Goal: Task Accomplishment & Management: Use online tool/utility

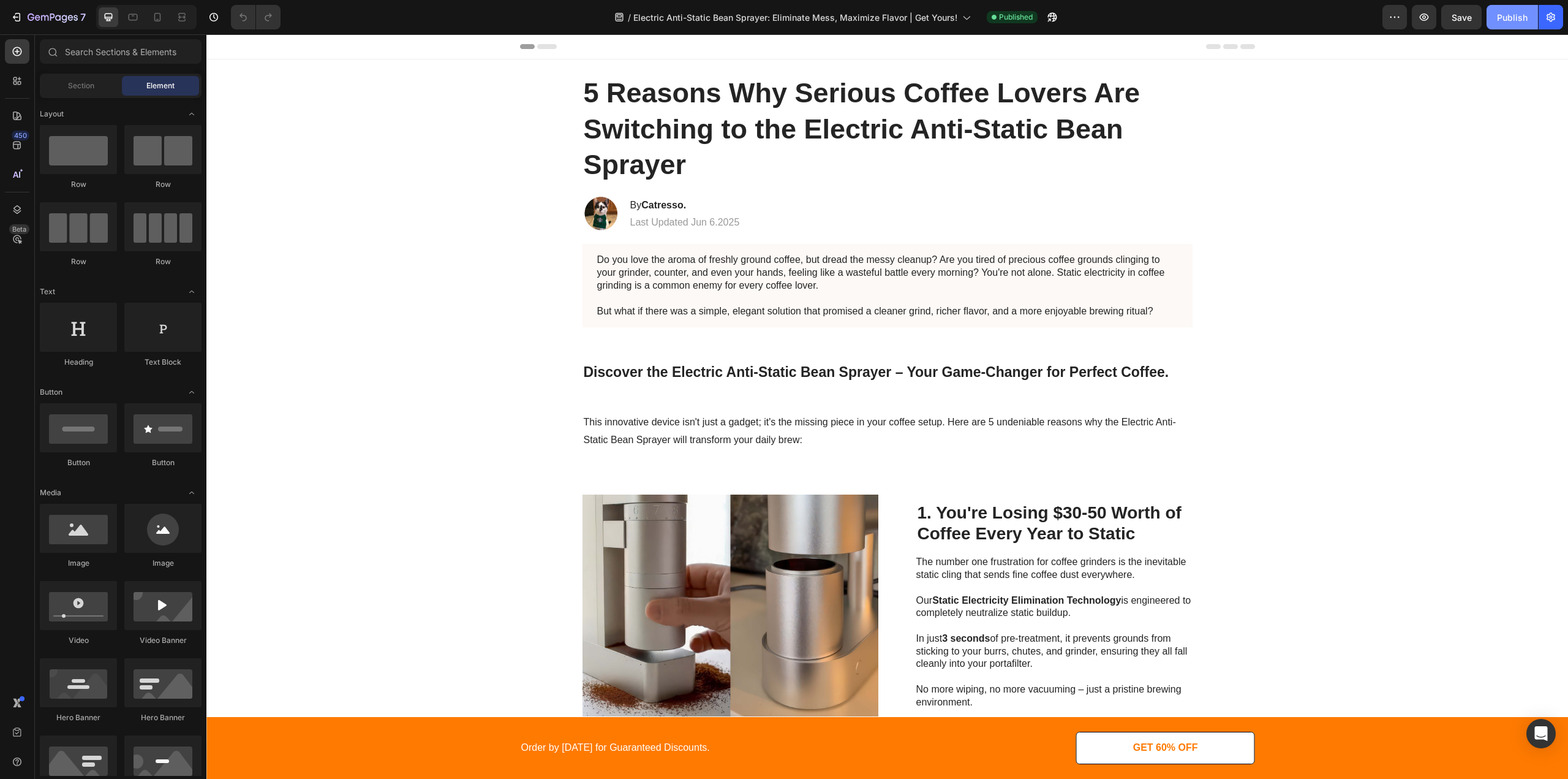
click at [1498, 21] on div "Publish" at bounding box center [1512, 18] width 31 height 13
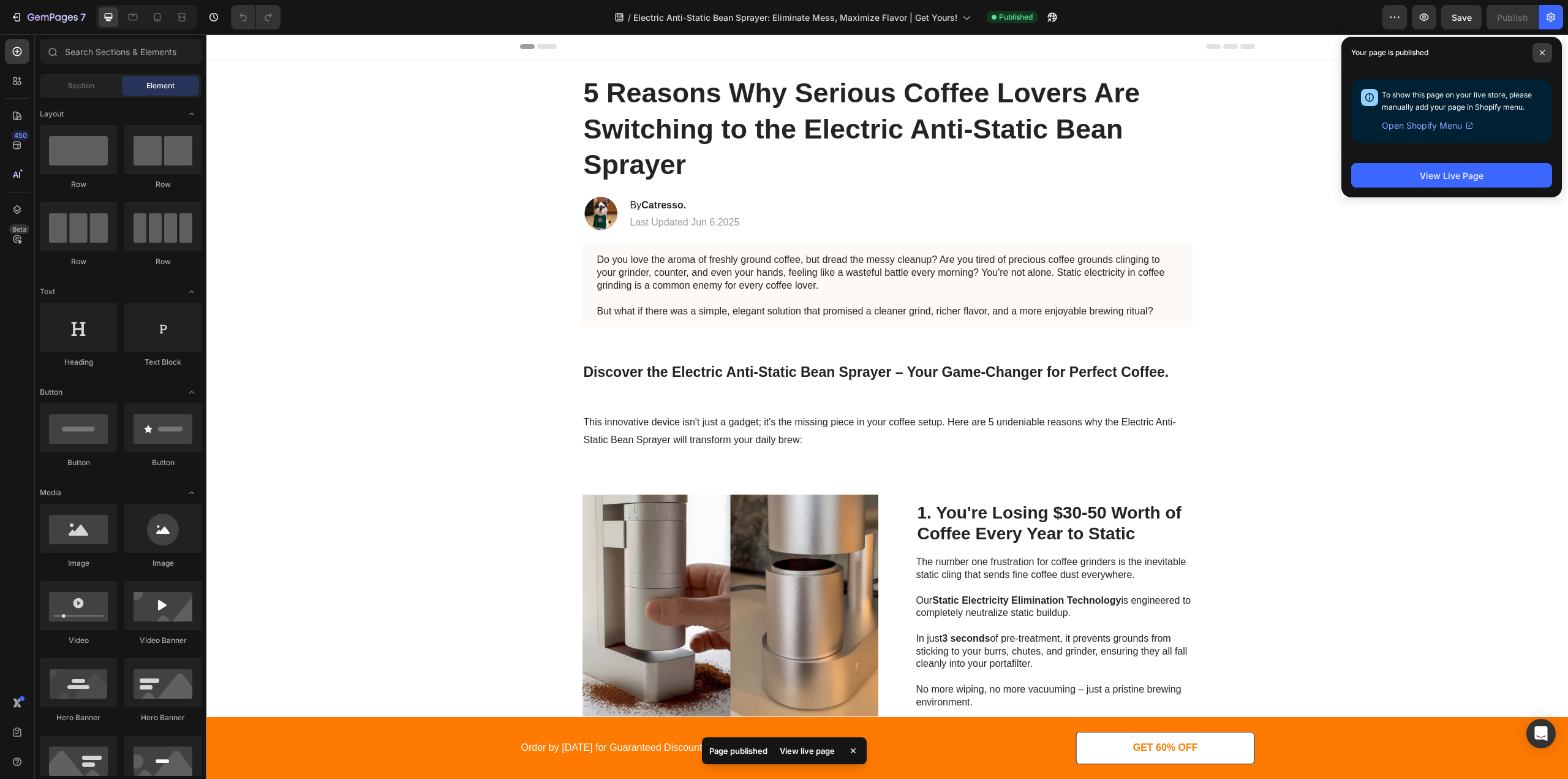
click at [1539, 53] on span at bounding box center [1542, 52] width 20 height 20
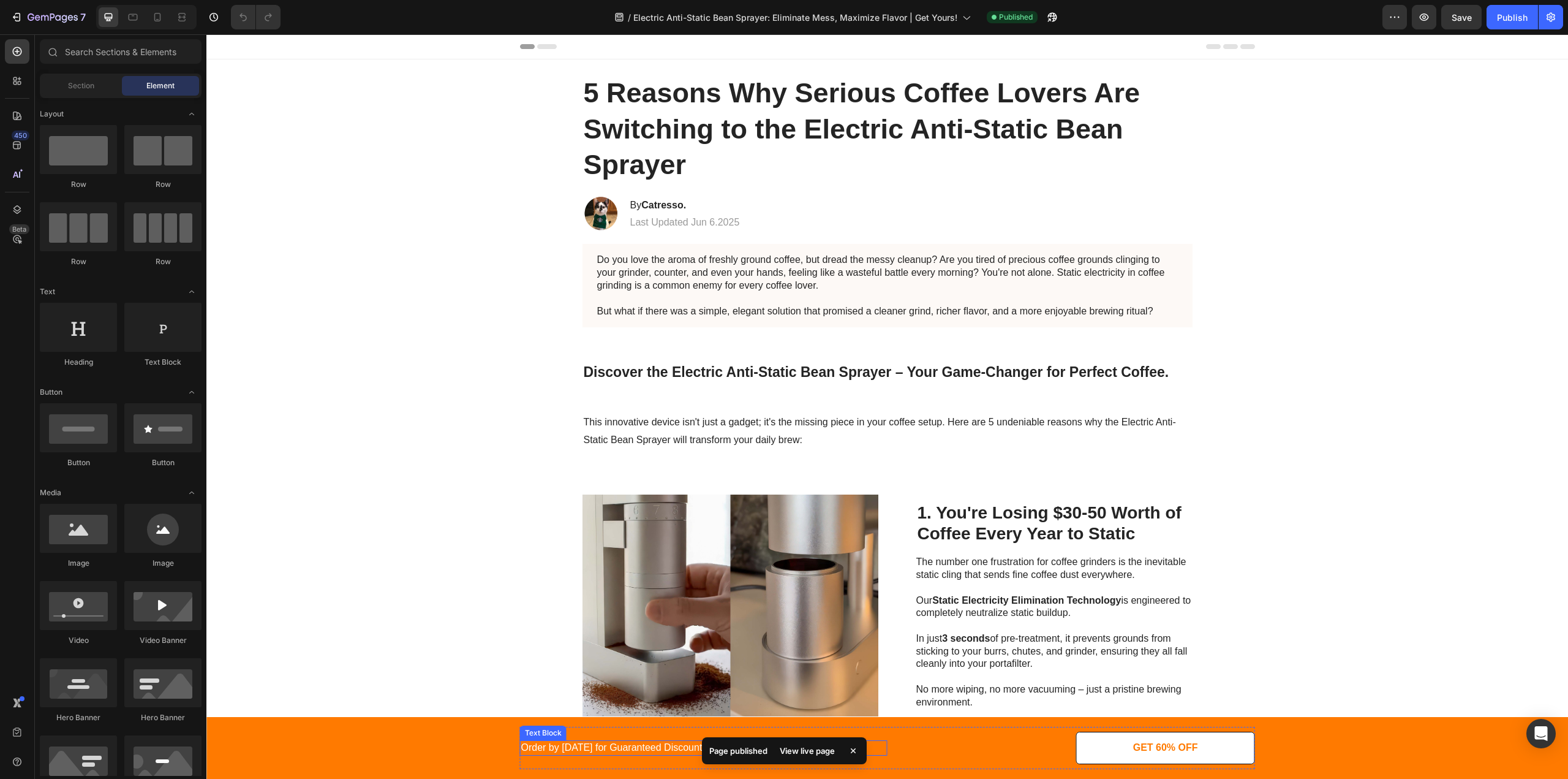
click at [586, 747] on p "Order by [DATE] for Guaranteed Discounts." at bounding box center [704, 748] width 365 height 13
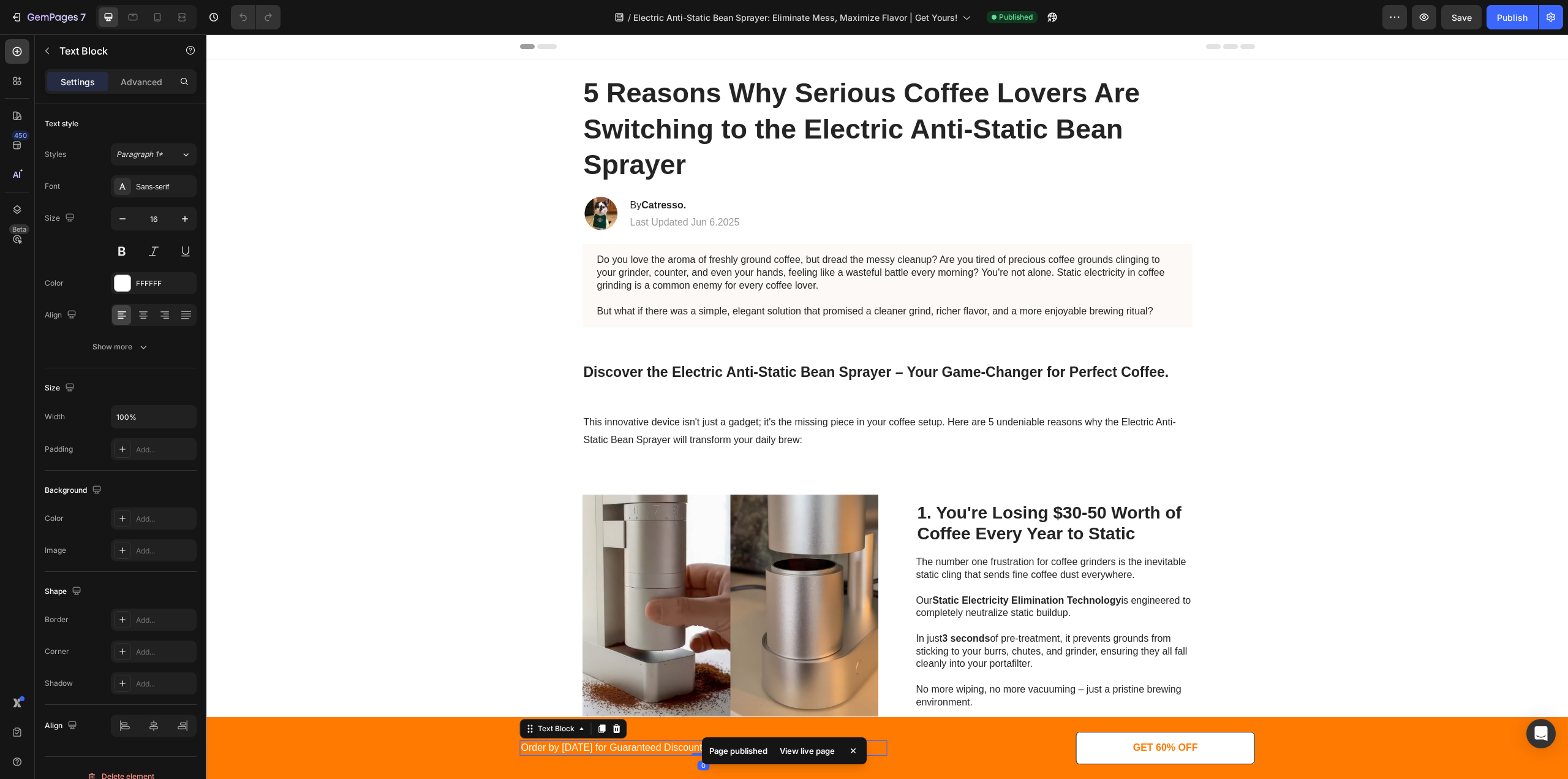
click at [592, 753] on p "Order by [DATE] for Guaranteed Discounts." at bounding box center [704, 748] width 365 height 13
click at [591, 751] on p "Order by [DATE] for Guaranteed Discounts." at bounding box center [704, 748] width 365 height 13
click at [1341, 83] on div "5 Reasons Why Serious Coffee Lovers Are Switching to the Electric Anti-Static B…" at bounding box center [887, 129] width 1337 height 110
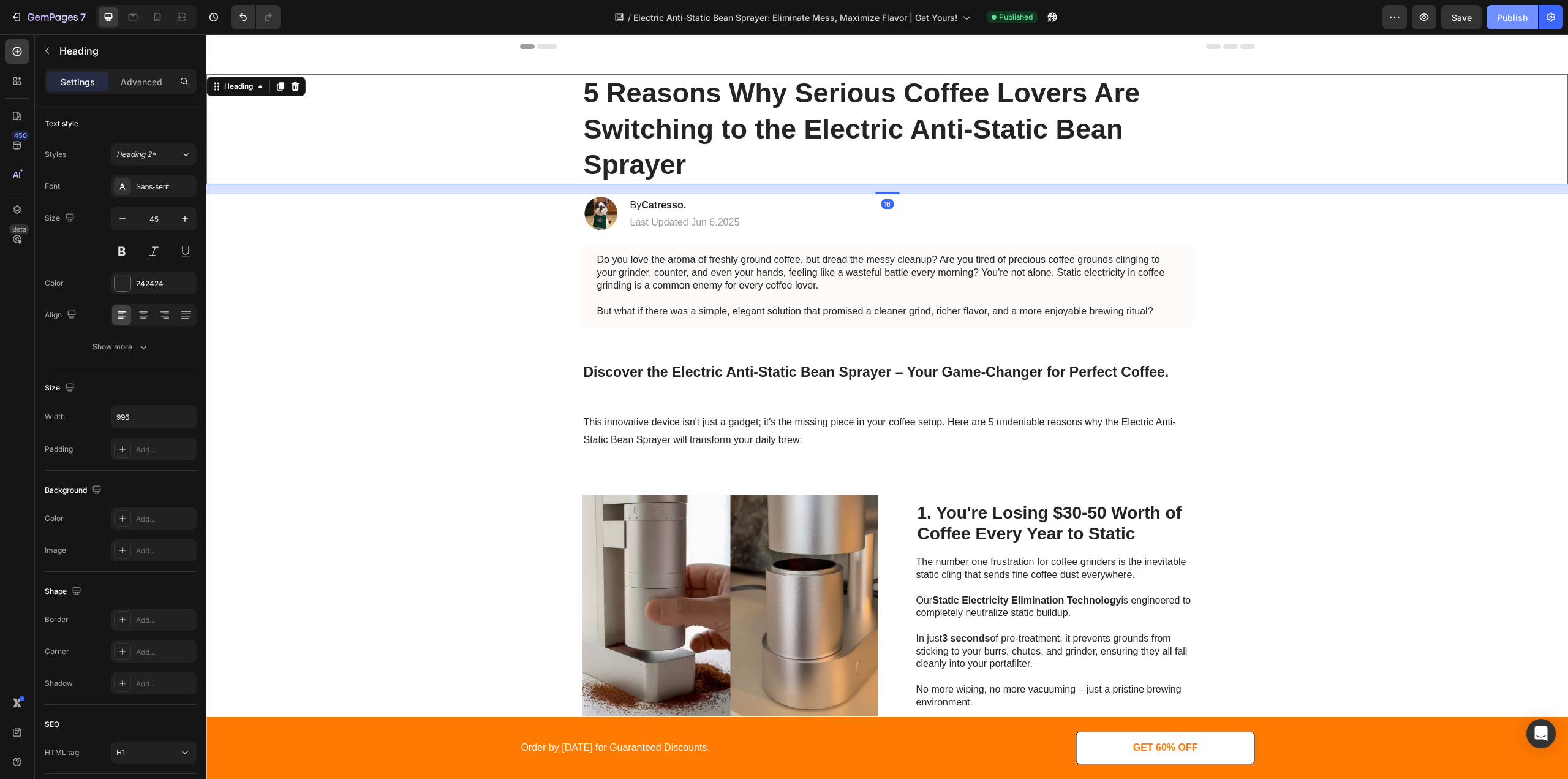
click at [1504, 17] on div "Publish" at bounding box center [1512, 18] width 31 height 13
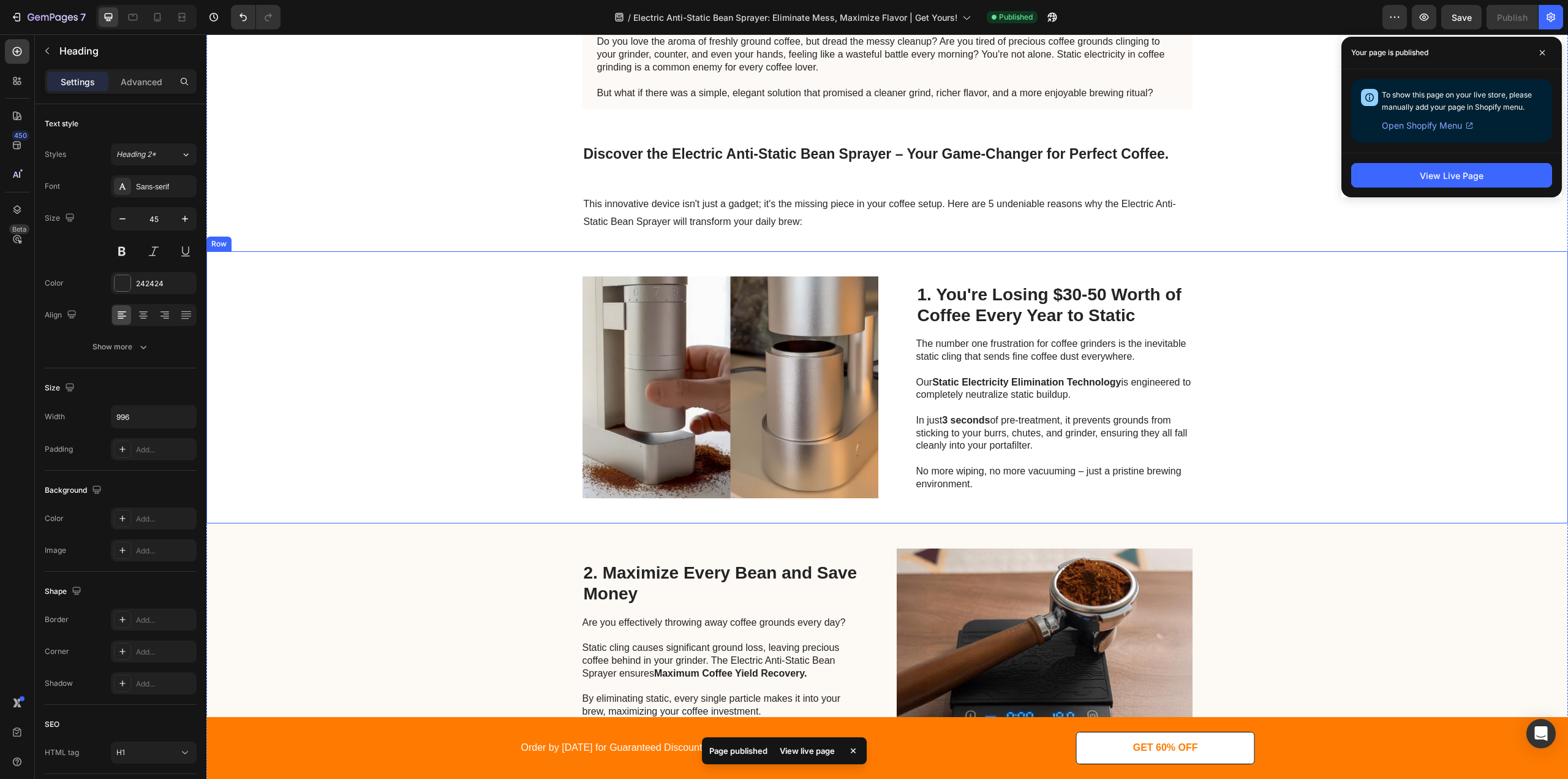
scroll to position [429, 0]
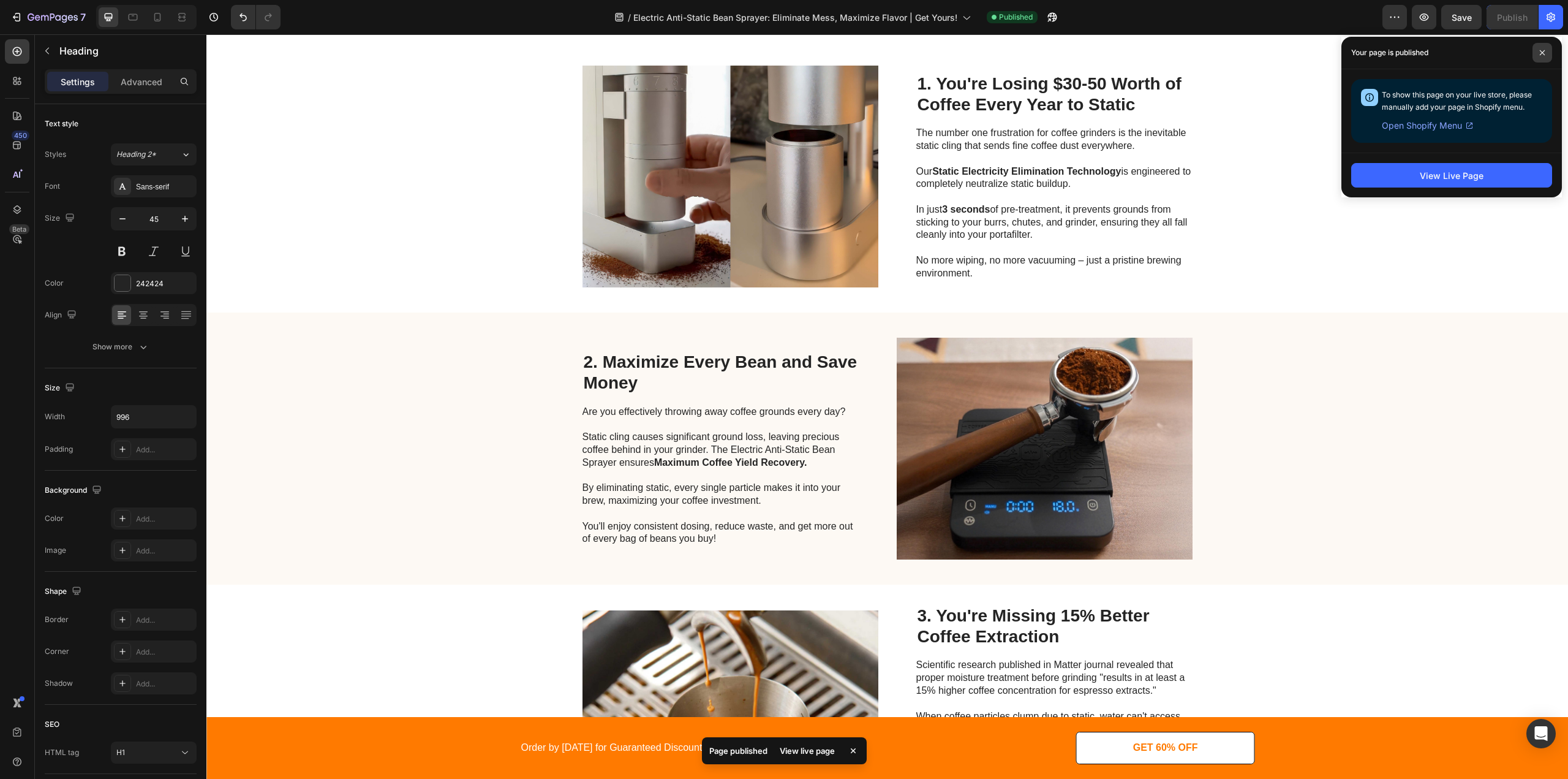
click at [1536, 57] on span at bounding box center [1542, 52] width 20 height 20
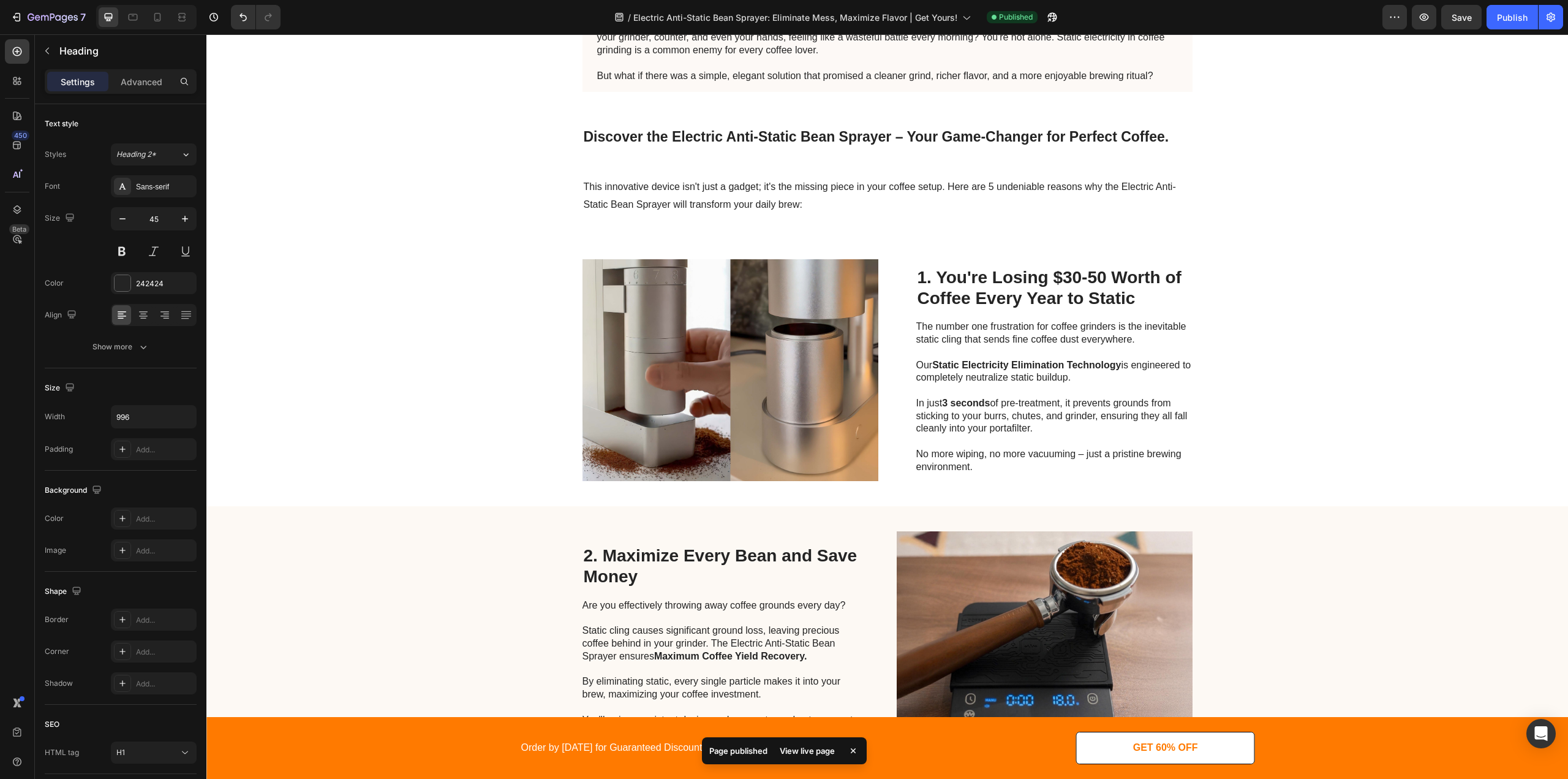
scroll to position [0, 0]
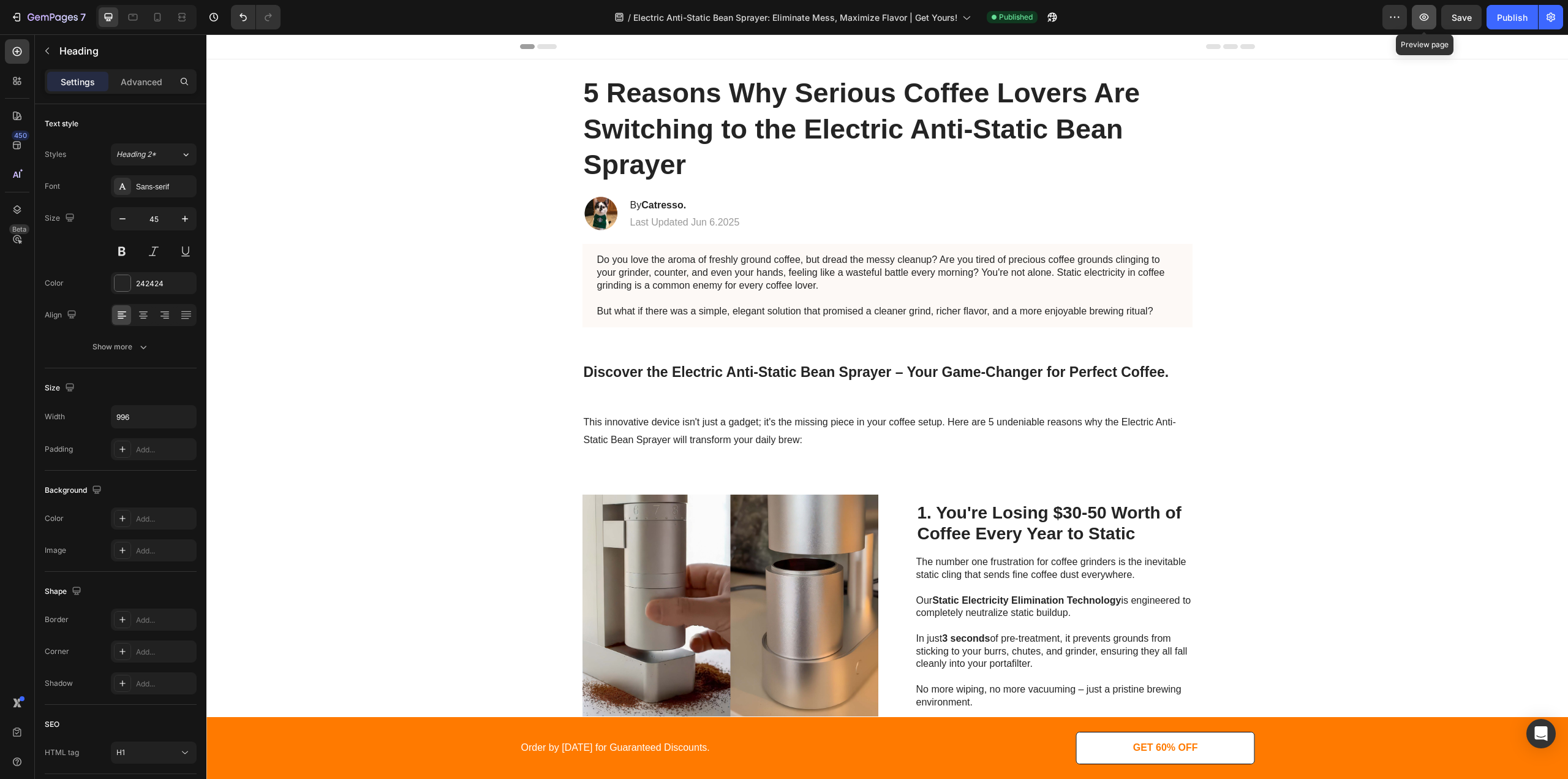
click at [1421, 19] on icon "button" at bounding box center [1424, 17] width 12 height 12
click at [44, 20] on icon "button" at bounding box center [52, 18] width 50 height 10
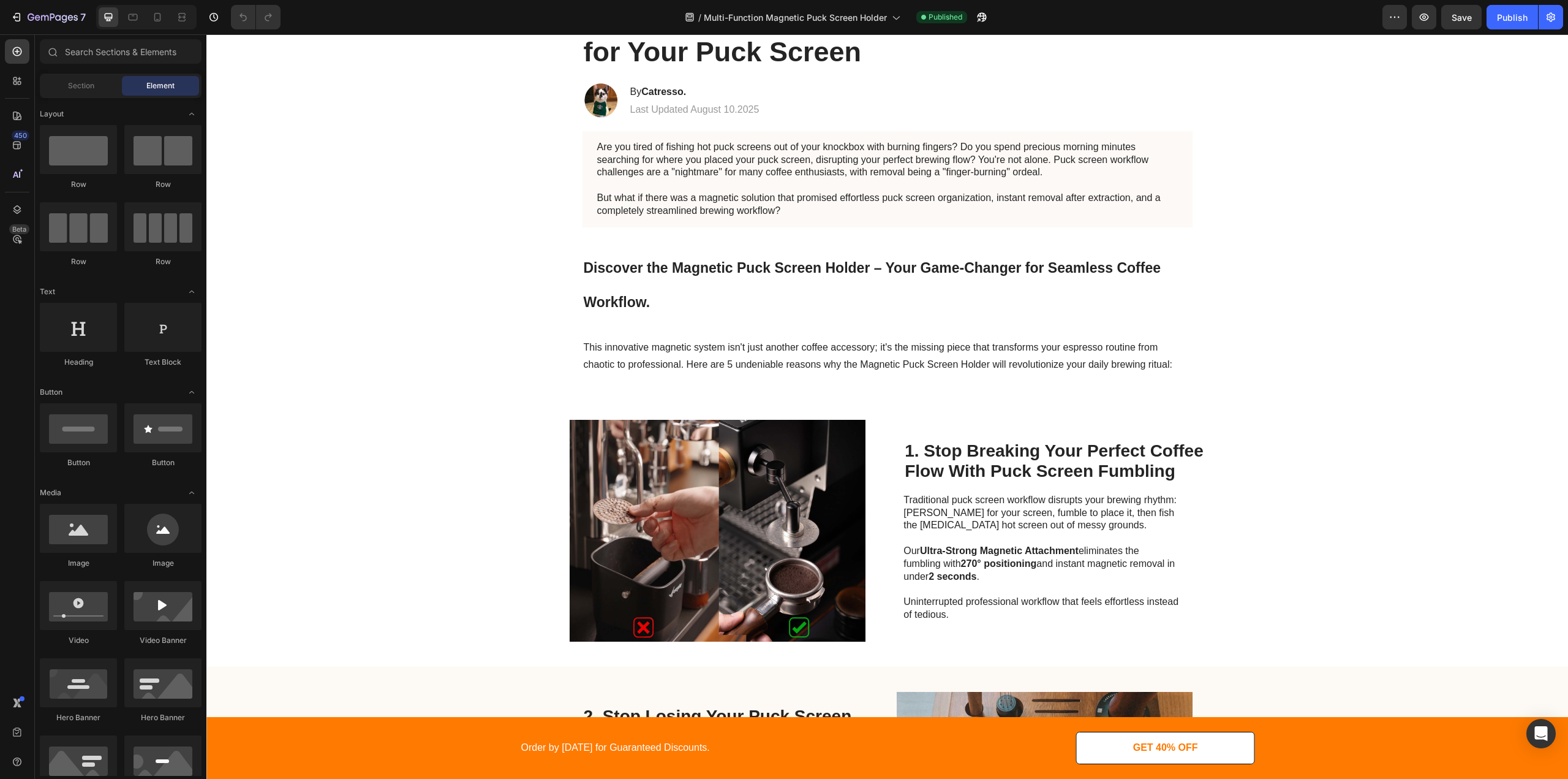
scroll to position [123, 0]
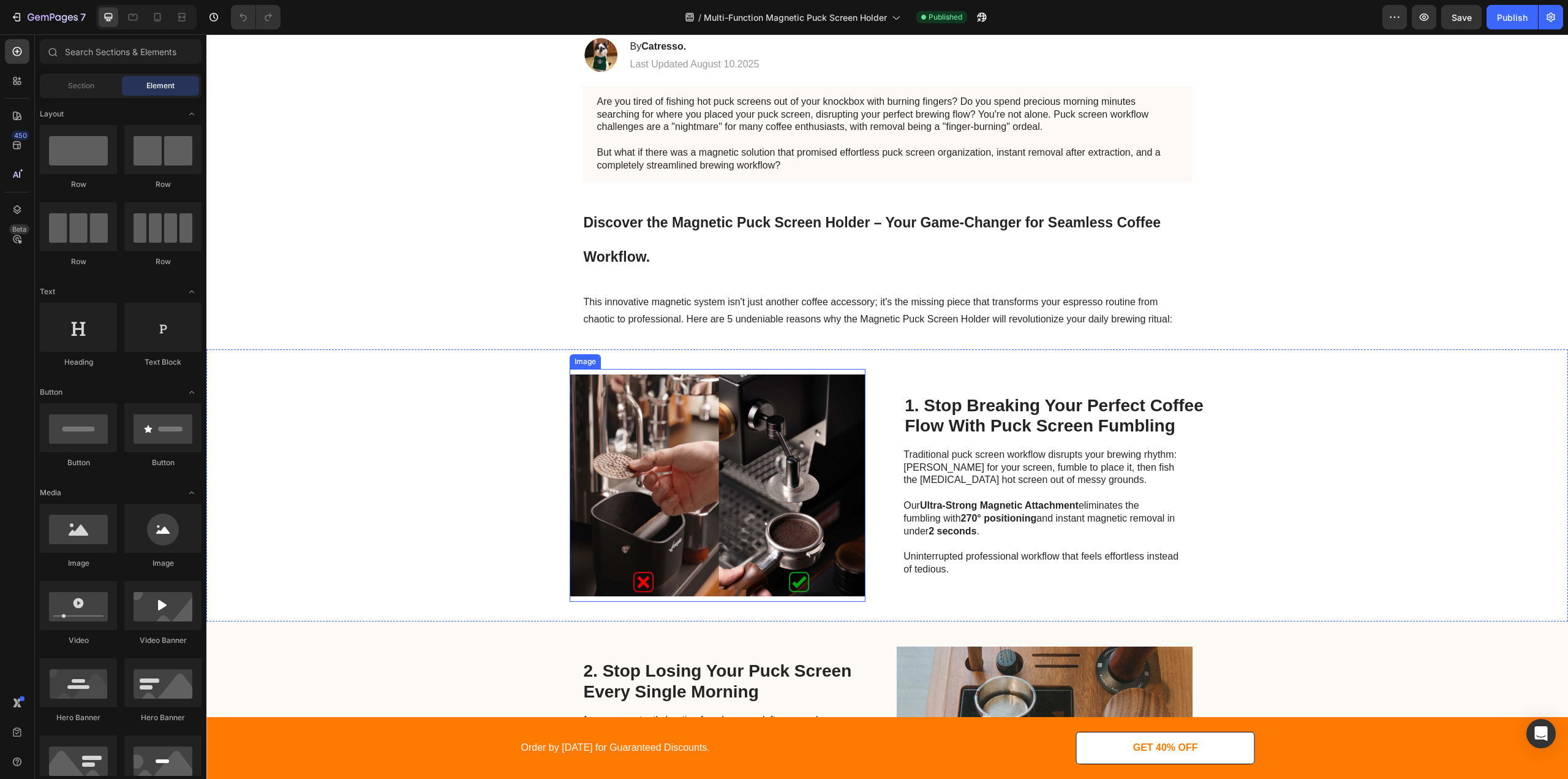
click at [751, 511] on img at bounding box center [717, 484] width 295 height 233
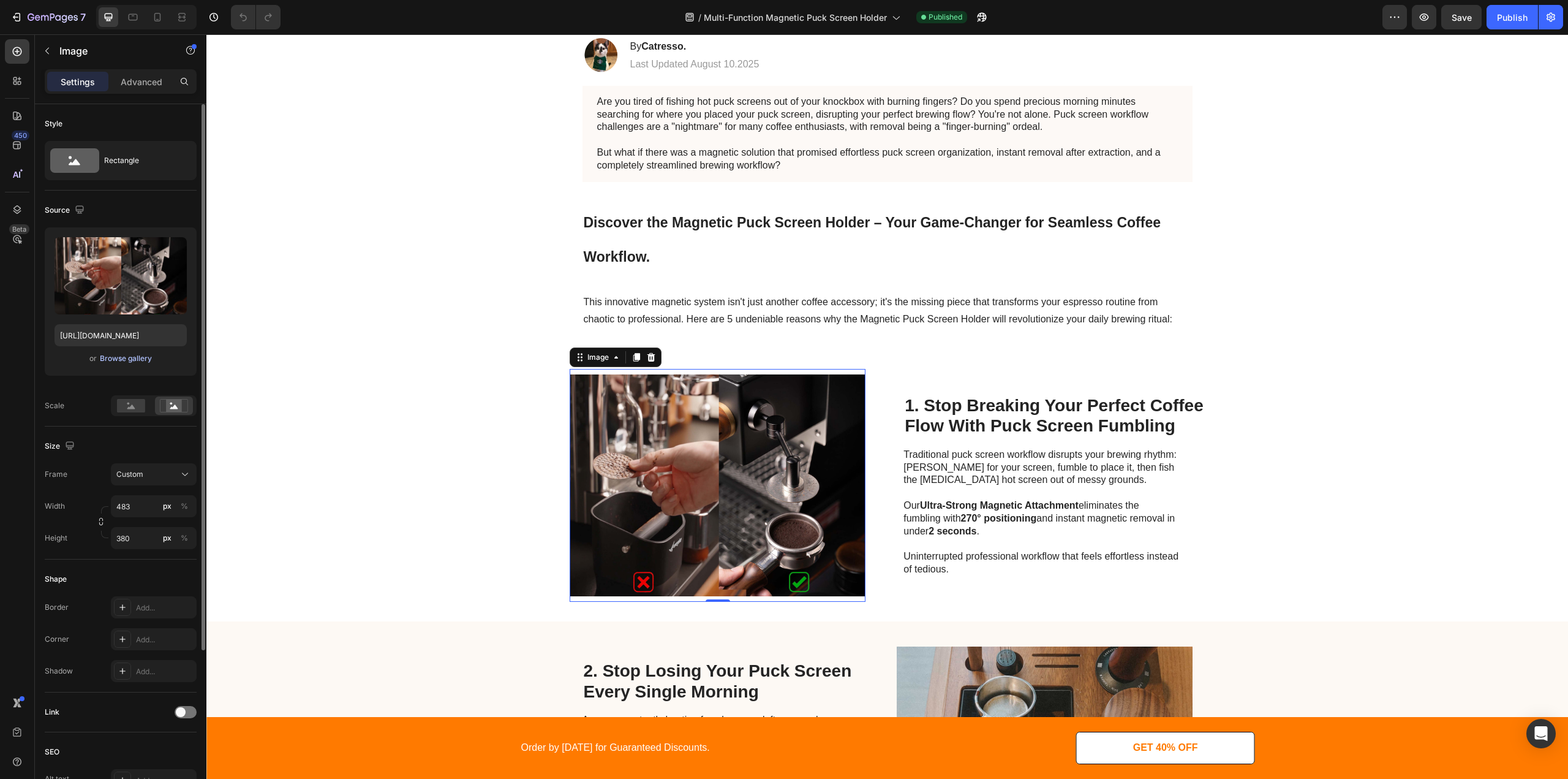
click at [123, 358] on div "Browse gallery" at bounding box center [126, 358] width 52 height 11
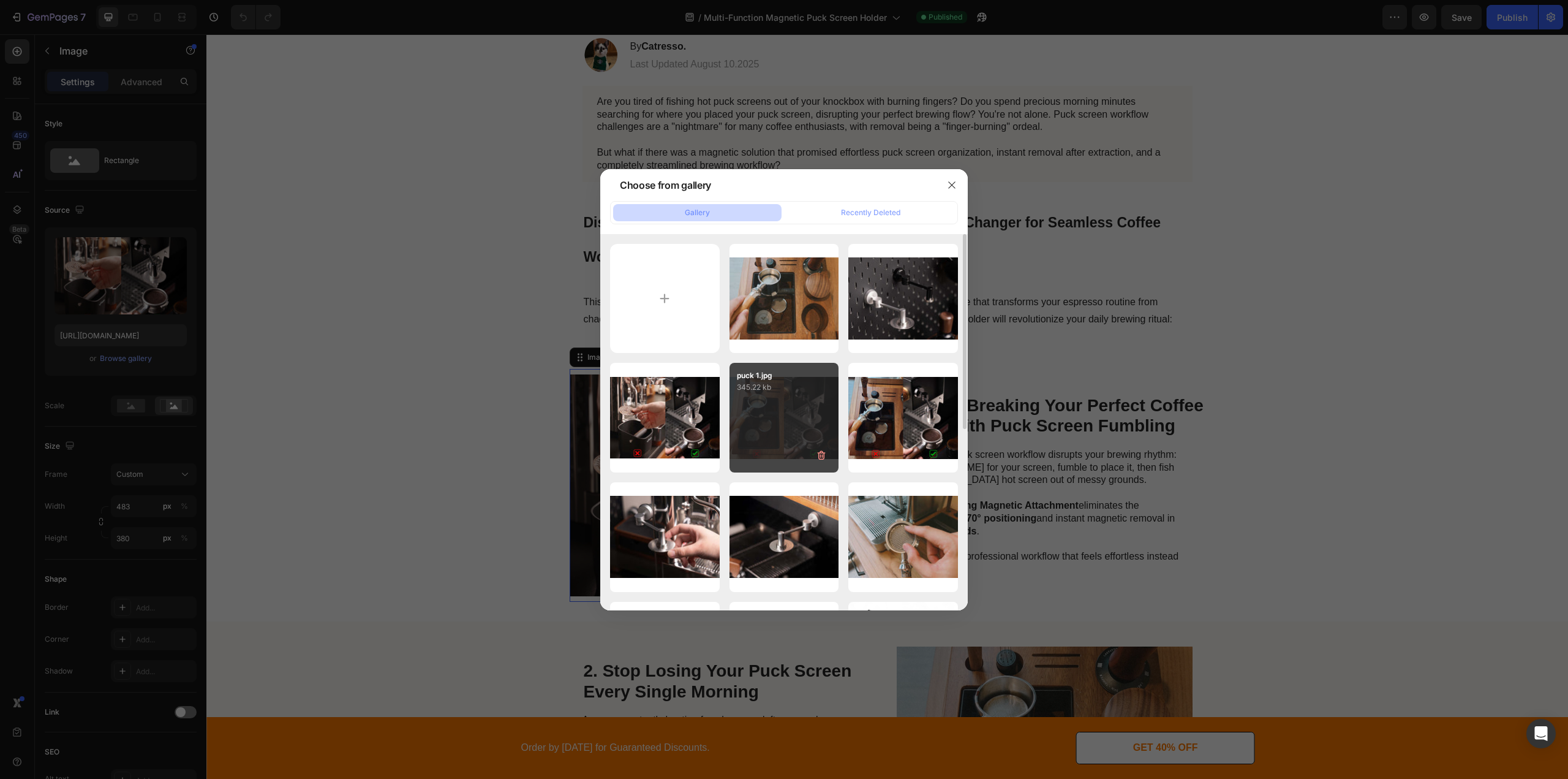
click at [735, 415] on div "puck 1.jpg 345.22 kb" at bounding box center [784, 417] width 109 height 109
type input "https://cdn.shopify.com/s/files/1/0692/9858/5833/files/gempages_562301257516057…"
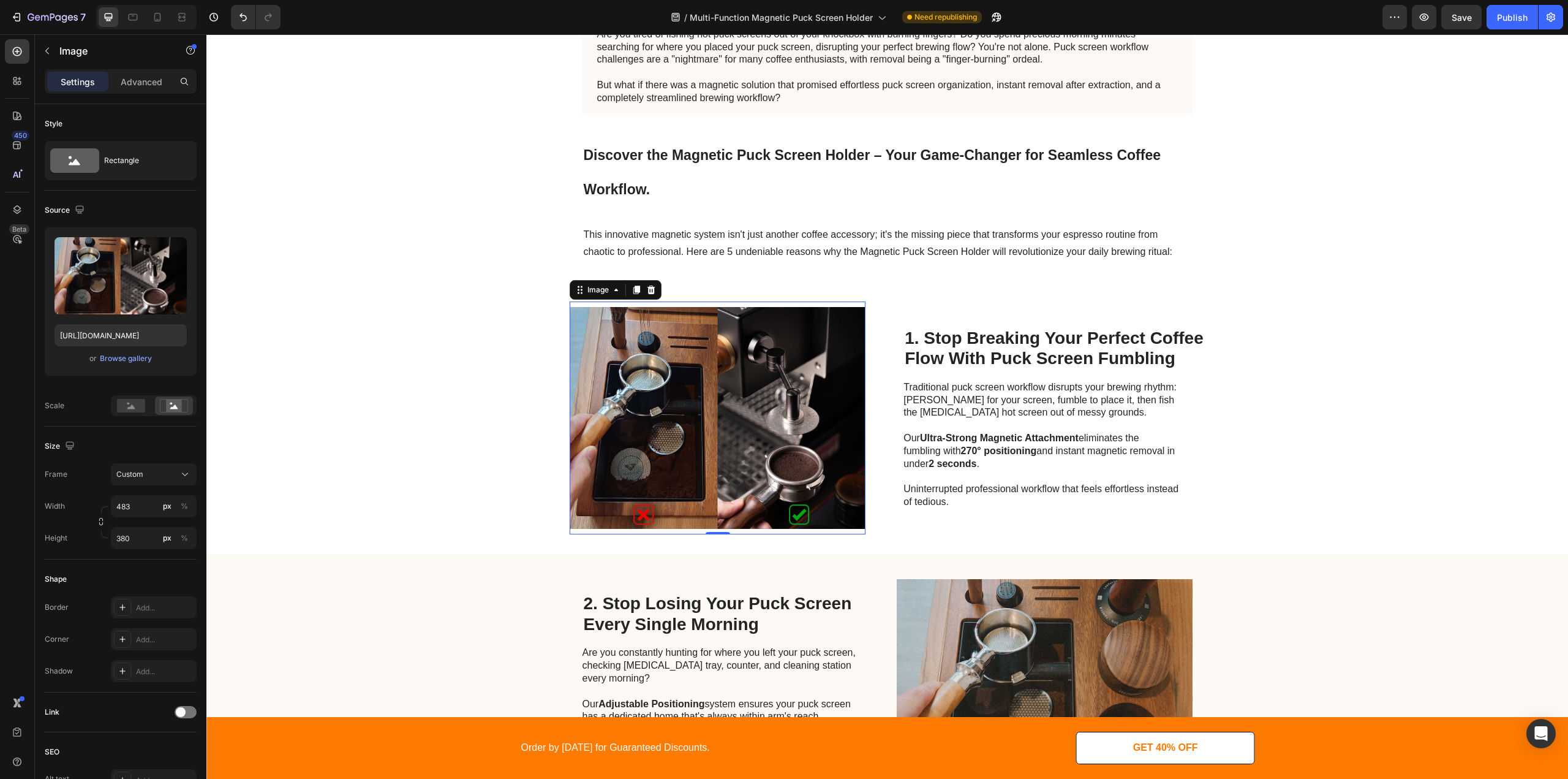
scroll to position [245, 0]
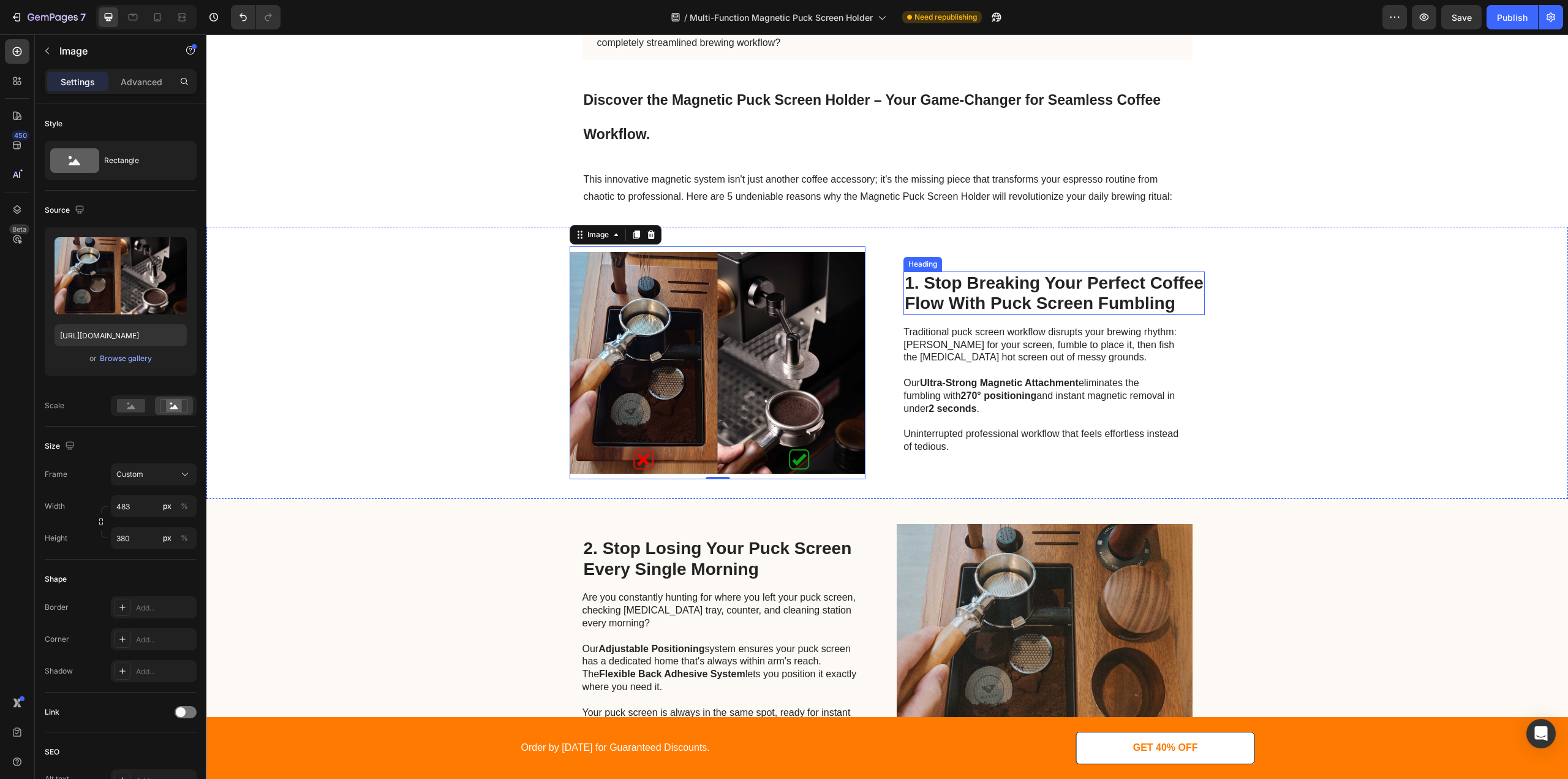
click at [948, 290] on h2 "1. Stop Breaking Your Perfect Coffee Flow With Puck Screen Fumbling" at bounding box center [1054, 293] width 301 height 44
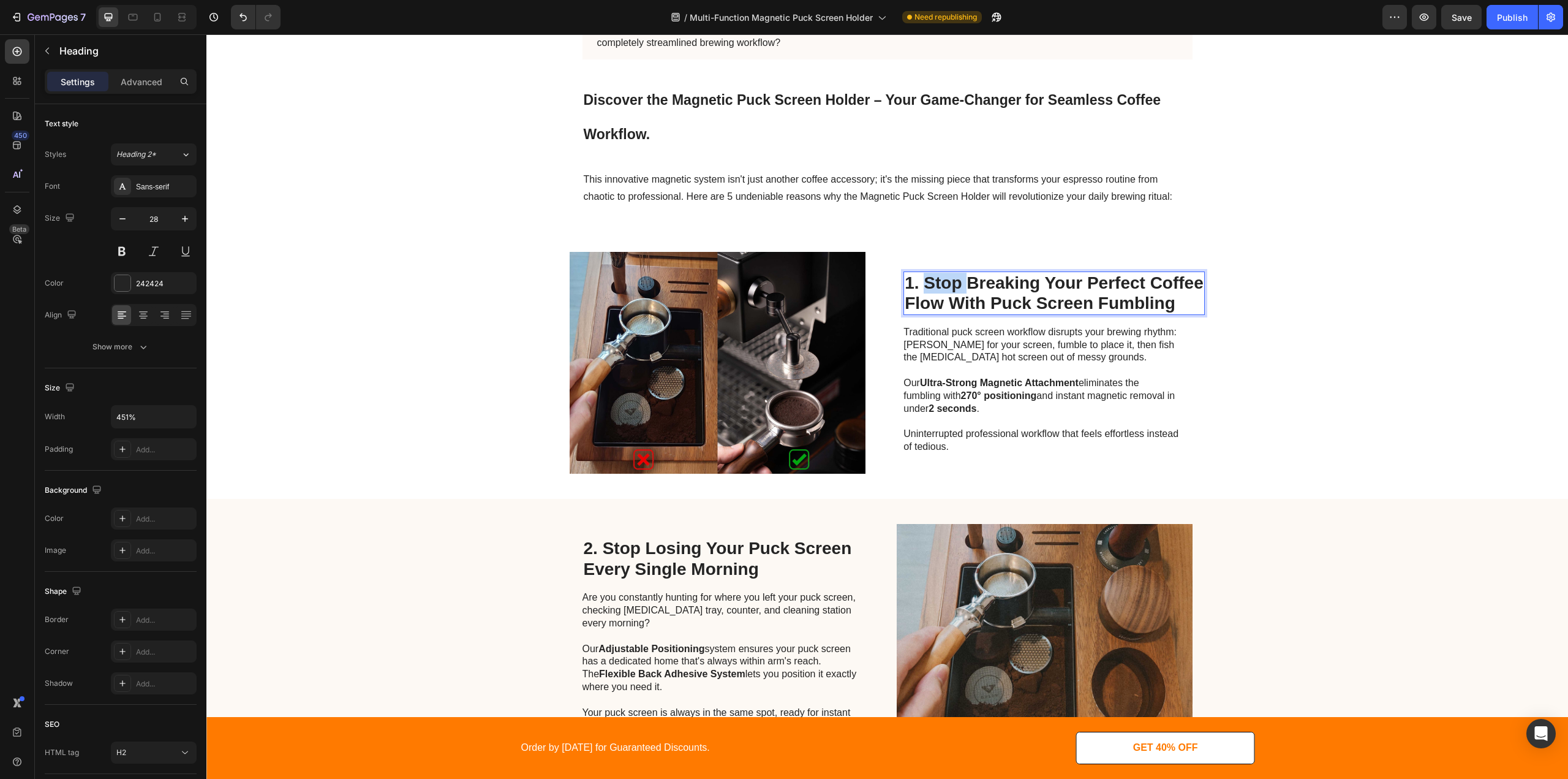
click at [948, 290] on h2 "1. Stop Breaking Your Perfect Coffee Flow With Puck Screen Fumbling" at bounding box center [1054, 293] width 301 height 44
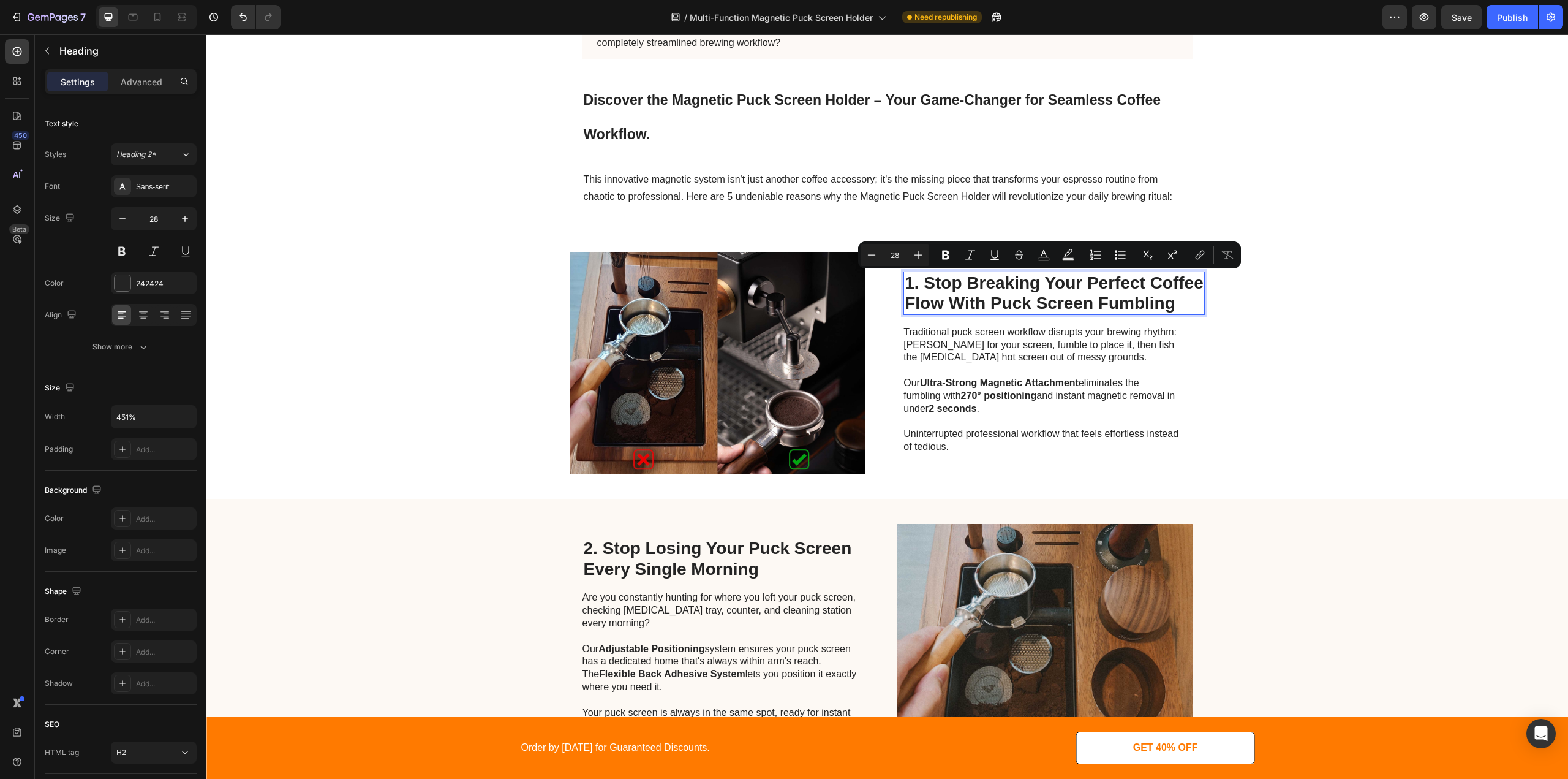
click at [948, 290] on p "1. Stop Breaking Your Perfect Coffee Flow With Puck Screen Fumbling" at bounding box center [1055, 294] width 299 height 41
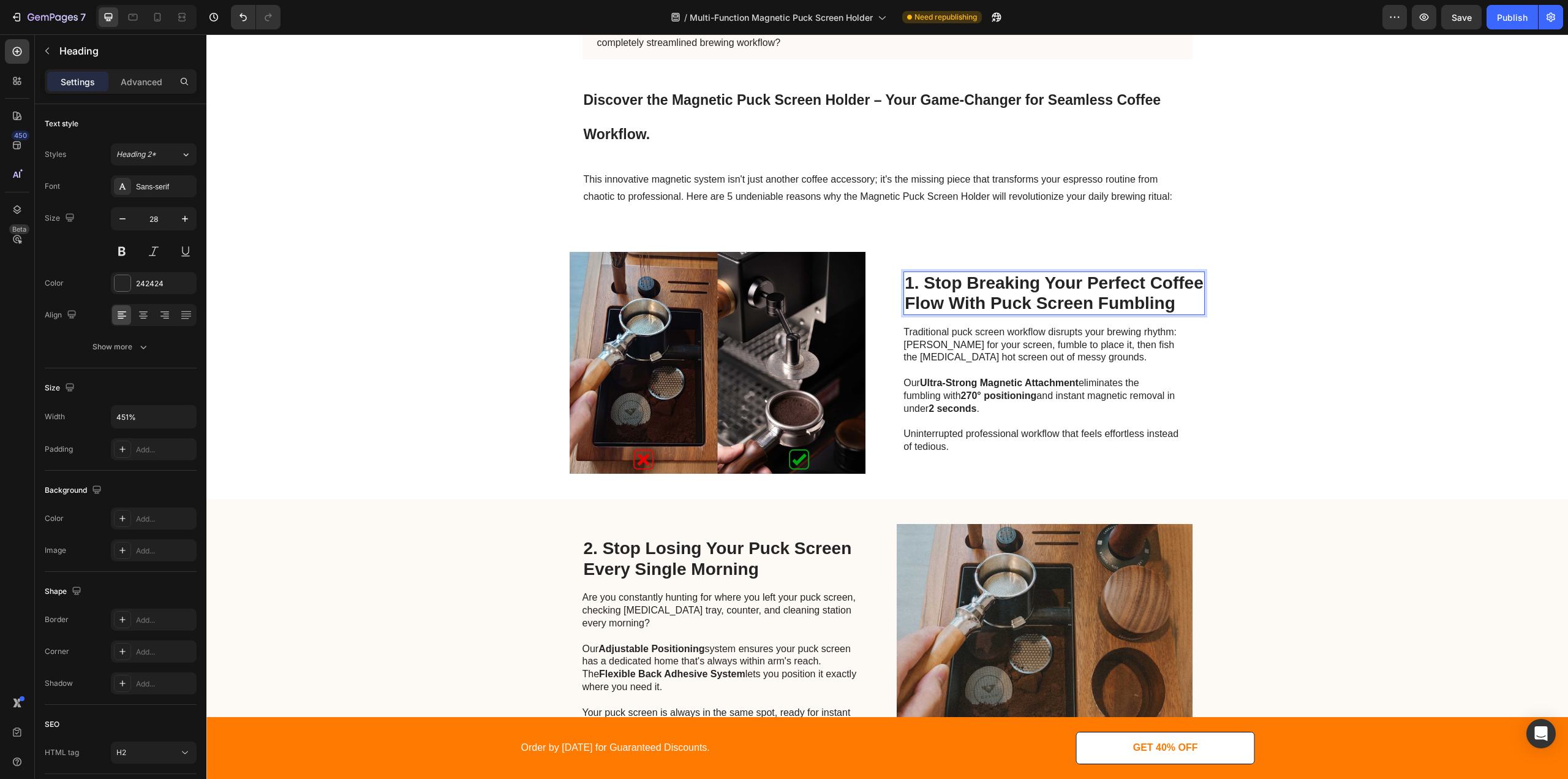
click at [935, 287] on p "1. Stop Breaking Your Perfect Coffee Flow With Puck Screen Fumbling" at bounding box center [1055, 294] width 299 height 41
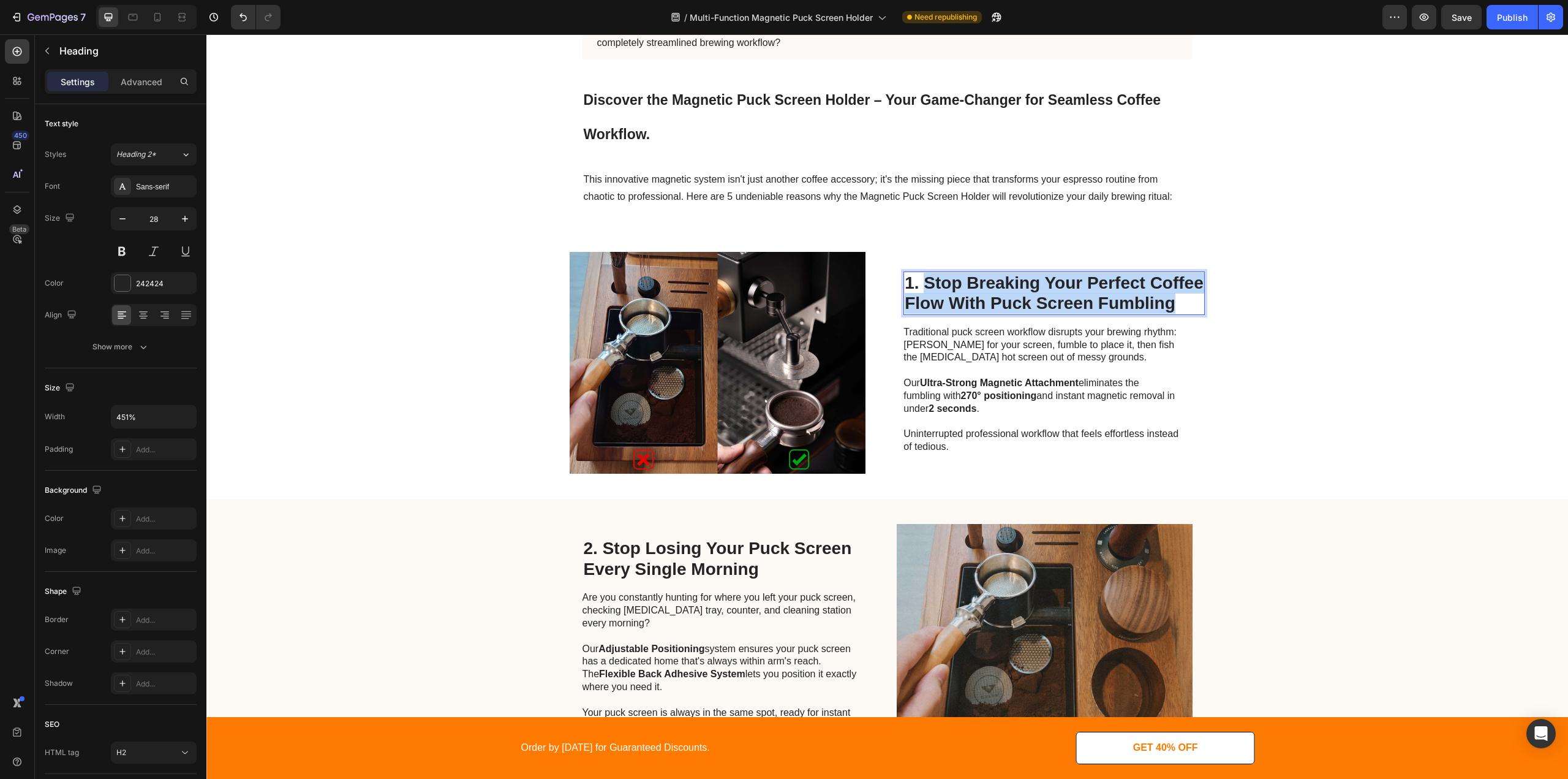
drag, startPoint x: 919, startPoint y: 281, endPoint x: 1168, endPoint y: 310, distance: 250.7
click at [1168, 310] on p "1. Stop Breaking Your Perfect Coffee Flow With Puck Screen Fumbling" at bounding box center [1055, 294] width 299 height 41
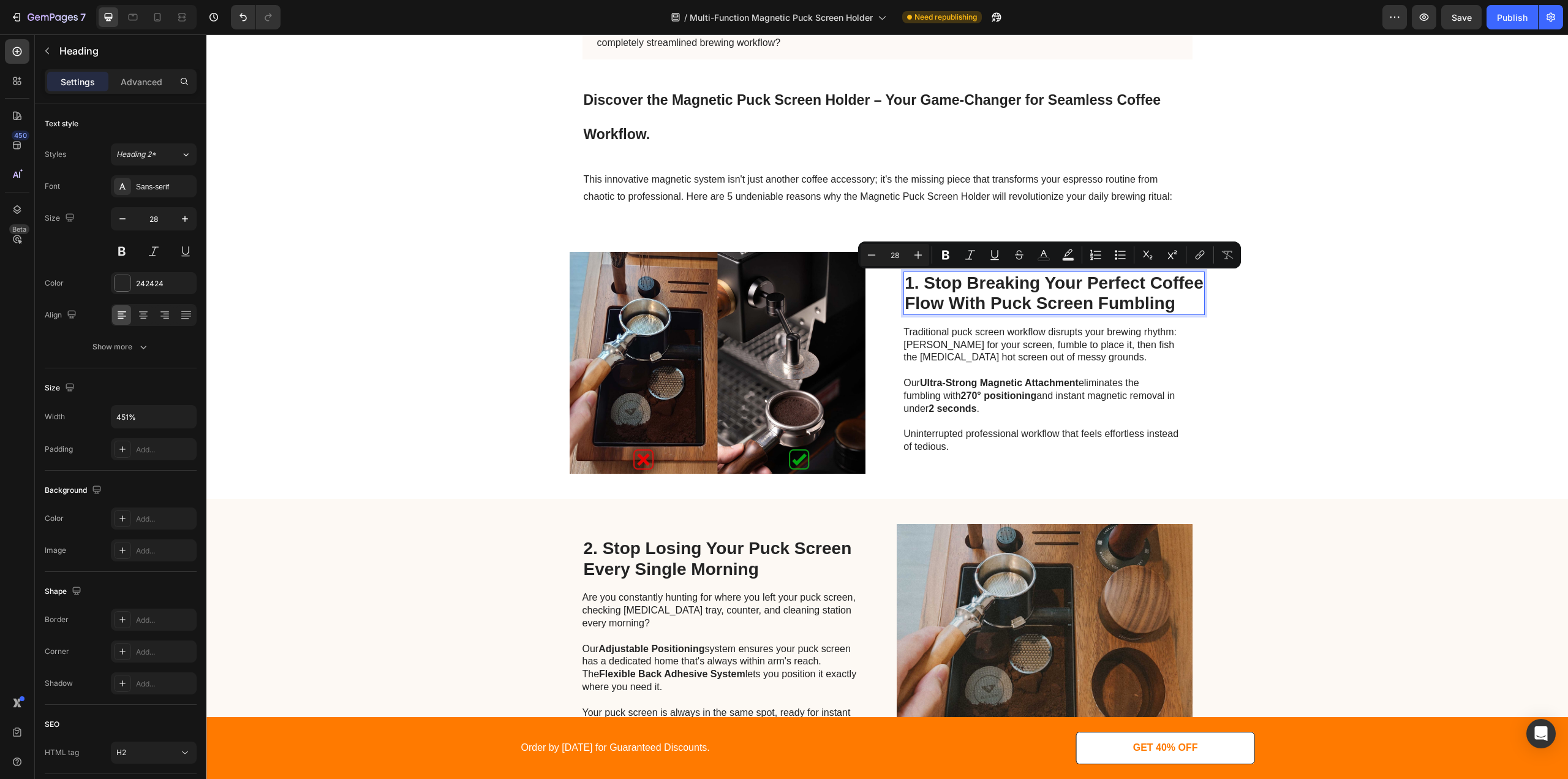
click at [972, 274] on p "1. Stop Breaking Your Perfect Coffee Flow With Puck Screen Fumbling" at bounding box center [1055, 294] width 299 height 41
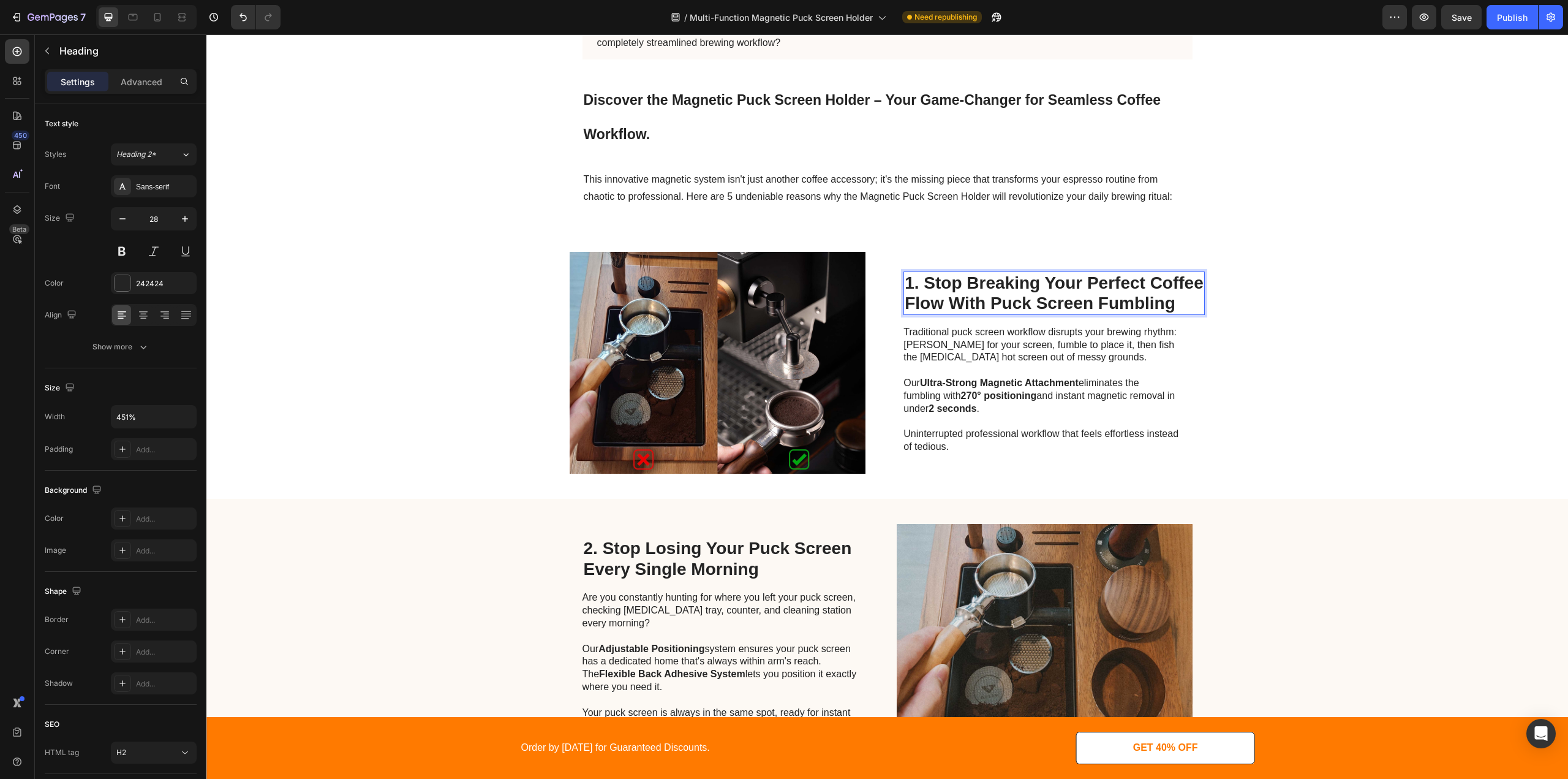
click at [957, 291] on p "1. Stop Breaking Your Perfect Coffee Flow With Puck Screen Fumbling" at bounding box center [1055, 294] width 299 height 41
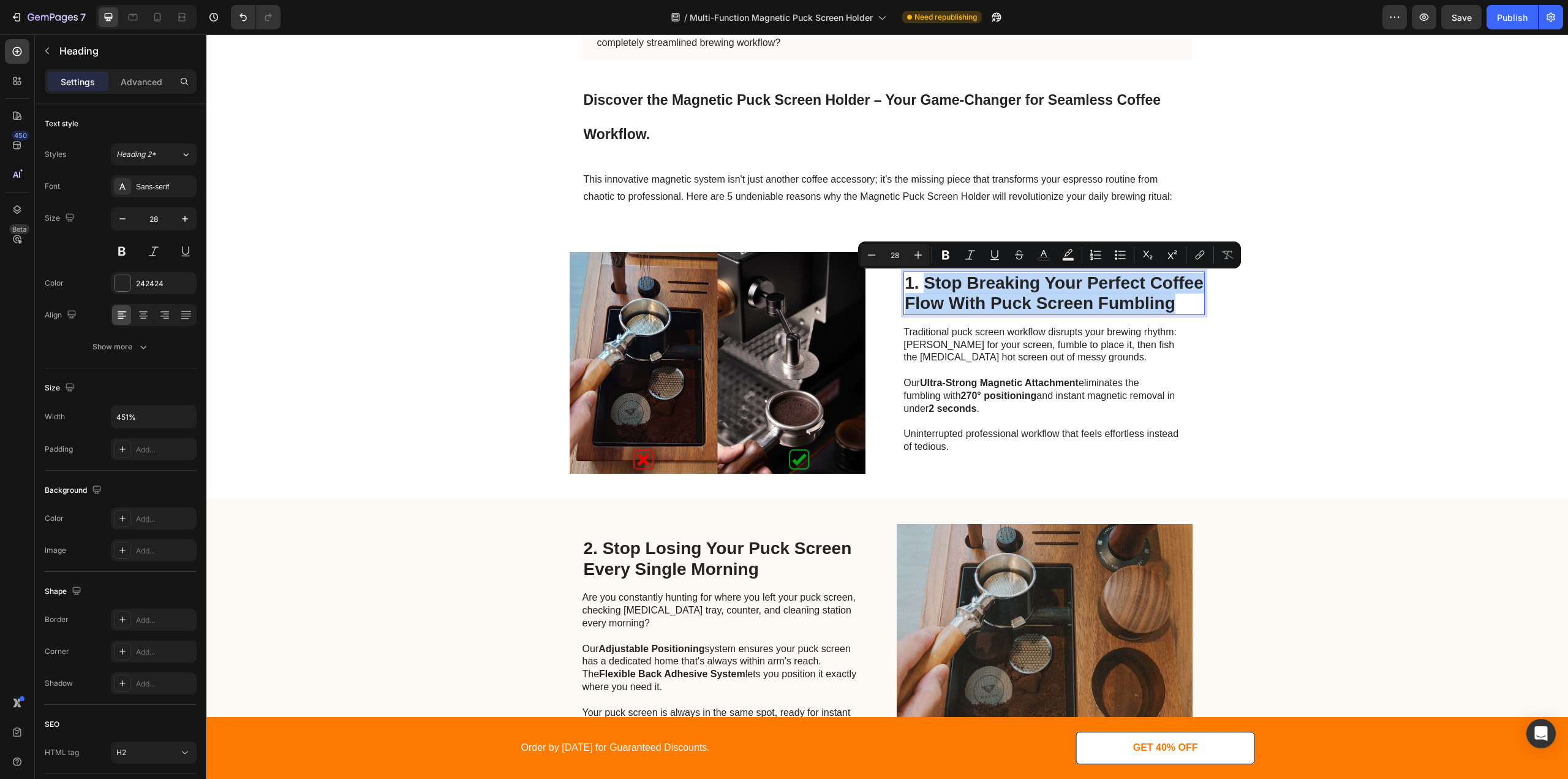
drag, startPoint x: 917, startPoint y: 281, endPoint x: 1201, endPoint y: 309, distance: 285.4
click at [1201, 309] on h2 "1. Stop Breaking Your Perfect Coffee Flow With Puck Screen Fumbling" at bounding box center [1054, 293] width 301 height 44
type input "12"
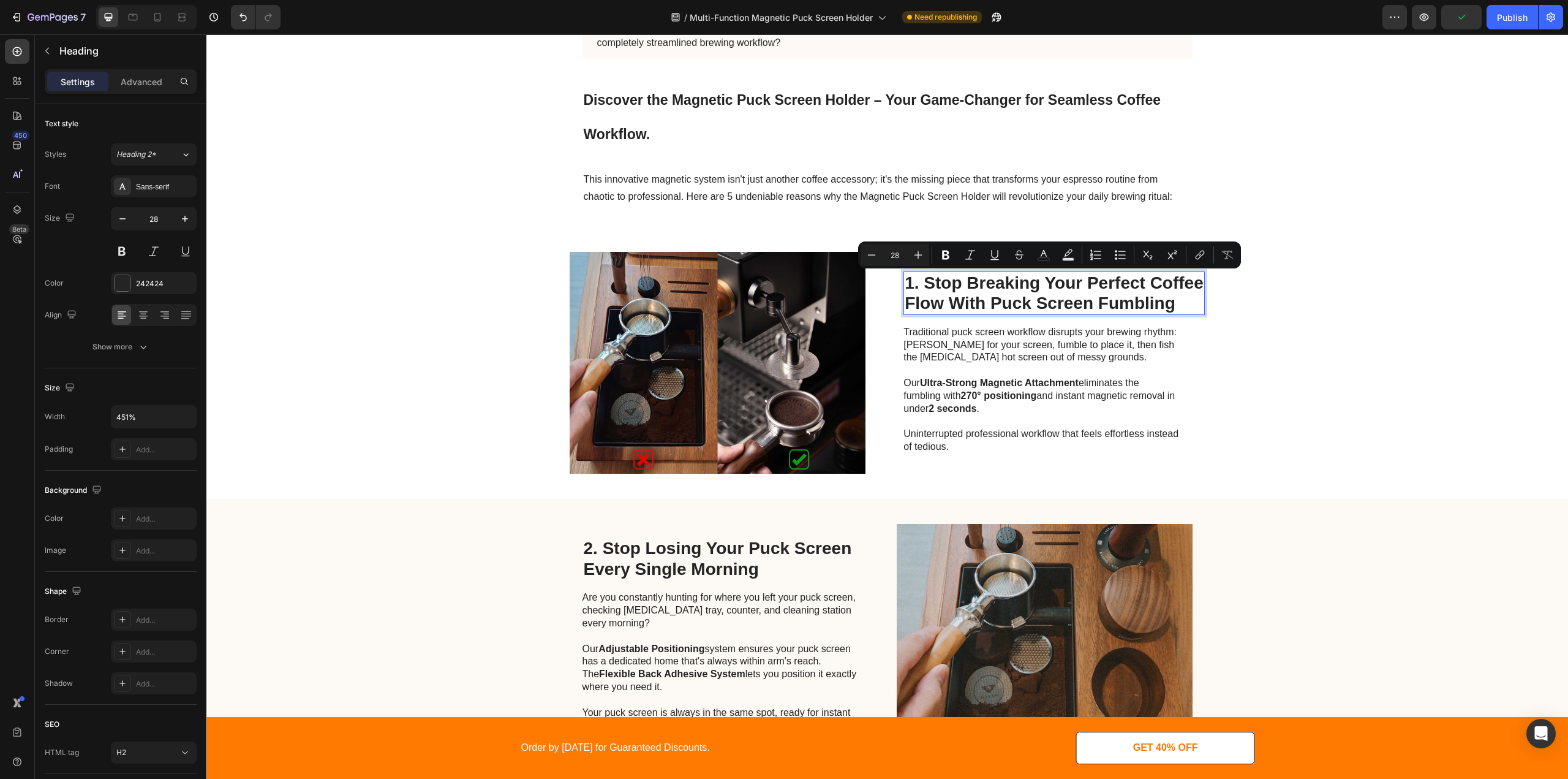
click at [1031, 299] on p "1. Stop Breaking Your Perfect Coffee Flow With Puck Screen Fumbling" at bounding box center [1055, 294] width 299 height 41
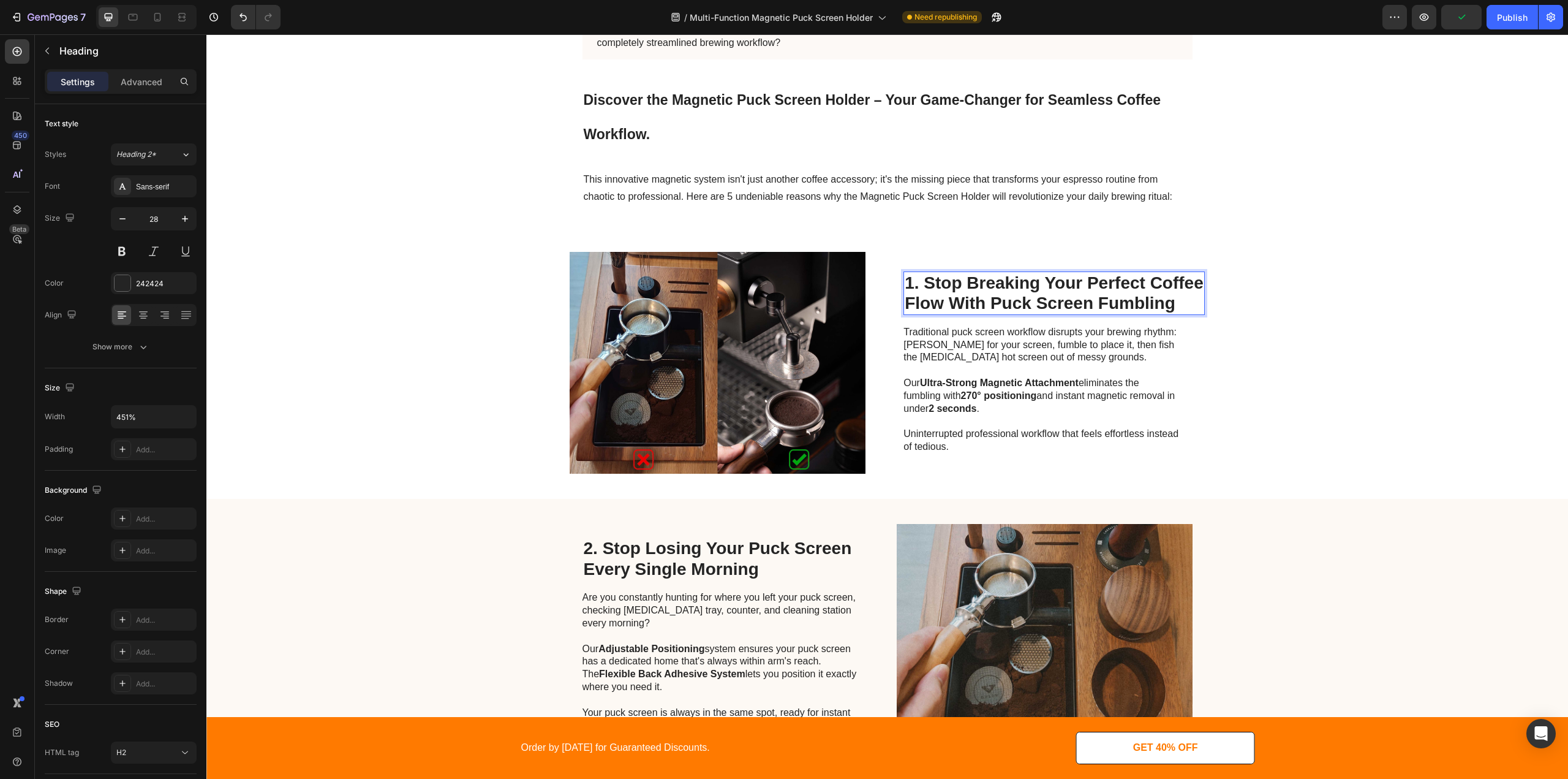
click at [1159, 303] on p "1. Stop Breaking Your Perfect Coffee Flow With Puck Screen Fumbling" at bounding box center [1055, 294] width 299 height 41
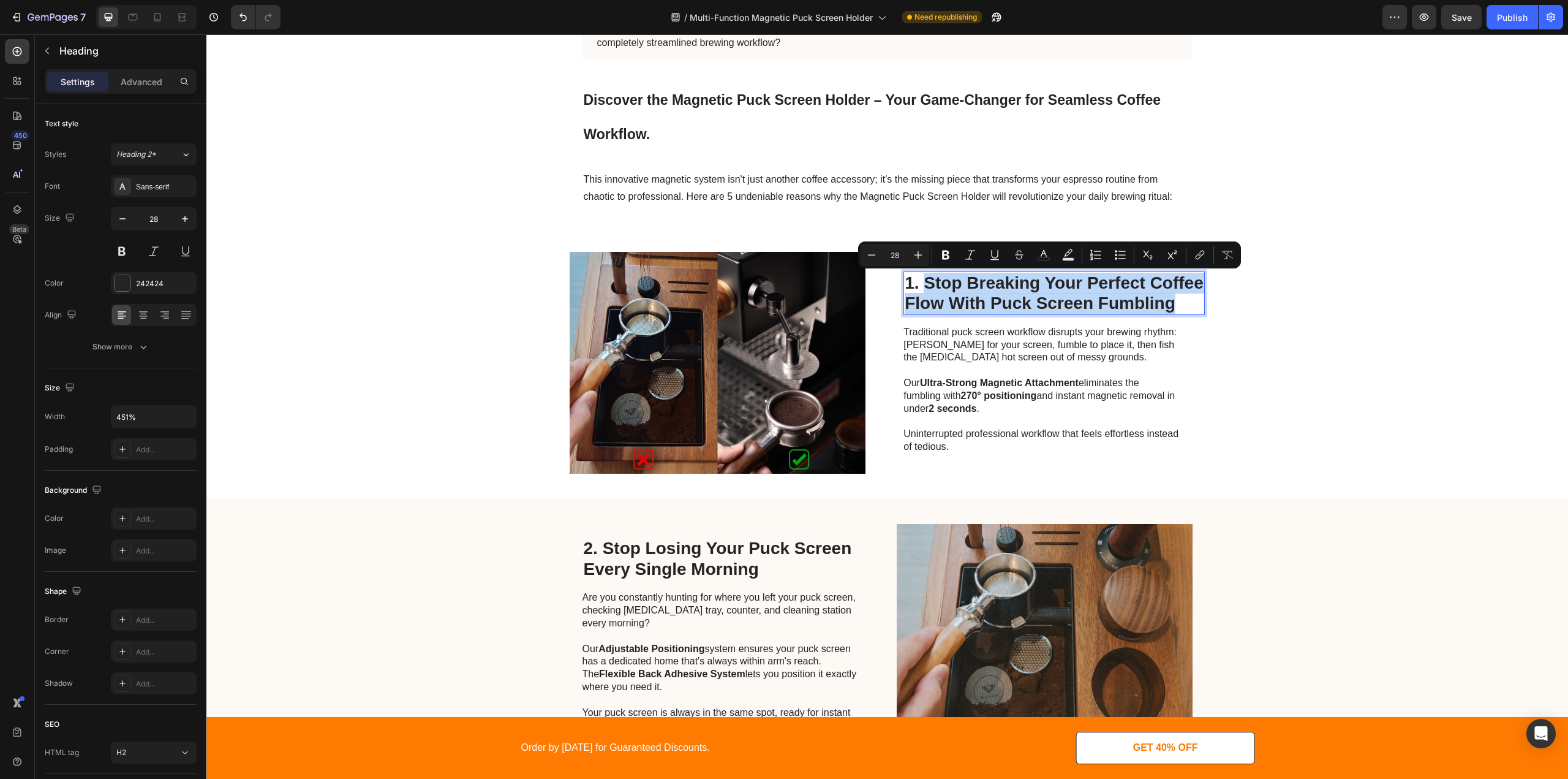
drag, startPoint x: 919, startPoint y: 279, endPoint x: 1215, endPoint y: 312, distance: 297.8
click at [1215, 312] on div "Image 1. Stop Breaking Your Perfect Coffee Flow With Puck Screen Fumbling Headi…" at bounding box center [887, 362] width 1361 height 272
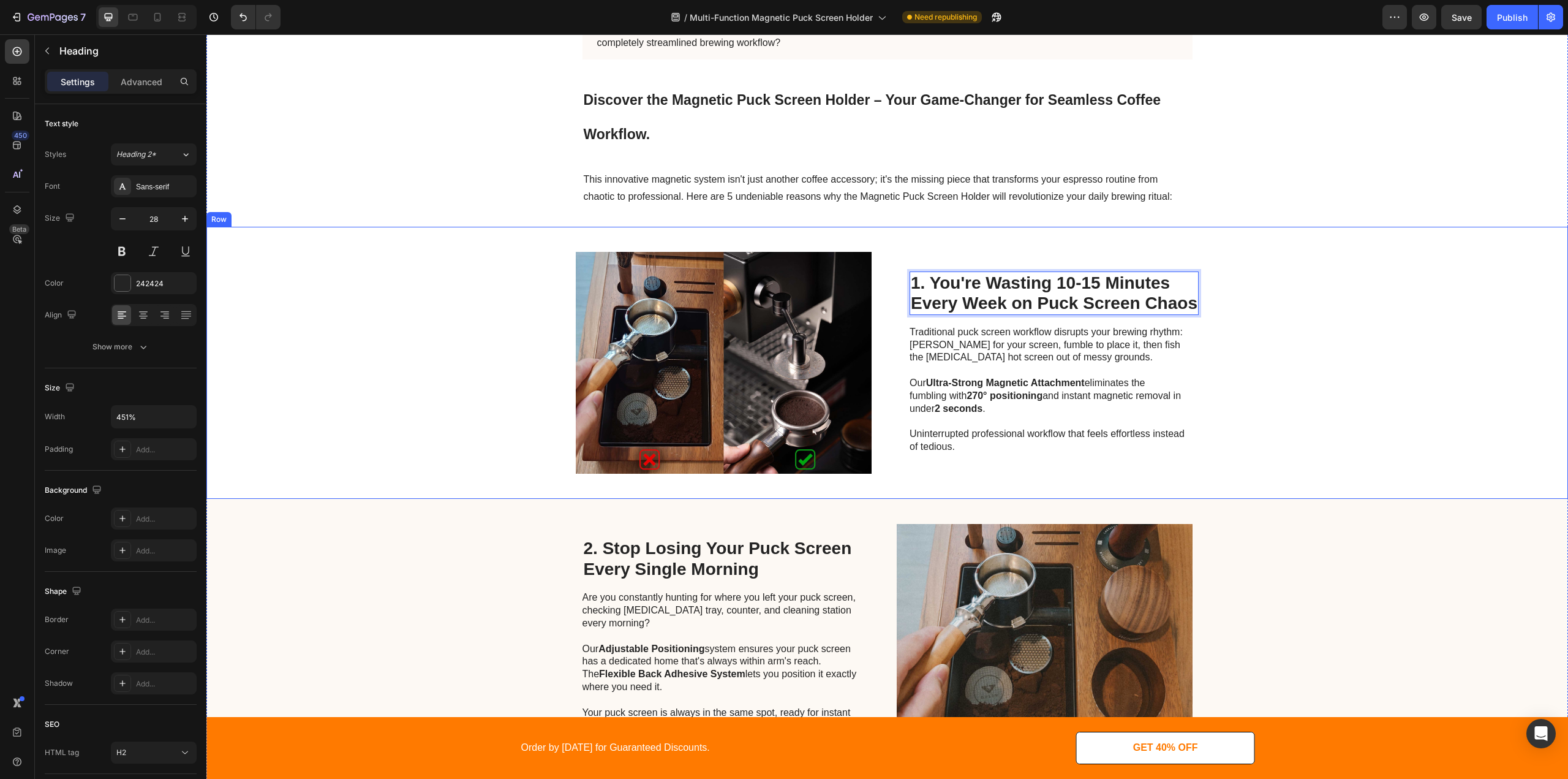
click at [1233, 353] on div "Image 1. You're Wasting 10-15 Minutes Every Week on Puck Screen Chaos Heading 1…" at bounding box center [887, 362] width 1361 height 272
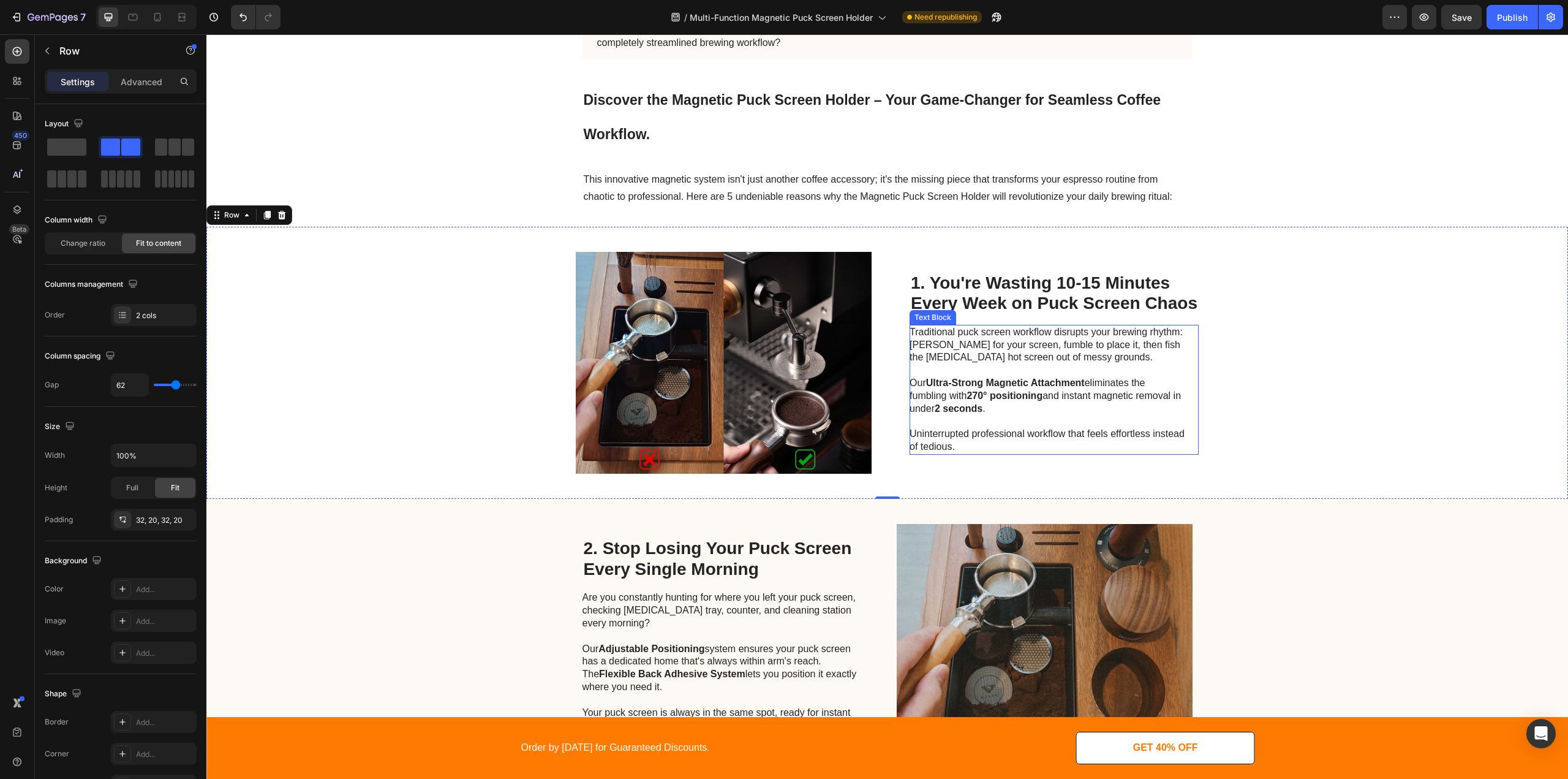
click at [958, 347] on p "Traditional puck screen workflow disrupts your brewing rhythm: hunt for your sc…" at bounding box center [1047, 345] width 275 height 38
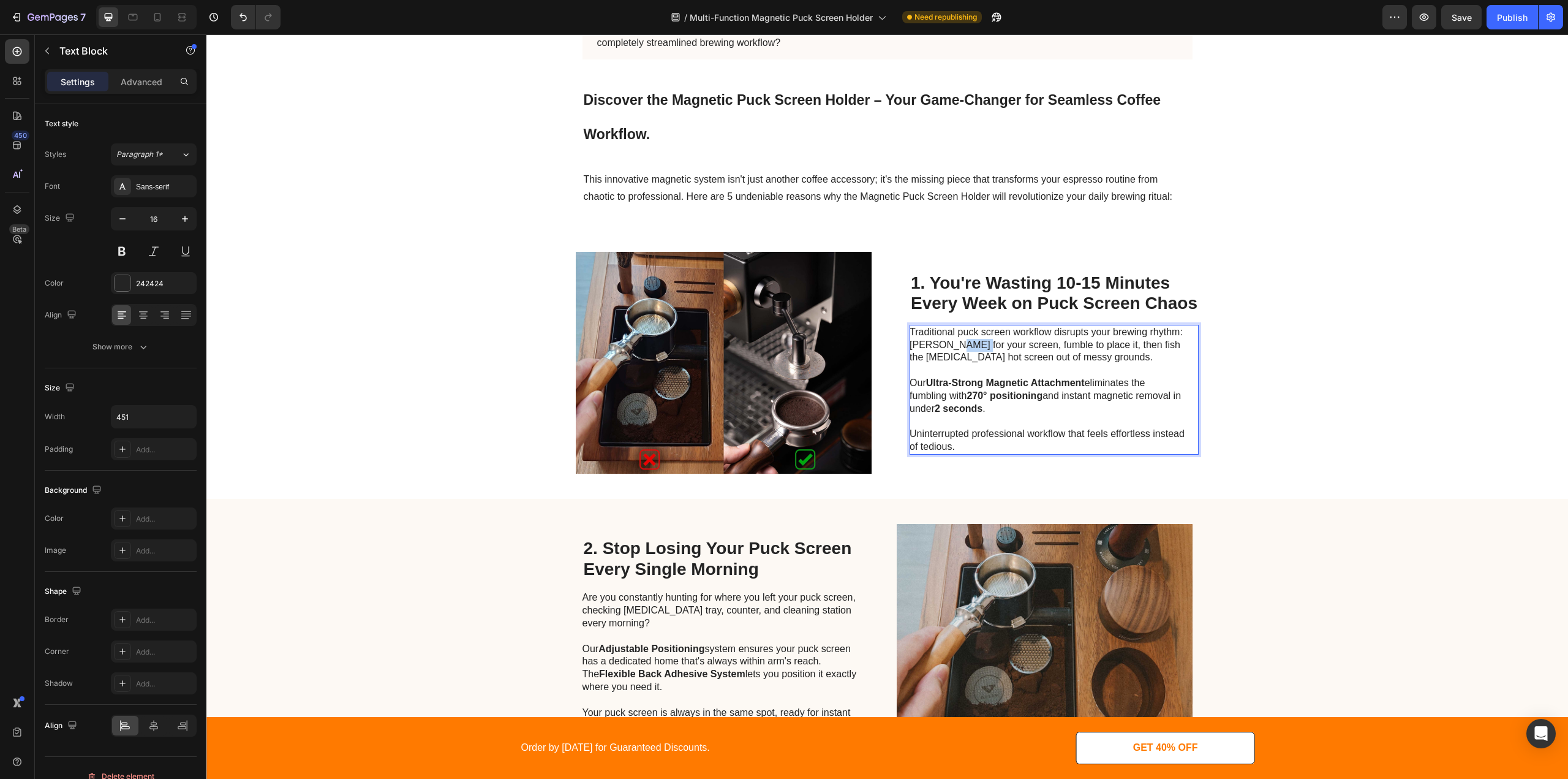
click at [958, 347] on p "Traditional puck screen workflow disrupts your brewing rhythm: hunt for your sc…" at bounding box center [1047, 345] width 275 height 38
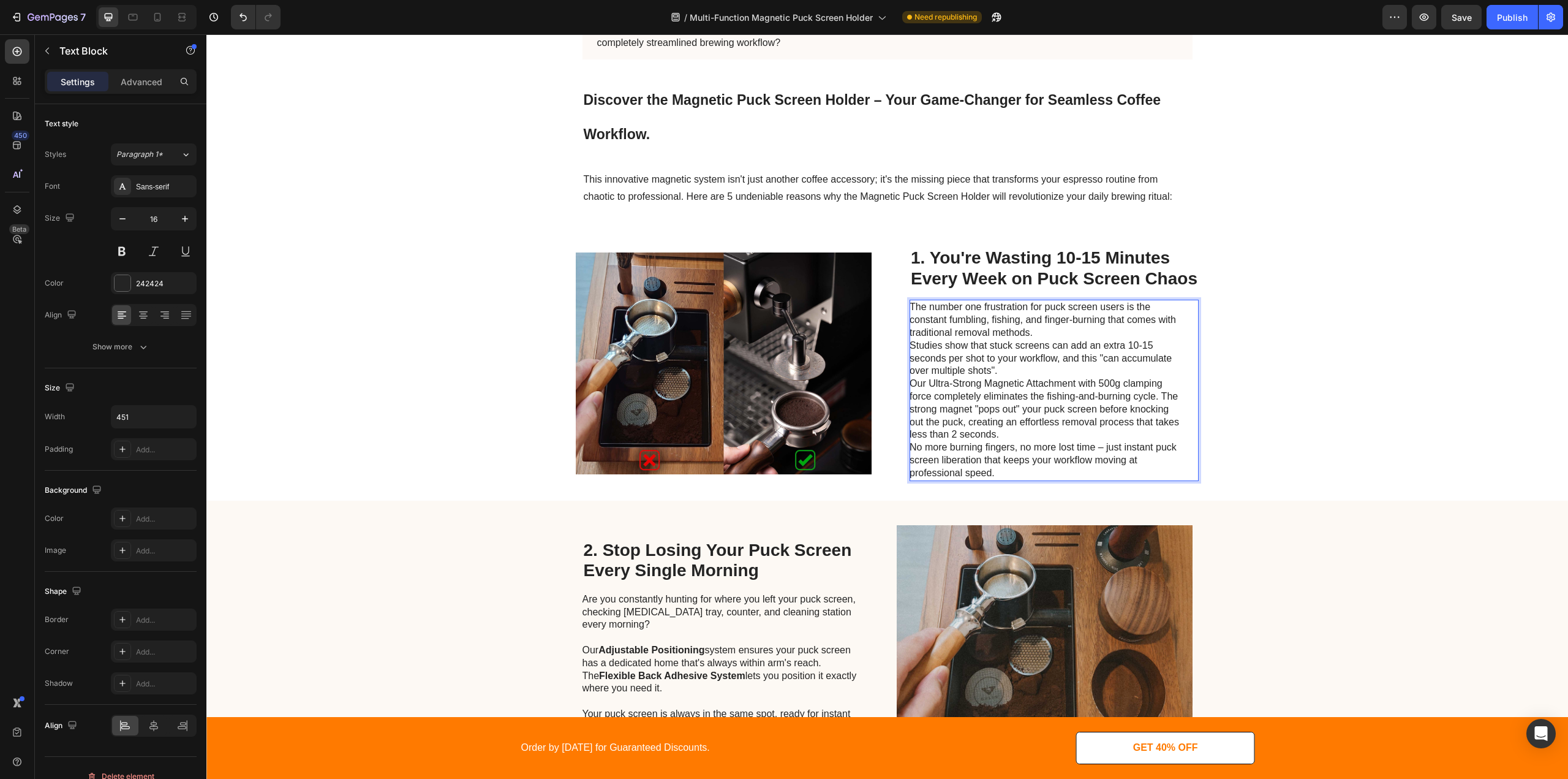
scroll to position [221, 0]
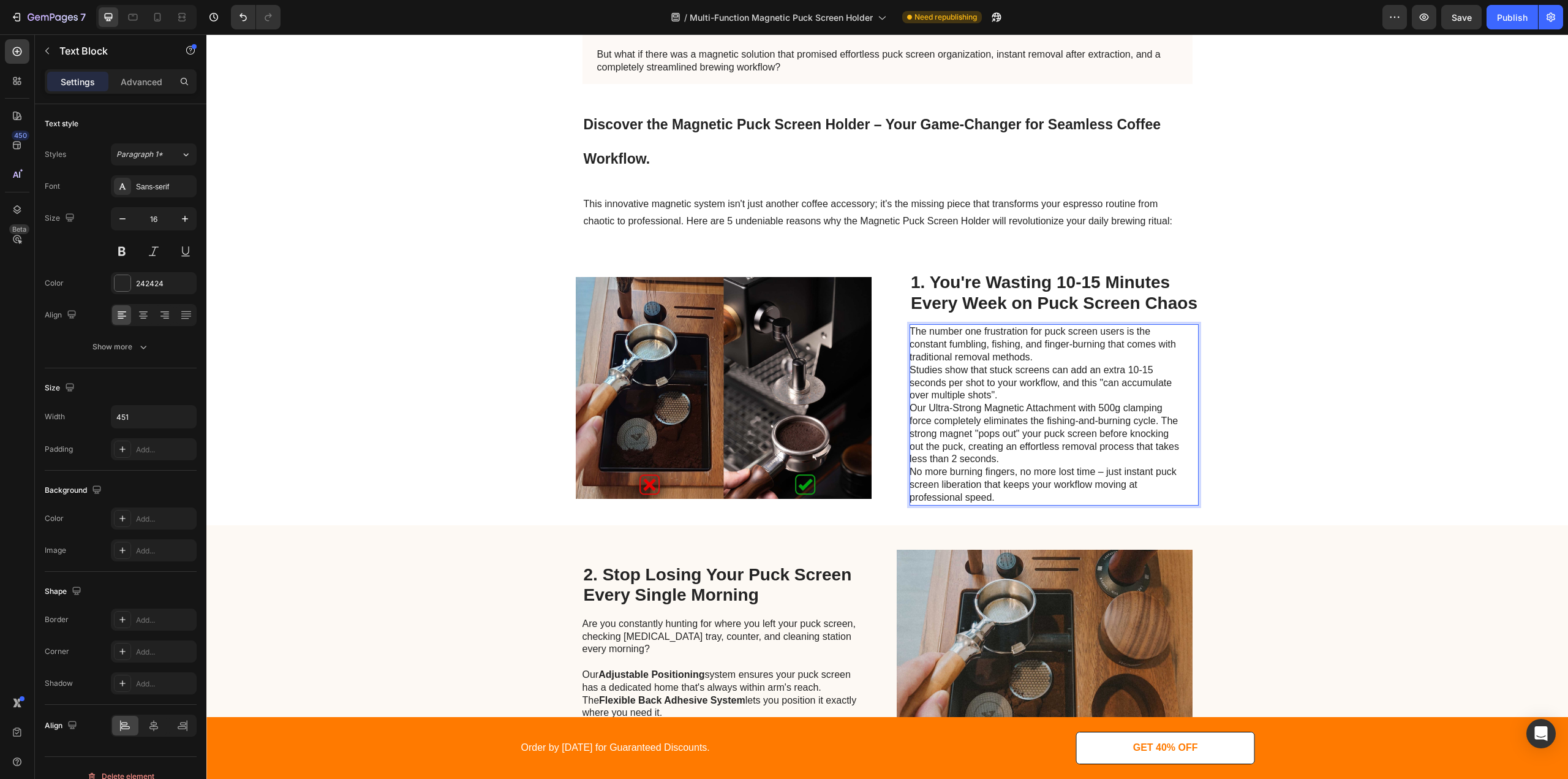
click at [1038, 353] on p "The number one frustration for puck screen users is the constant fumbling, fish…" at bounding box center [1047, 344] width 275 height 38
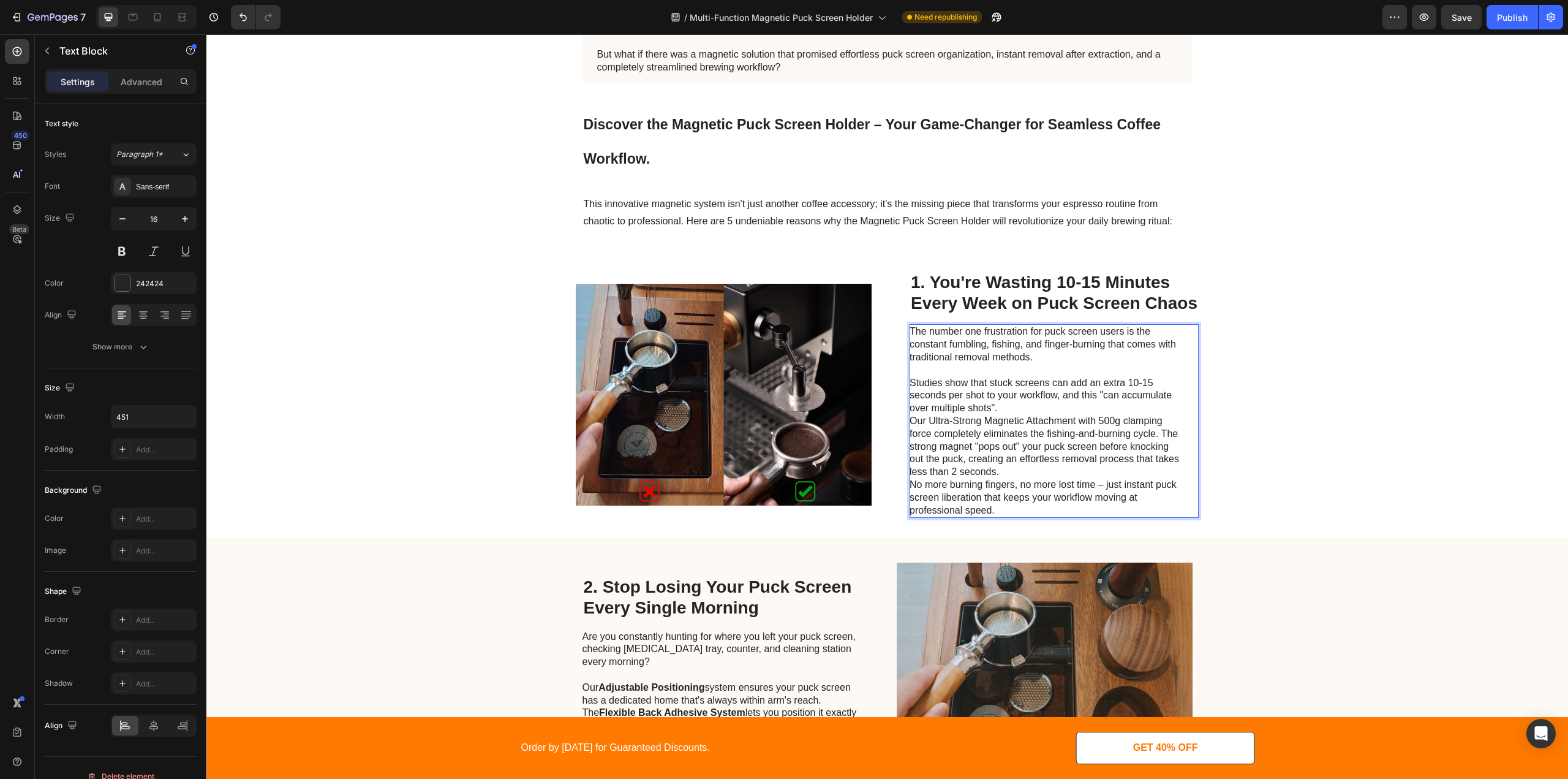
click at [1026, 406] on p "Studies show that stuck screens can add an extra 10-15 seconds per shot to your…" at bounding box center [1047, 396] width 275 height 38
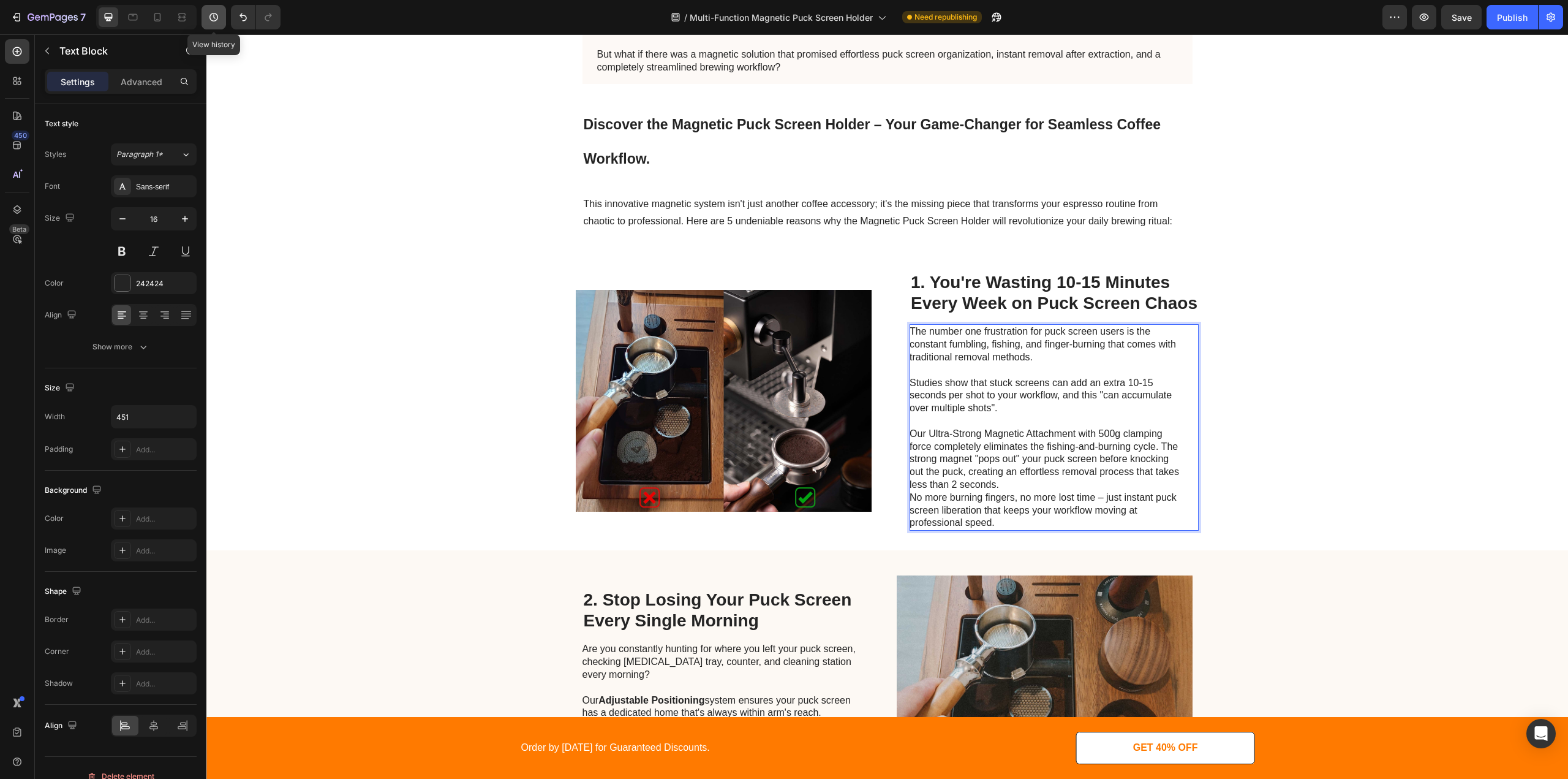
click at [215, 27] on button "button" at bounding box center [214, 17] width 24 height 24
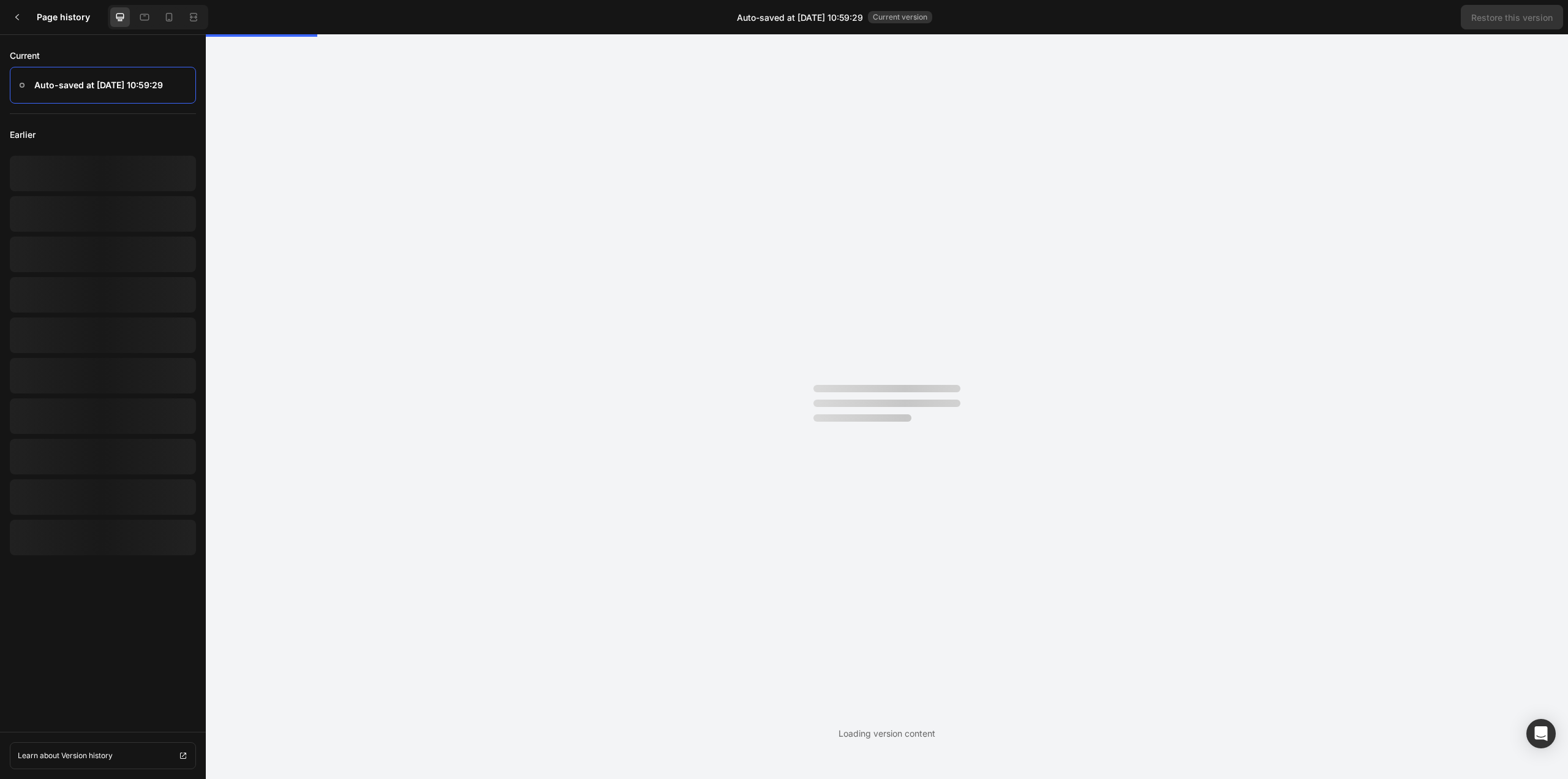
scroll to position [0, 0]
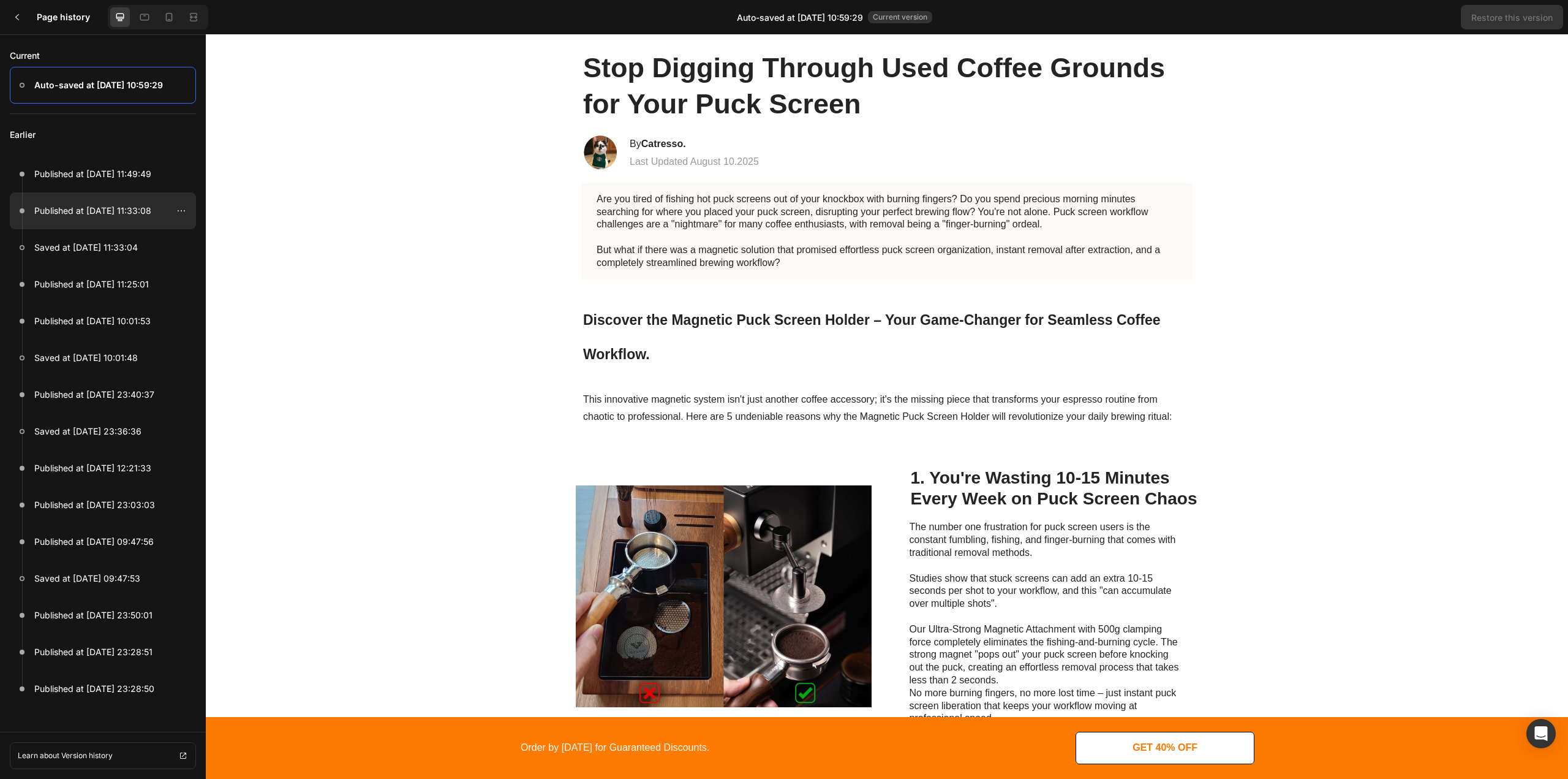
click at [104, 224] on div at bounding box center [102, 210] width 186 height 36
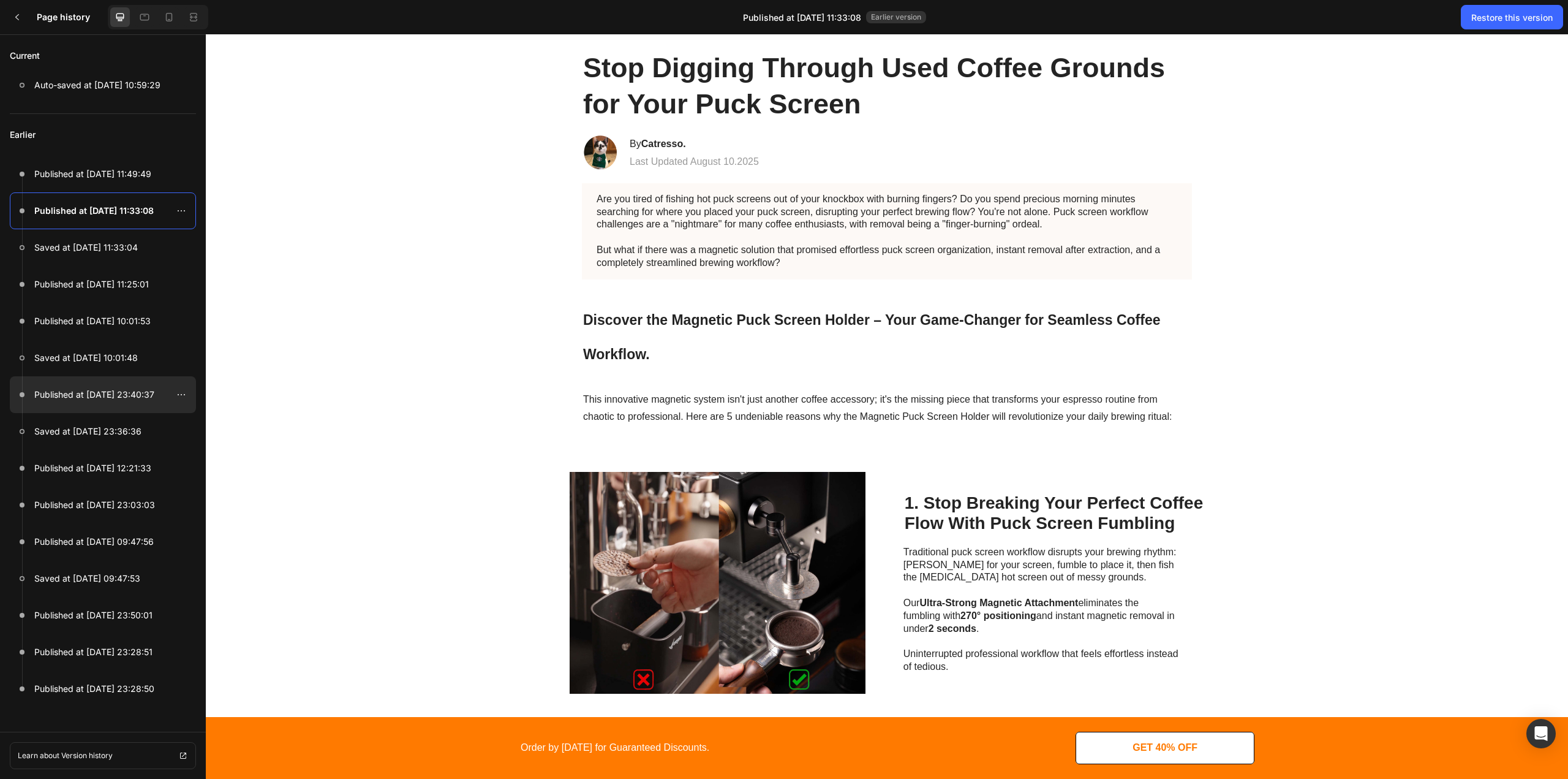
click at [131, 397] on p "Published at Sep 12, 23:40:37" at bounding box center [94, 395] width 120 height 15
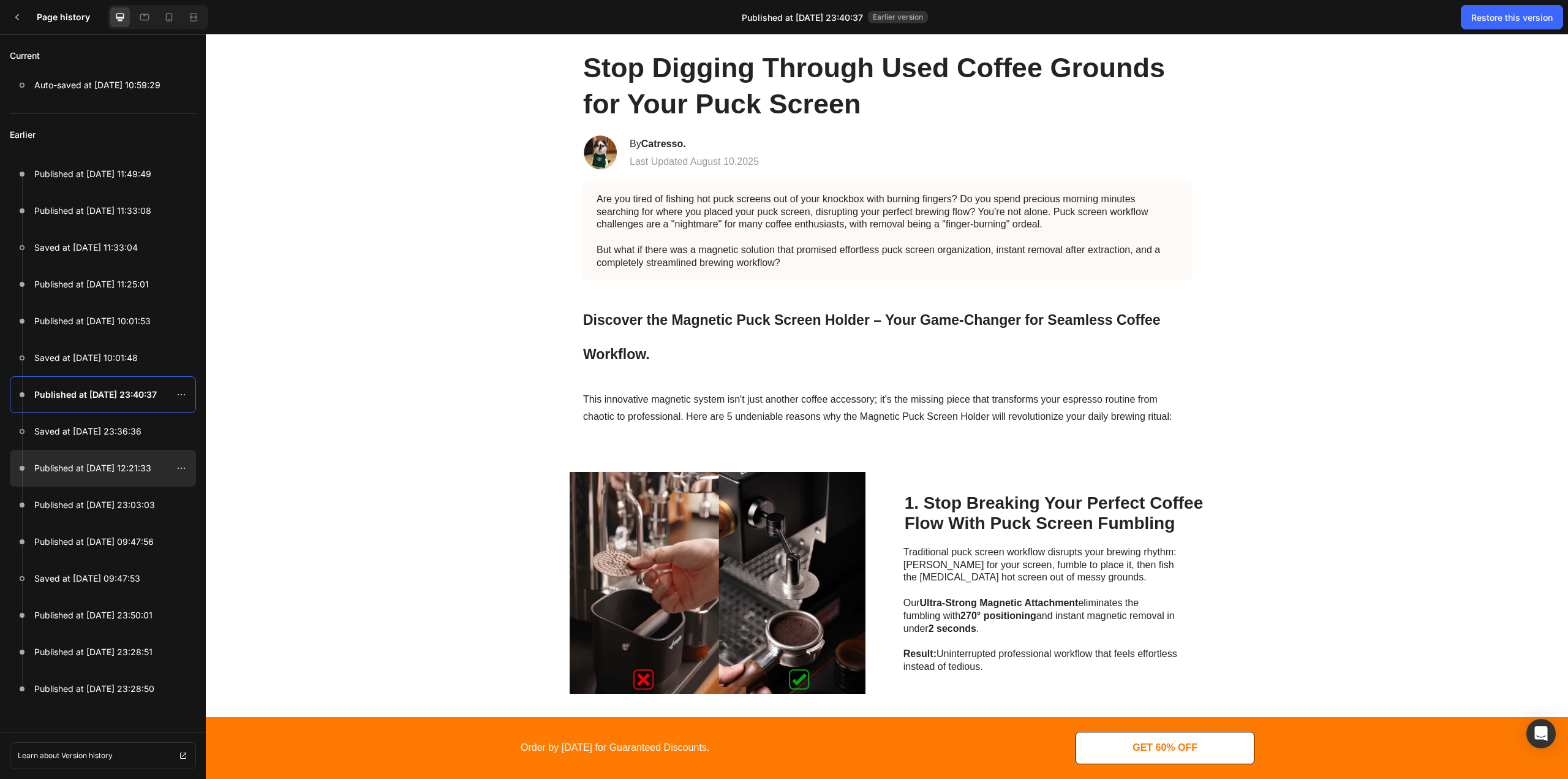
click at [102, 467] on p "Published at Sep 08, 12:21:33" at bounding box center [93, 469] width 117 height 15
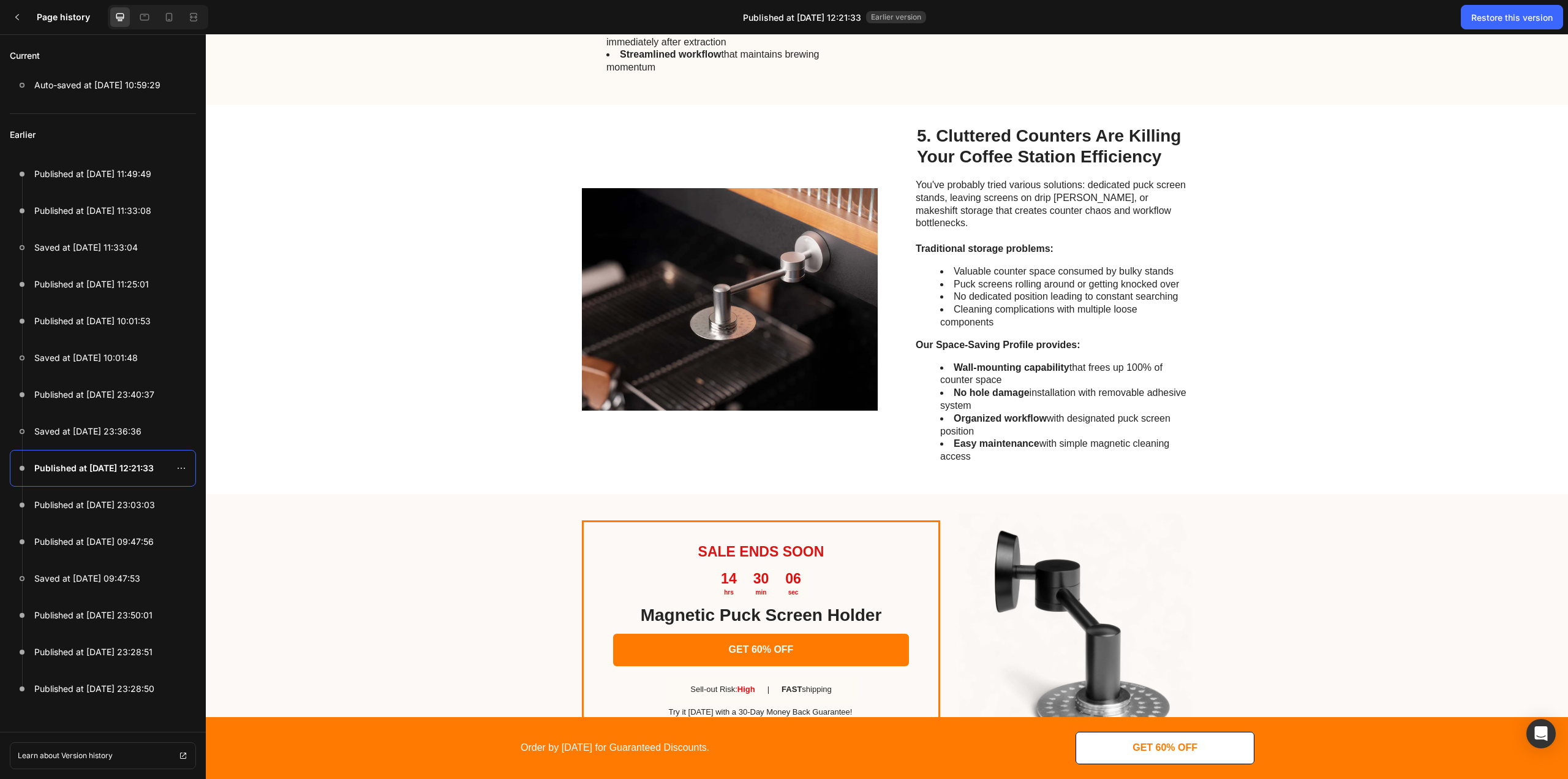
scroll to position [1709, 0]
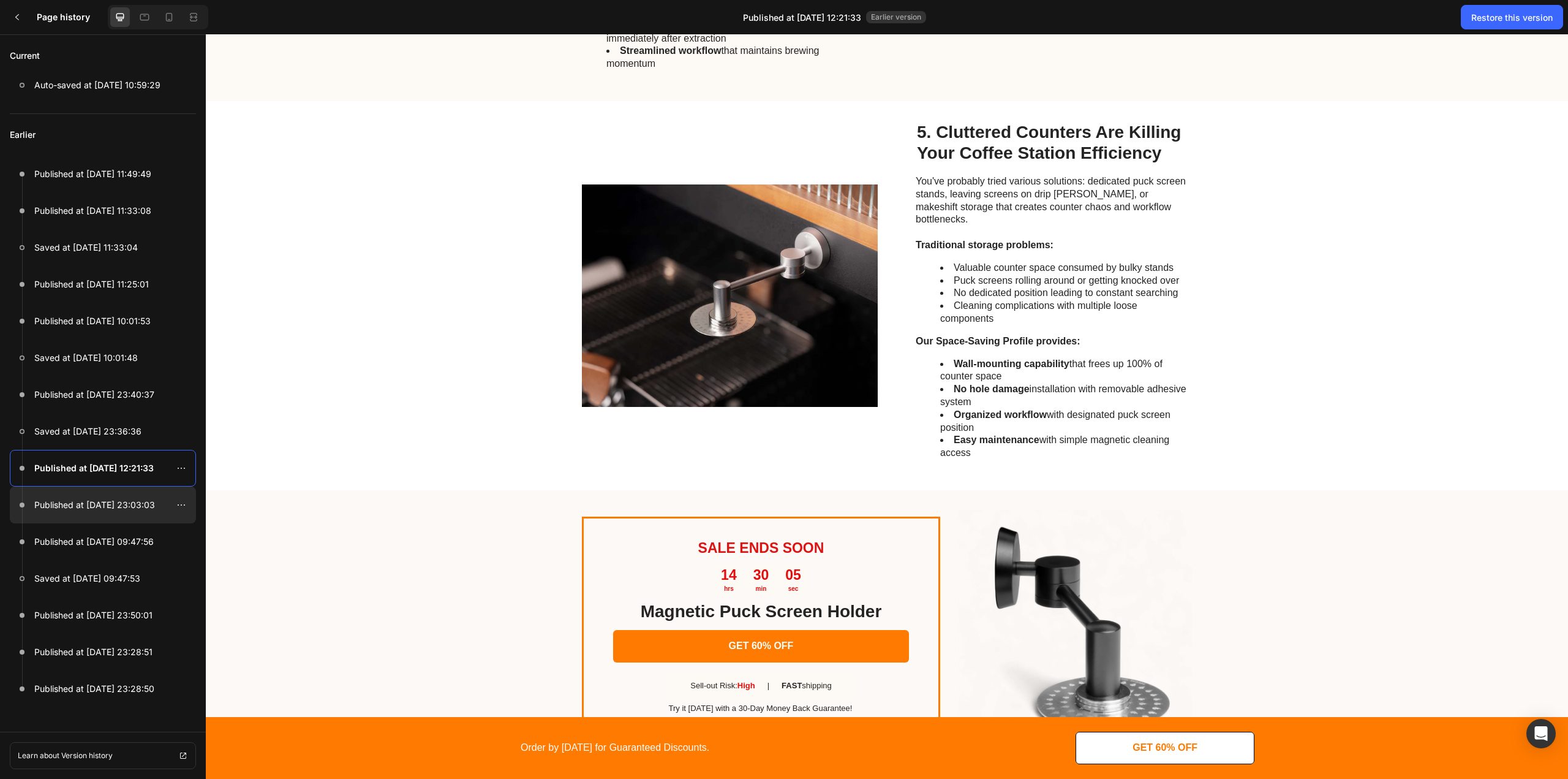
click at [106, 512] on div at bounding box center [102, 504] width 186 height 36
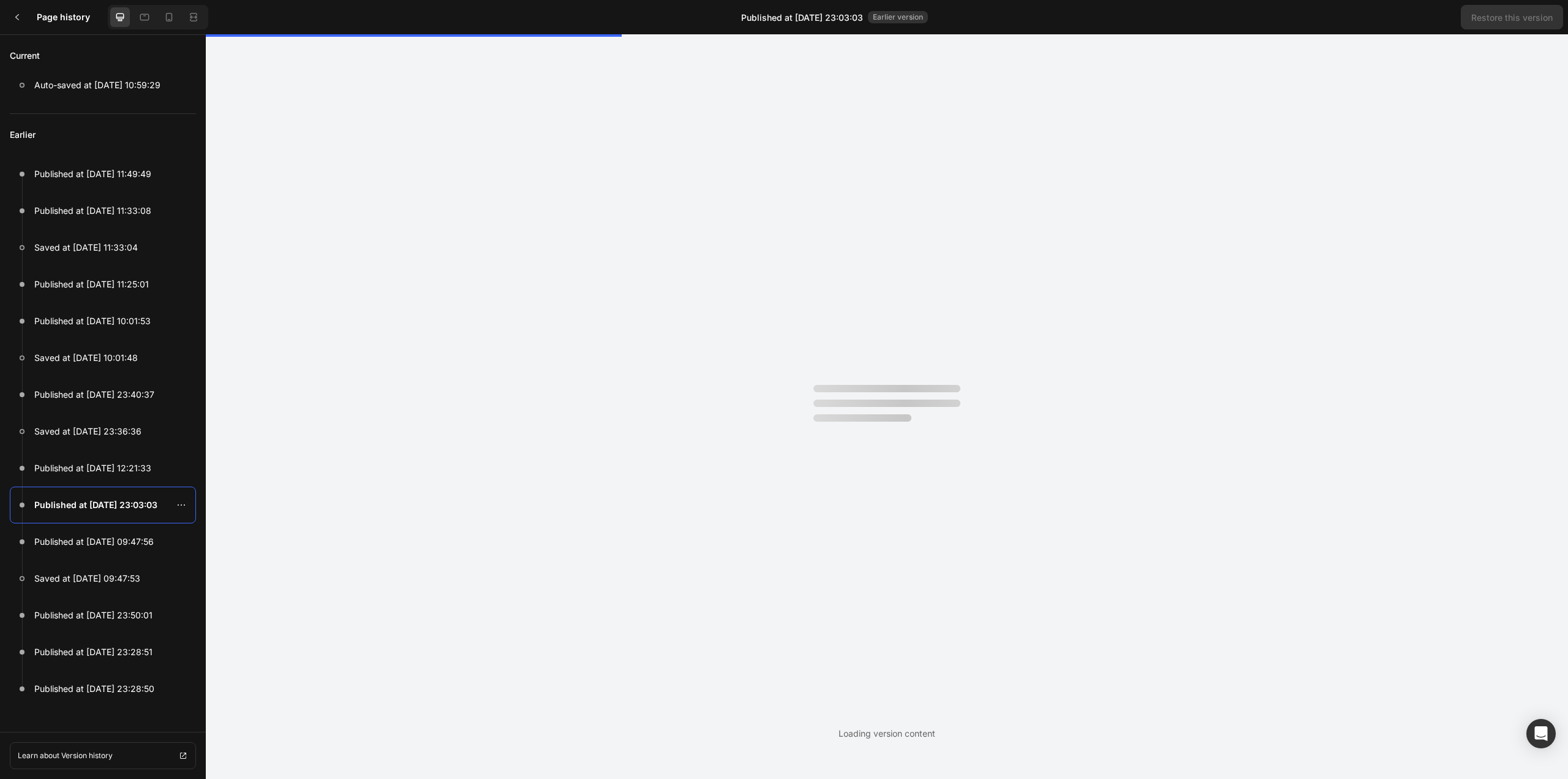
scroll to position [0, 0]
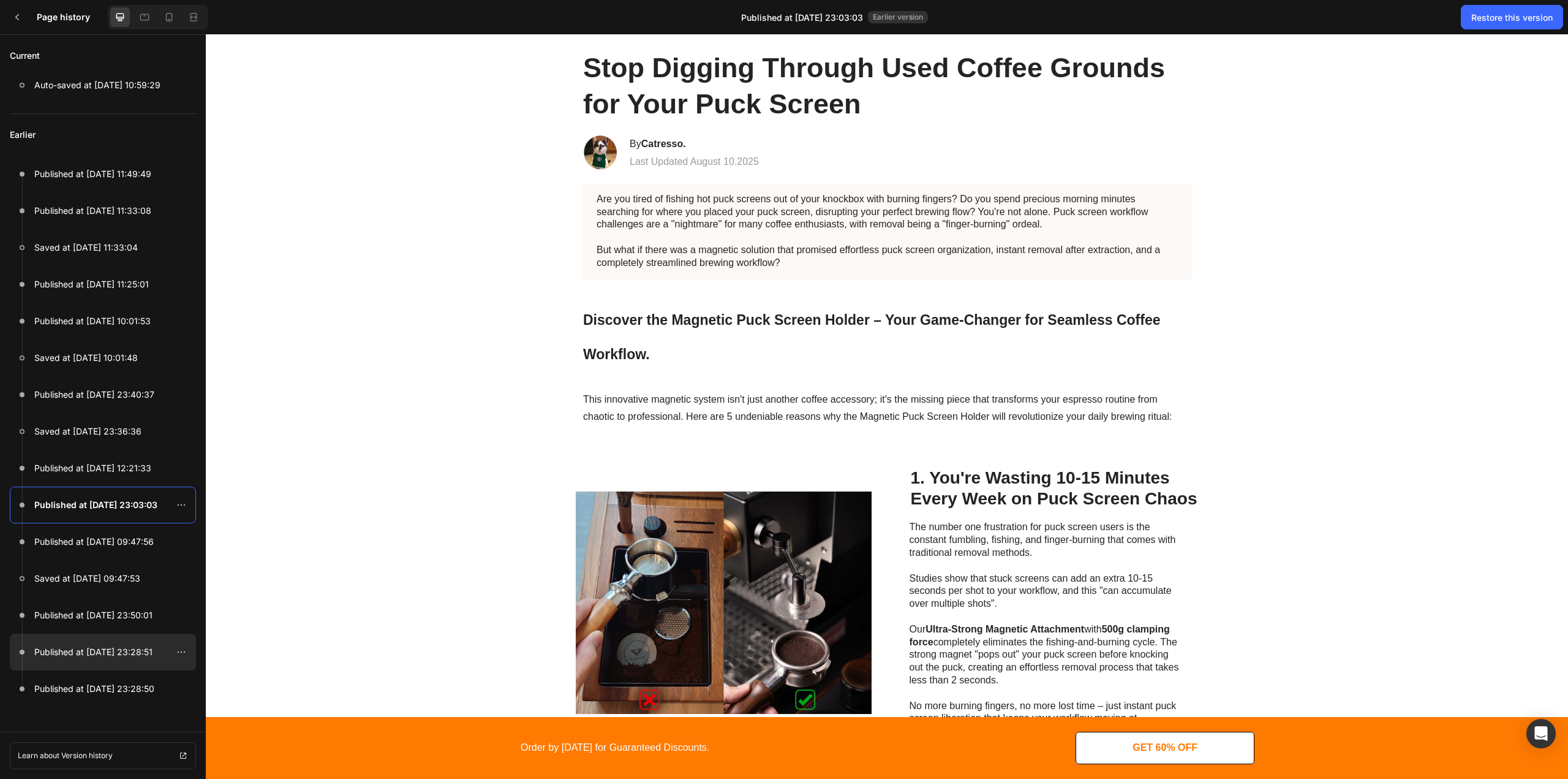
click at [74, 660] on div at bounding box center [102, 651] width 186 height 36
click at [110, 512] on p "Published at Sep 02, 23:03:03" at bounding box center [94, 505] width 121 height 15
click at [726, 164] on p "Last Updated August 10.2025" at bounding box center [694, 162] width 129 height 13
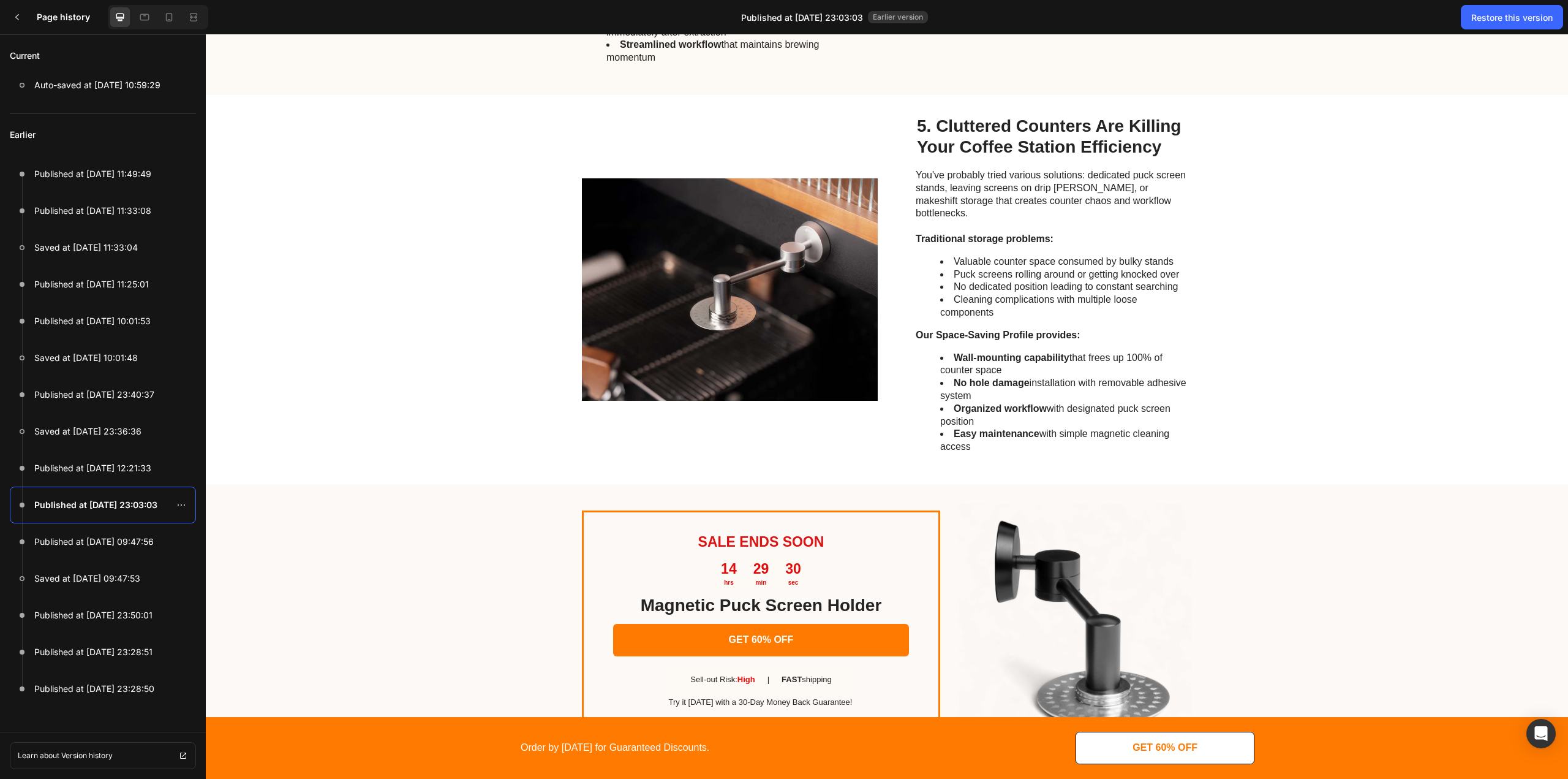
scroll to position [1695, 0]
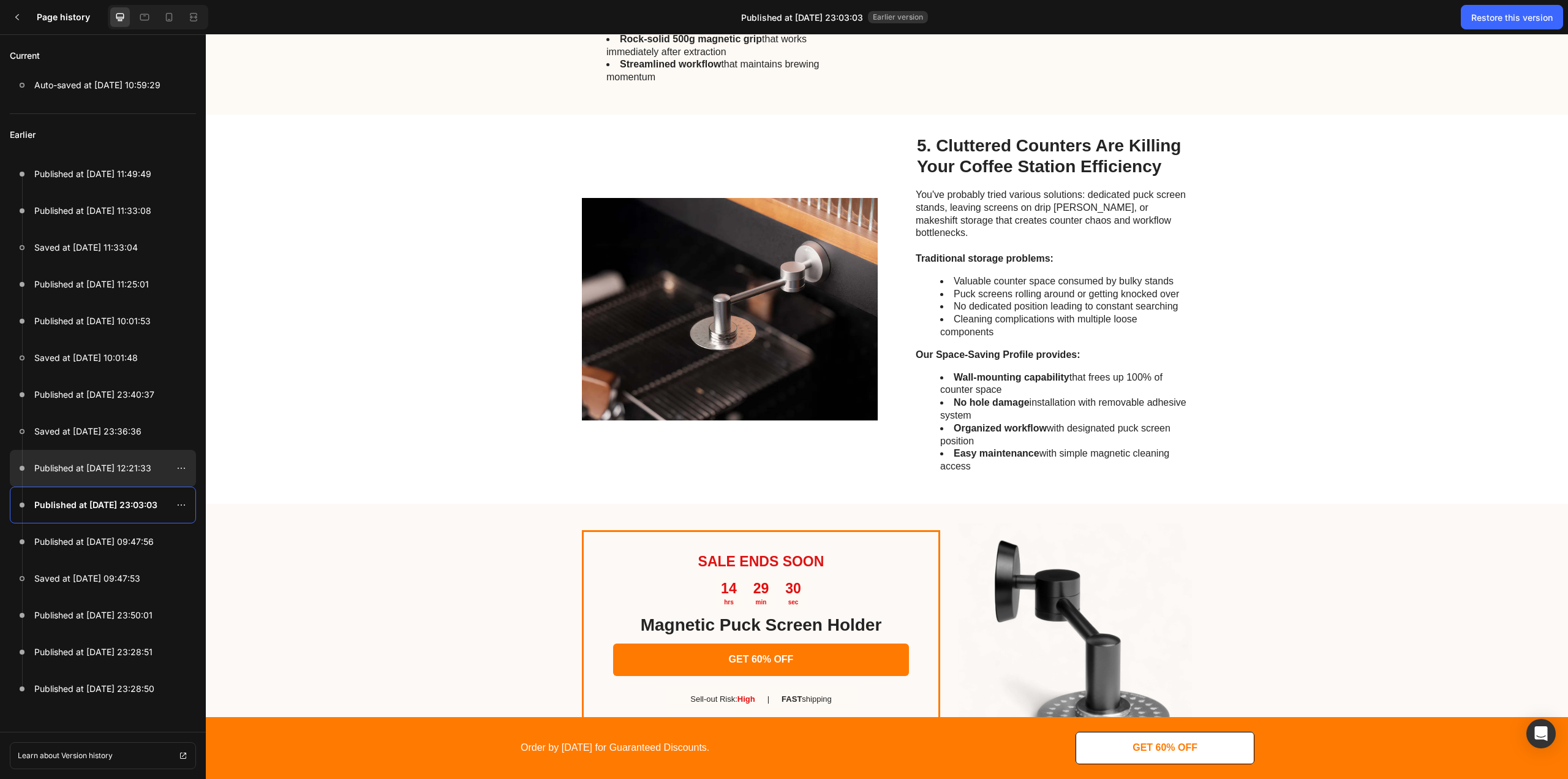
click at [133, 476] on div at bounding box center [102, 468] width 186 height 36
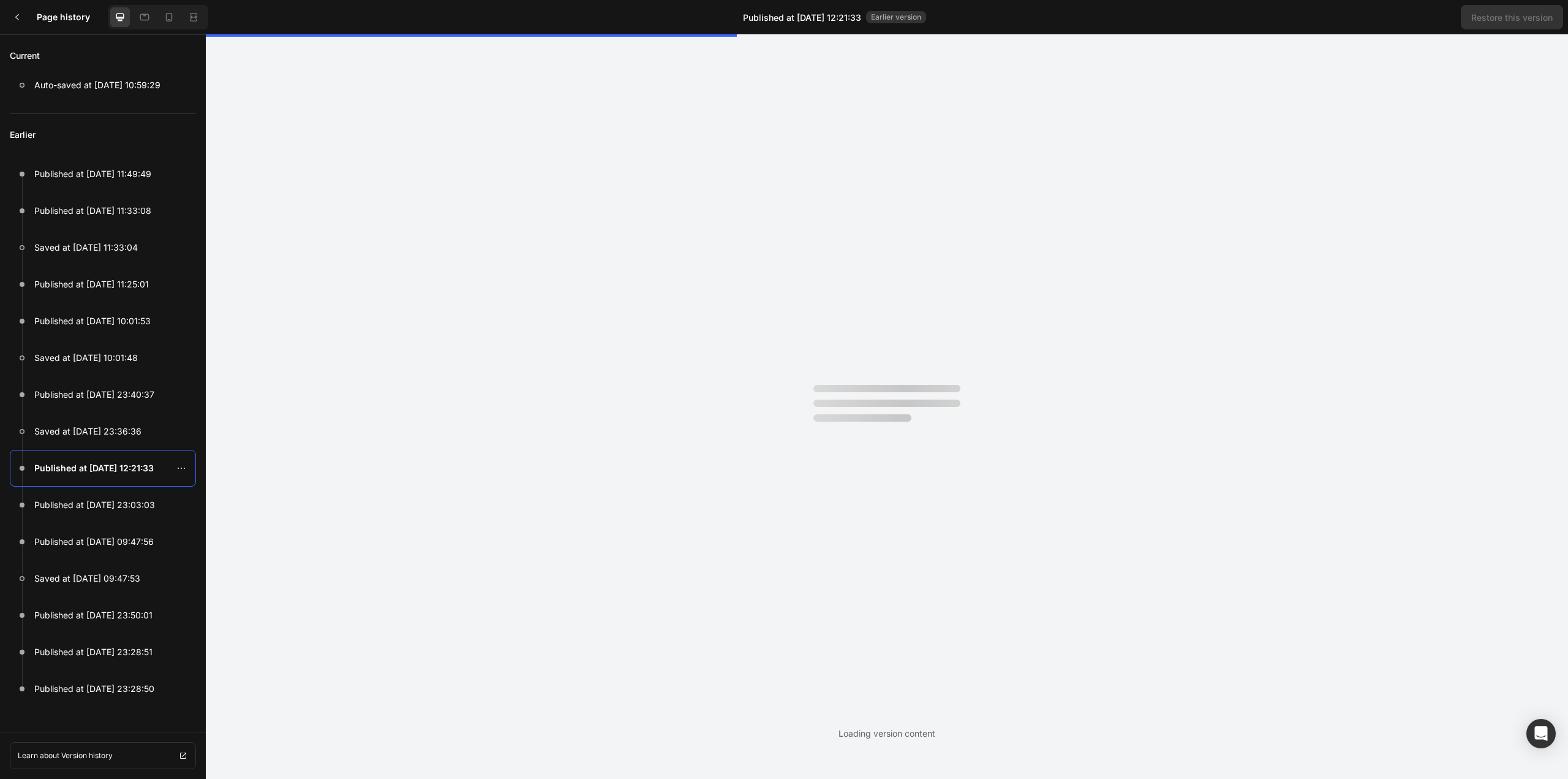
scroll to position [0, 0]
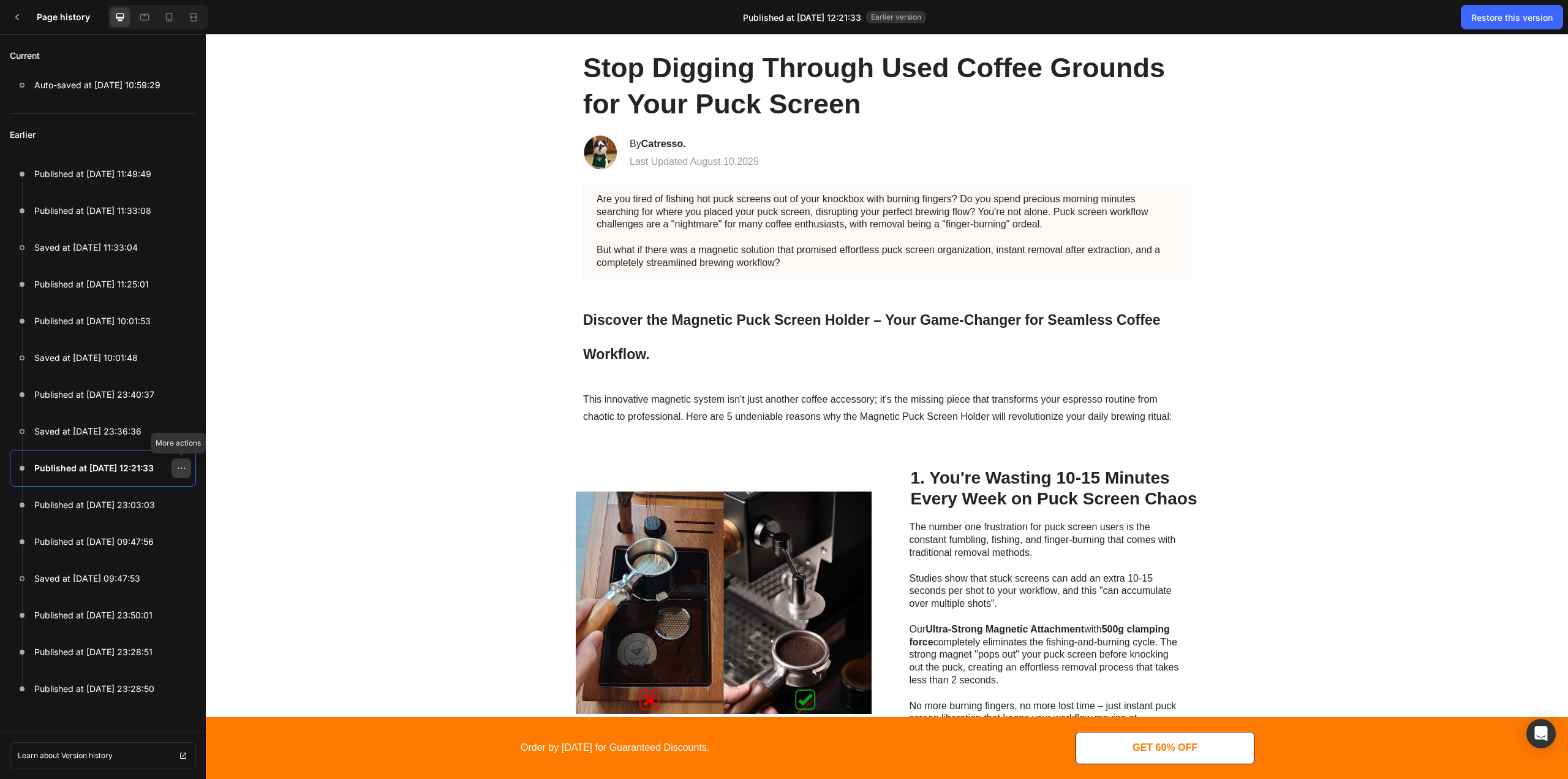
click at [179, 465] on icon at bounding box center [181, 468] width 9 height 9
click at [427, 399] on div "This innovative magnetic system isn't just another coffee accessory; it's the m…" at bounding box center [886, 409] width 1338 height 38
click at [28, 498] on div "Published at Sep 02, 23:03:03" at bounding box center [81, 505] width 145 height 15
click at [76, 472] on p "Published at Sep 08, 12:21:33" at bounding box center [93, 469] width 117 height 15
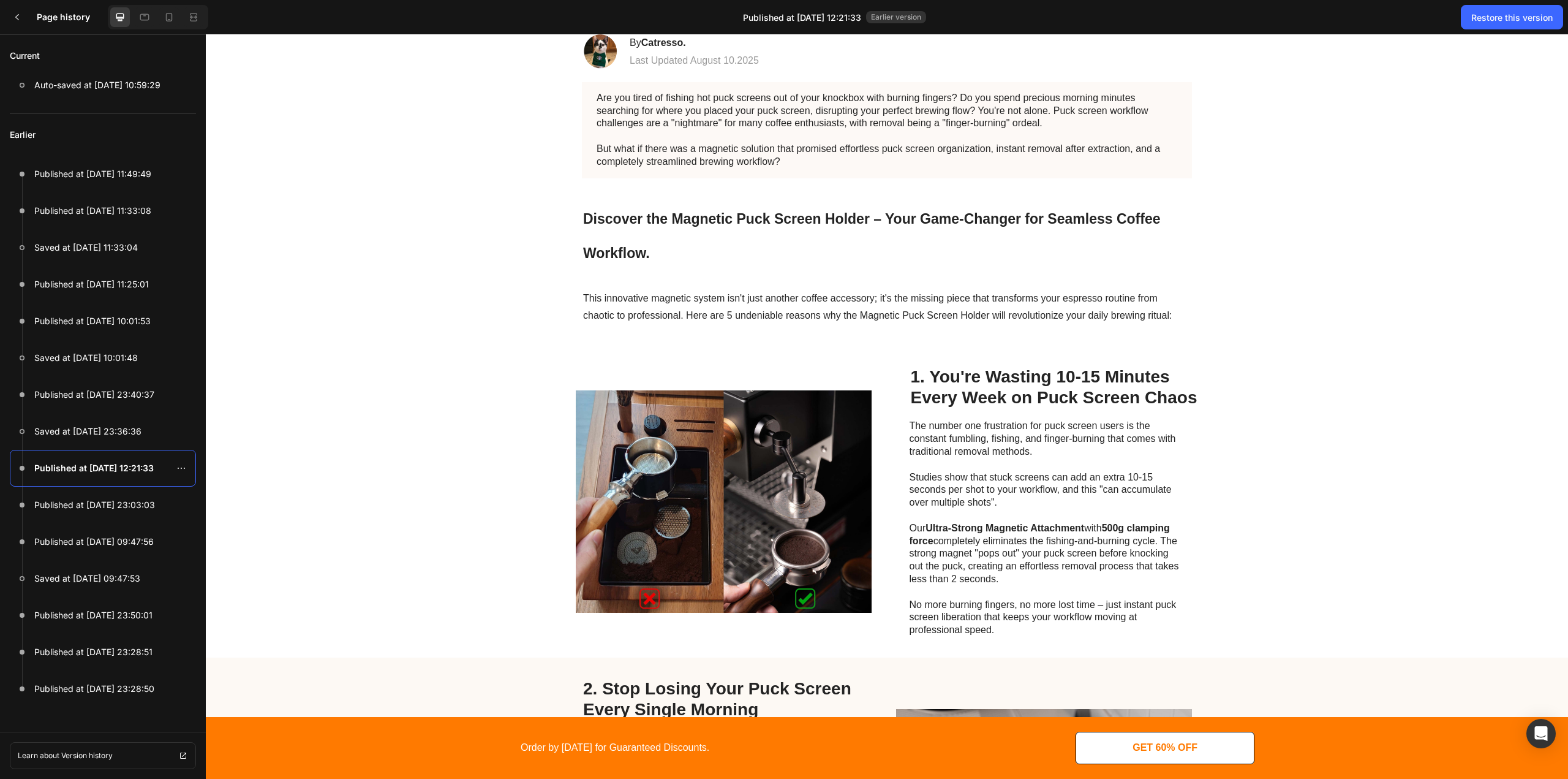
scroll to position [184, 0]
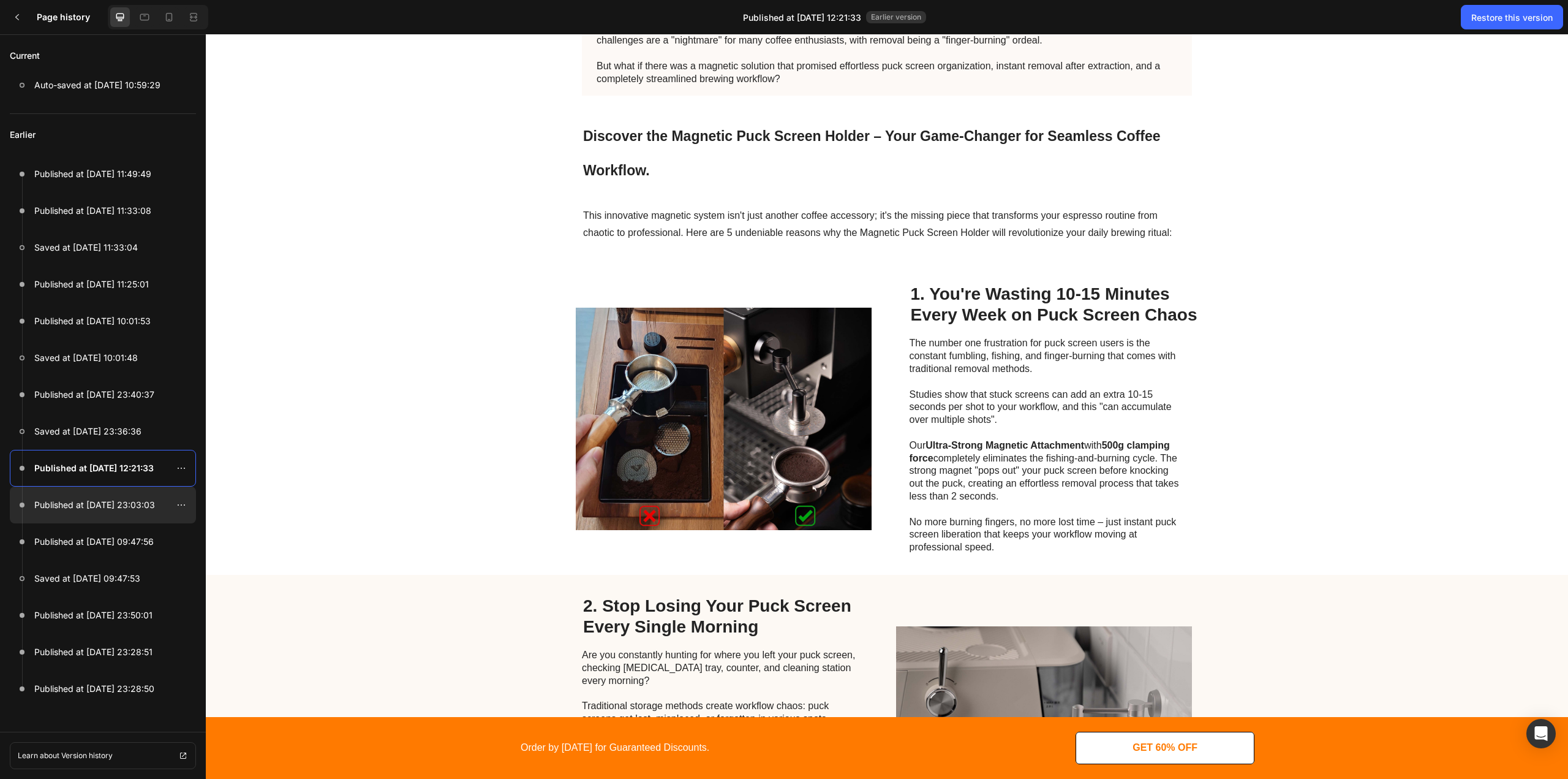
click at [54, 498] on p "Published at Sep 02, 23:03:03" at bounding box center [94, 505] width 121 height 15
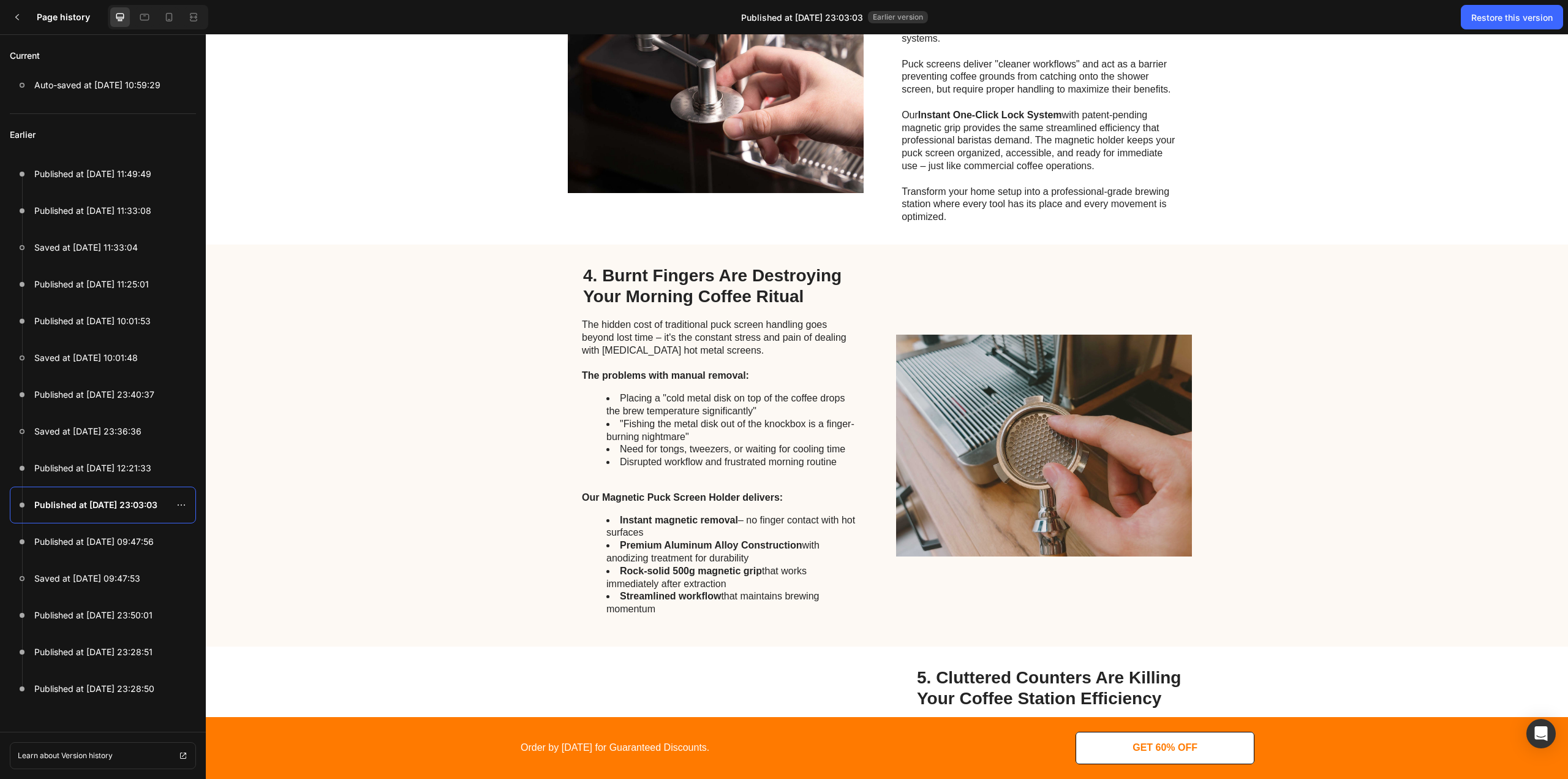
scroll to position [1164, 0]
click at [108, 658] on div at bounding box center [102, 651] width 186 height 36
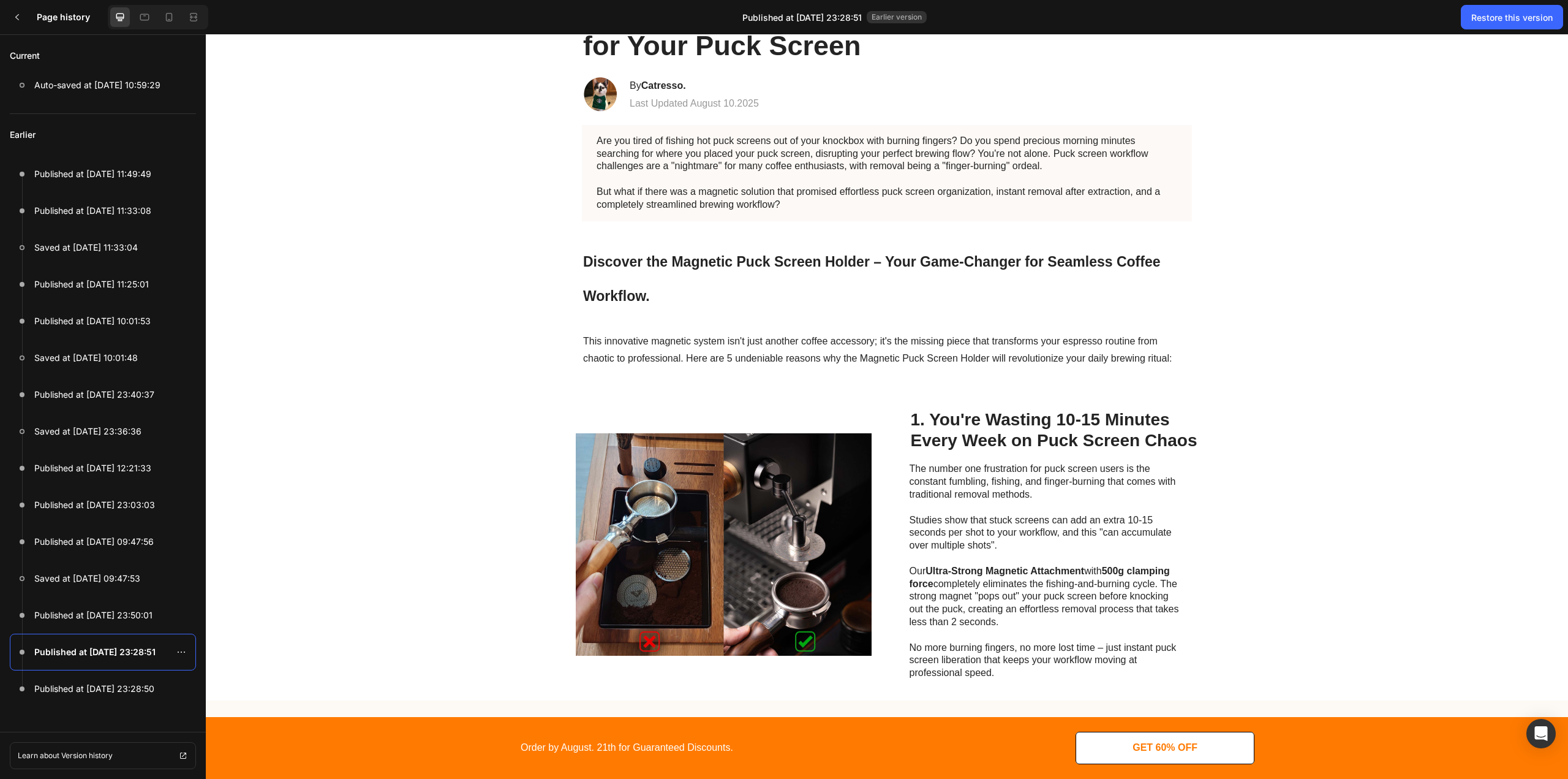
scroll to position [0, 0]
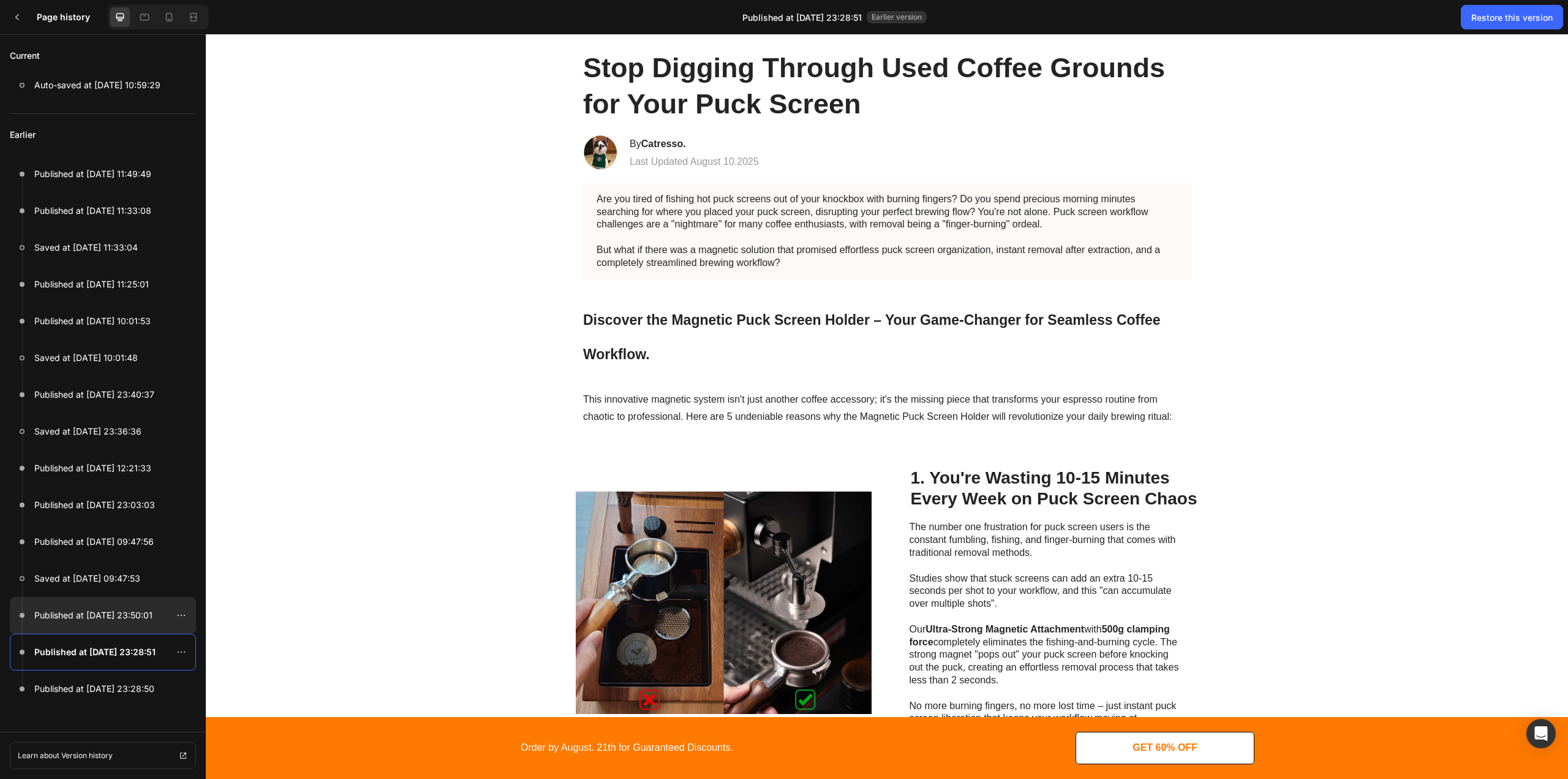
click at [112, 614] on p "Published at Aug 16, 23:50:01" at bounding box center [94, 615] width 118 height 15
click at [122, 574] on p "Saved at Aug 27, 09:47:53" at bounding box center [87, 579] width 106 height 15
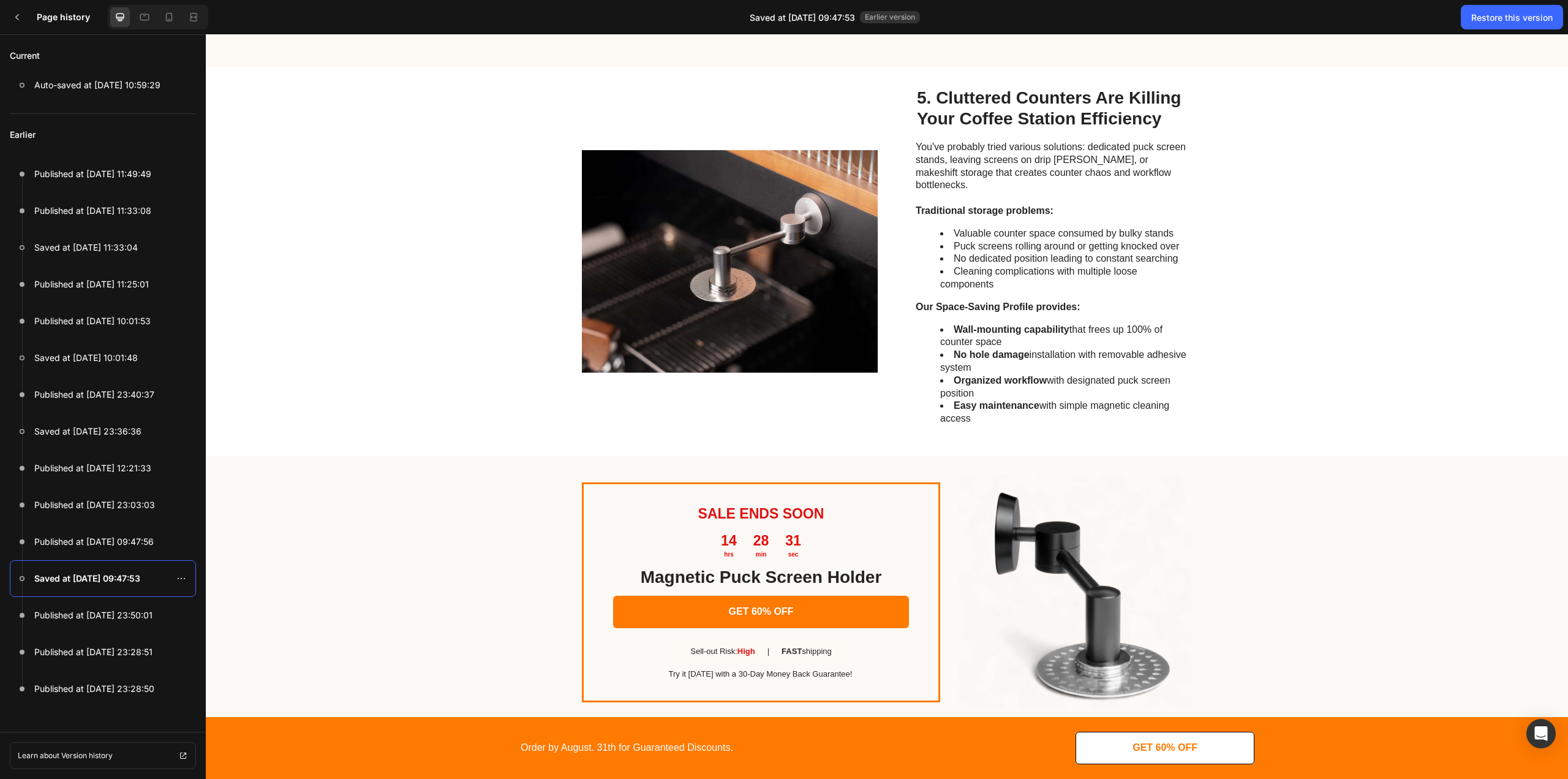
scroll to position [1756, 0]
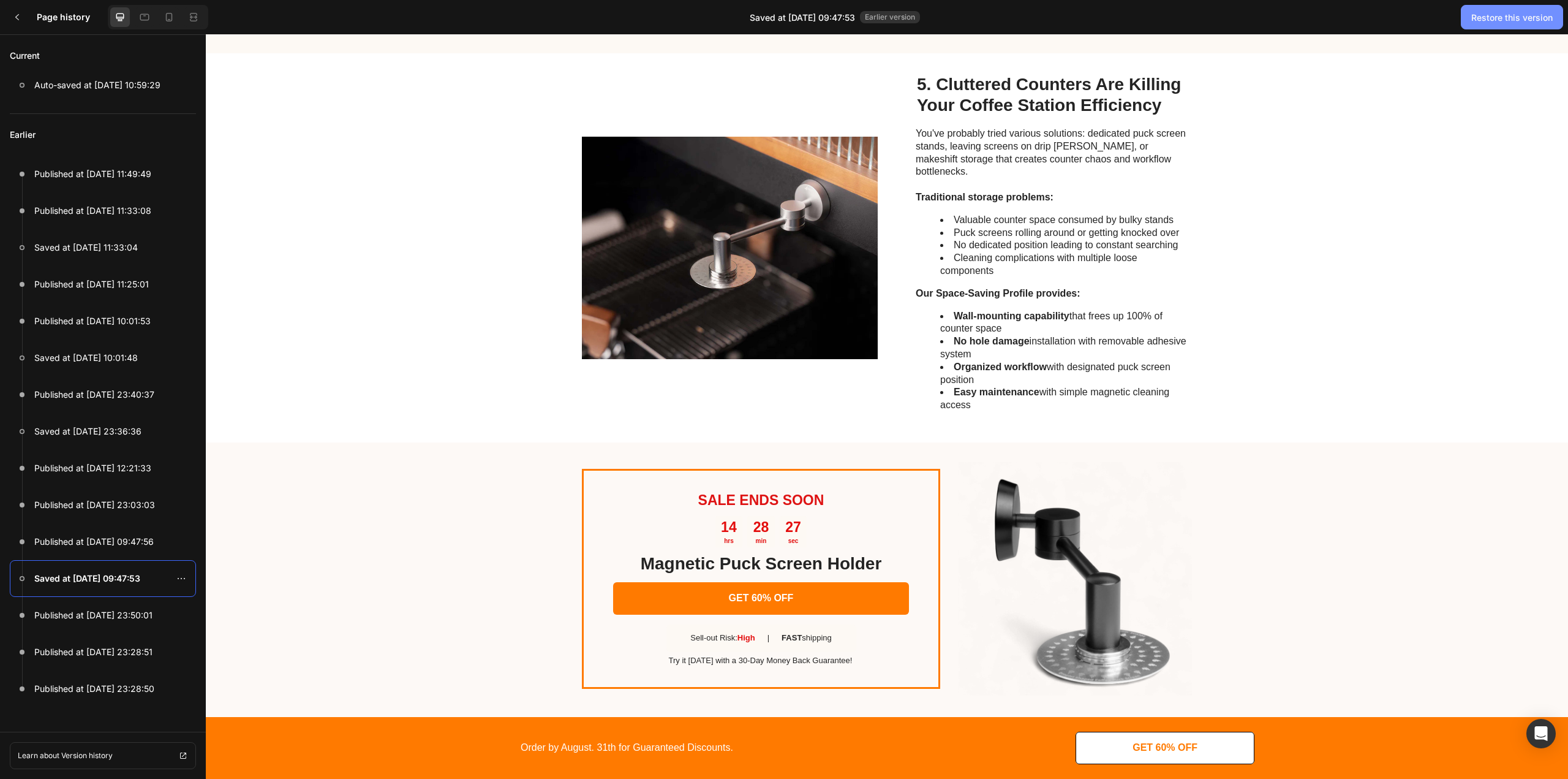
click at [1489, 16] on div "Restore this version" at bounding box center [1512, 18] width 81 height 13
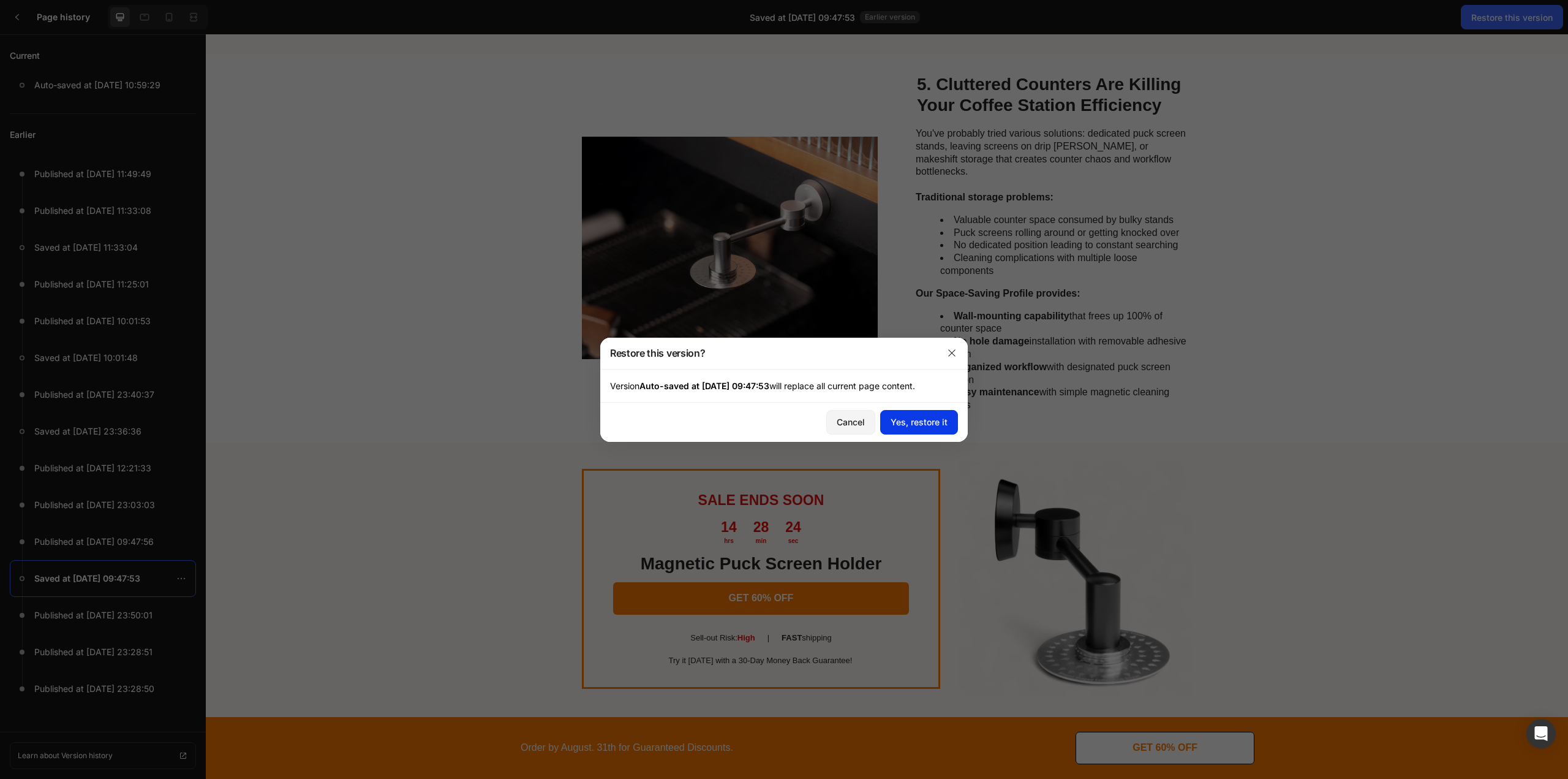
click at [939, 426] on div "Yes, restore it" at bounding box center [919, 422] width 57 height 13
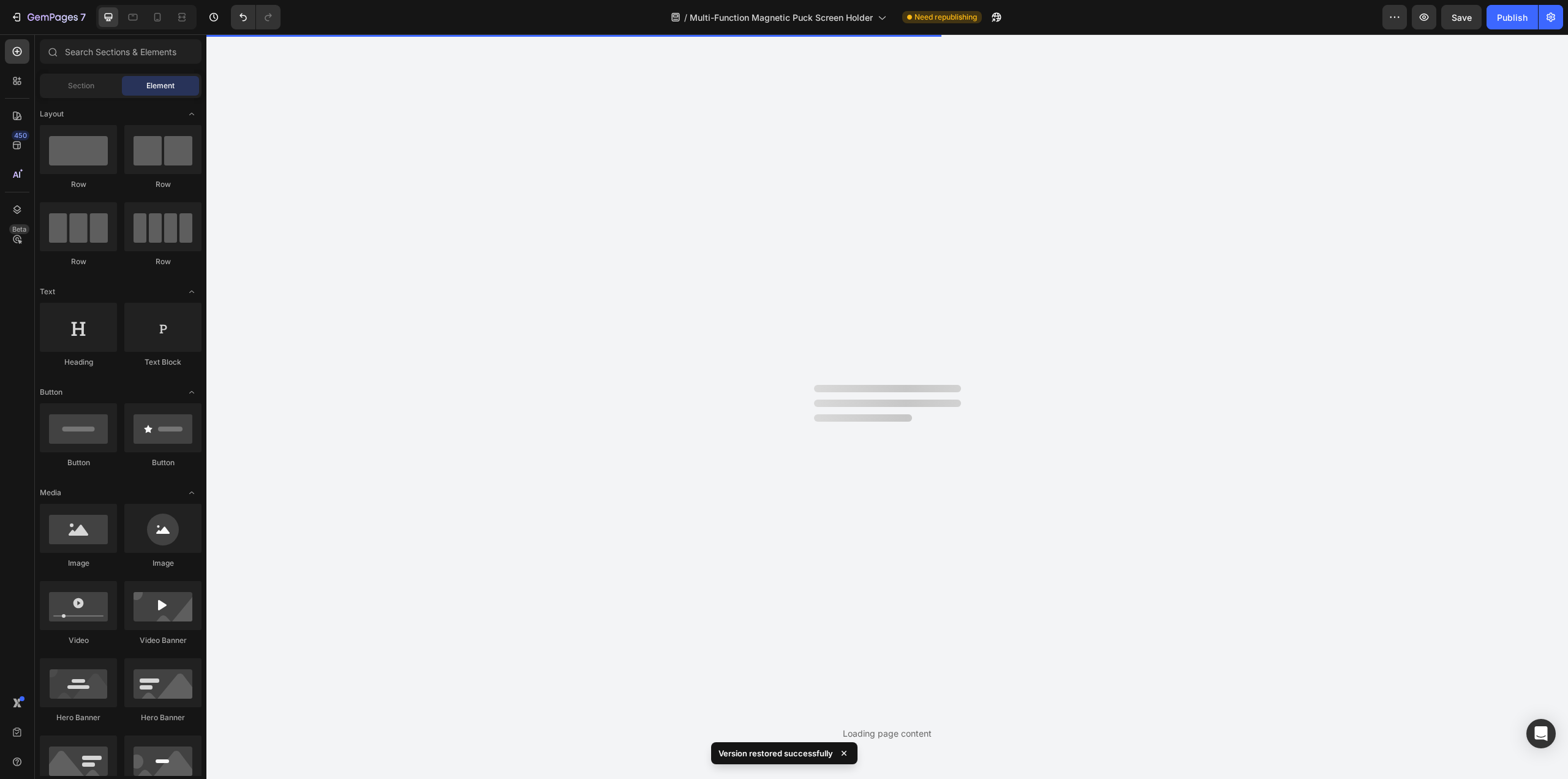
scroll to position [0, 0]
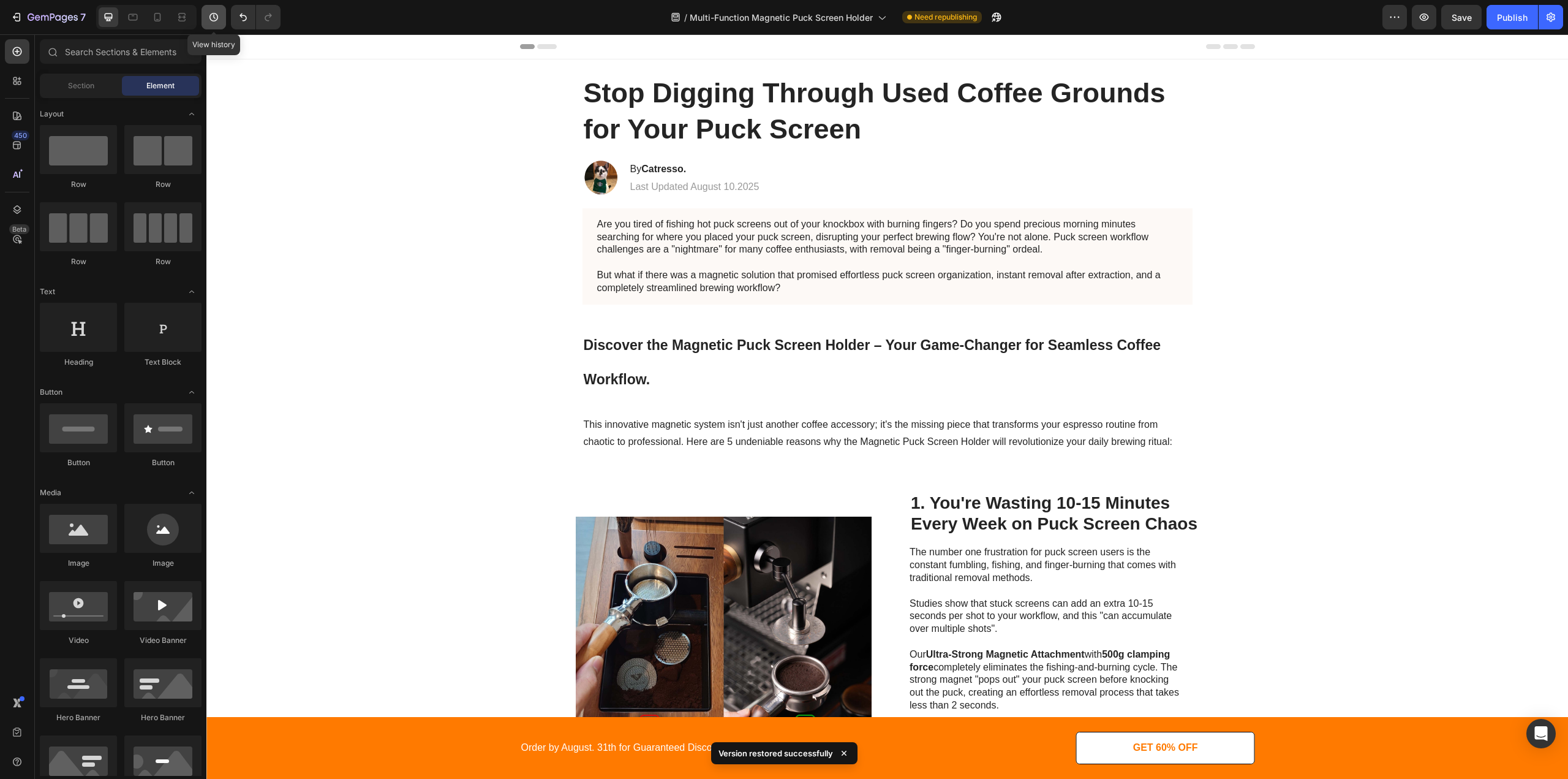
click at [219, 13] on icon "button" at bounding box center [213, 17] width 12 height 12
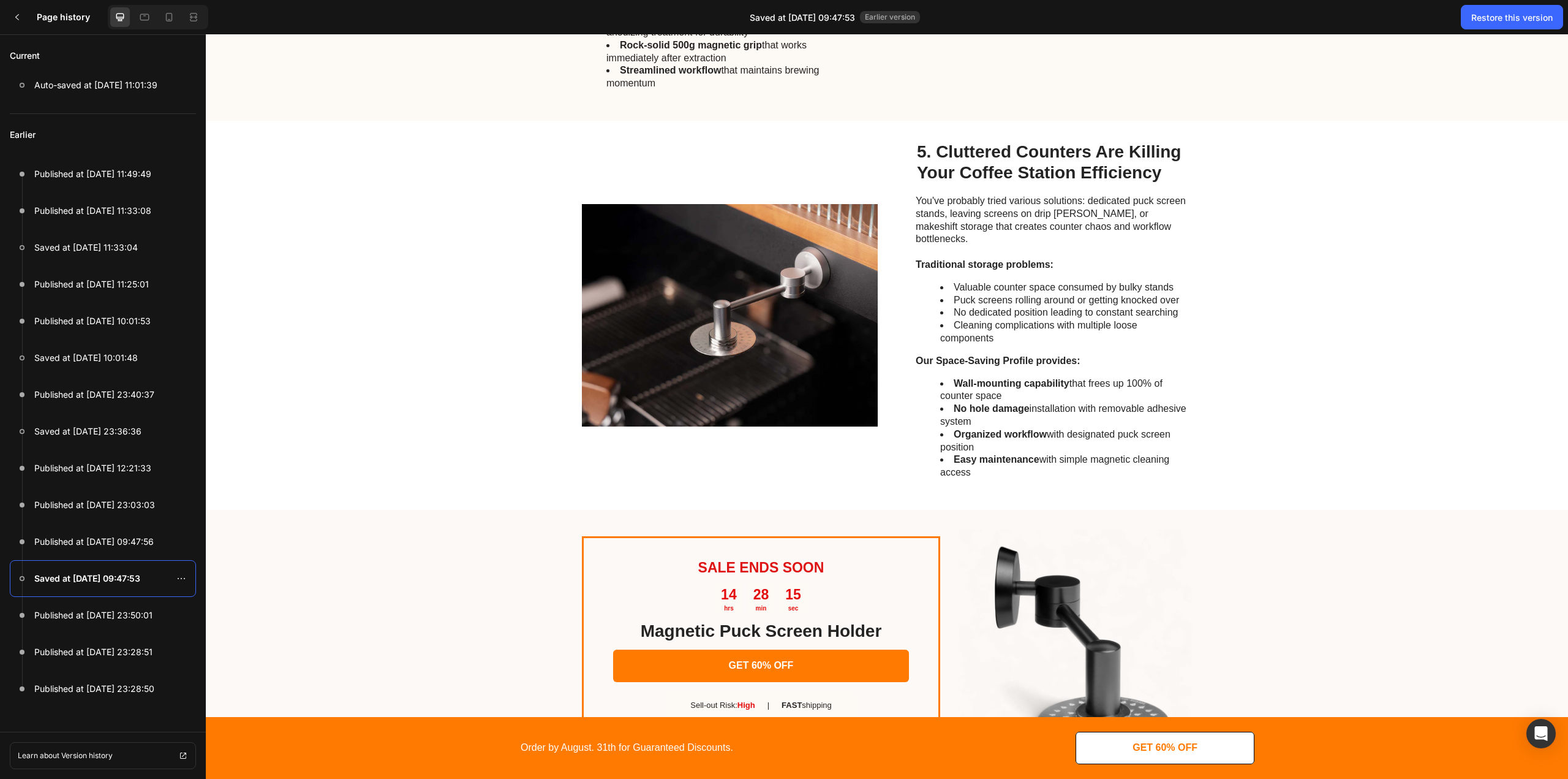
scroll to position [1756, 0]
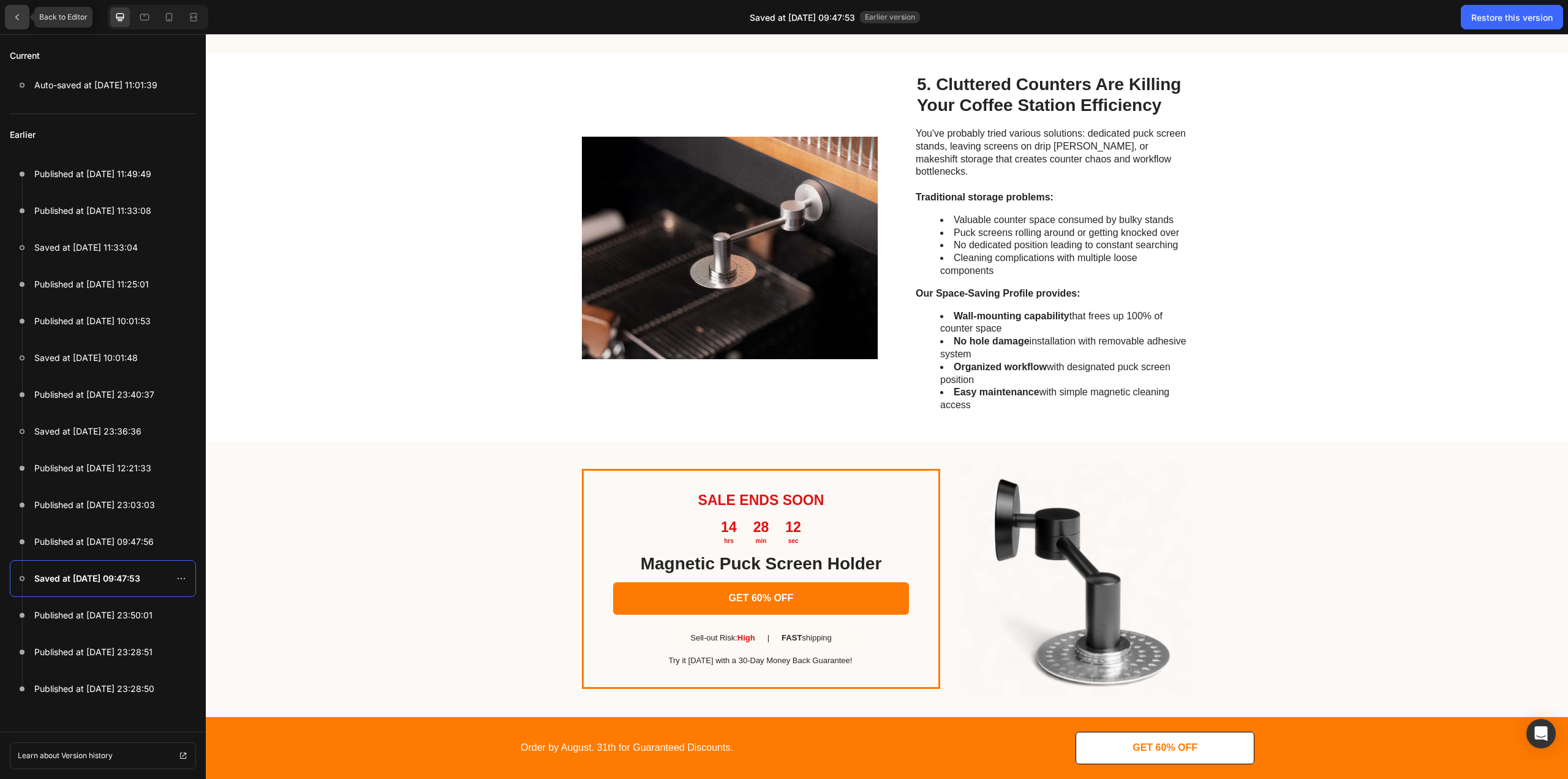
click at [16, 14] on icon at bounding box center [17, 17] width 9 height 9
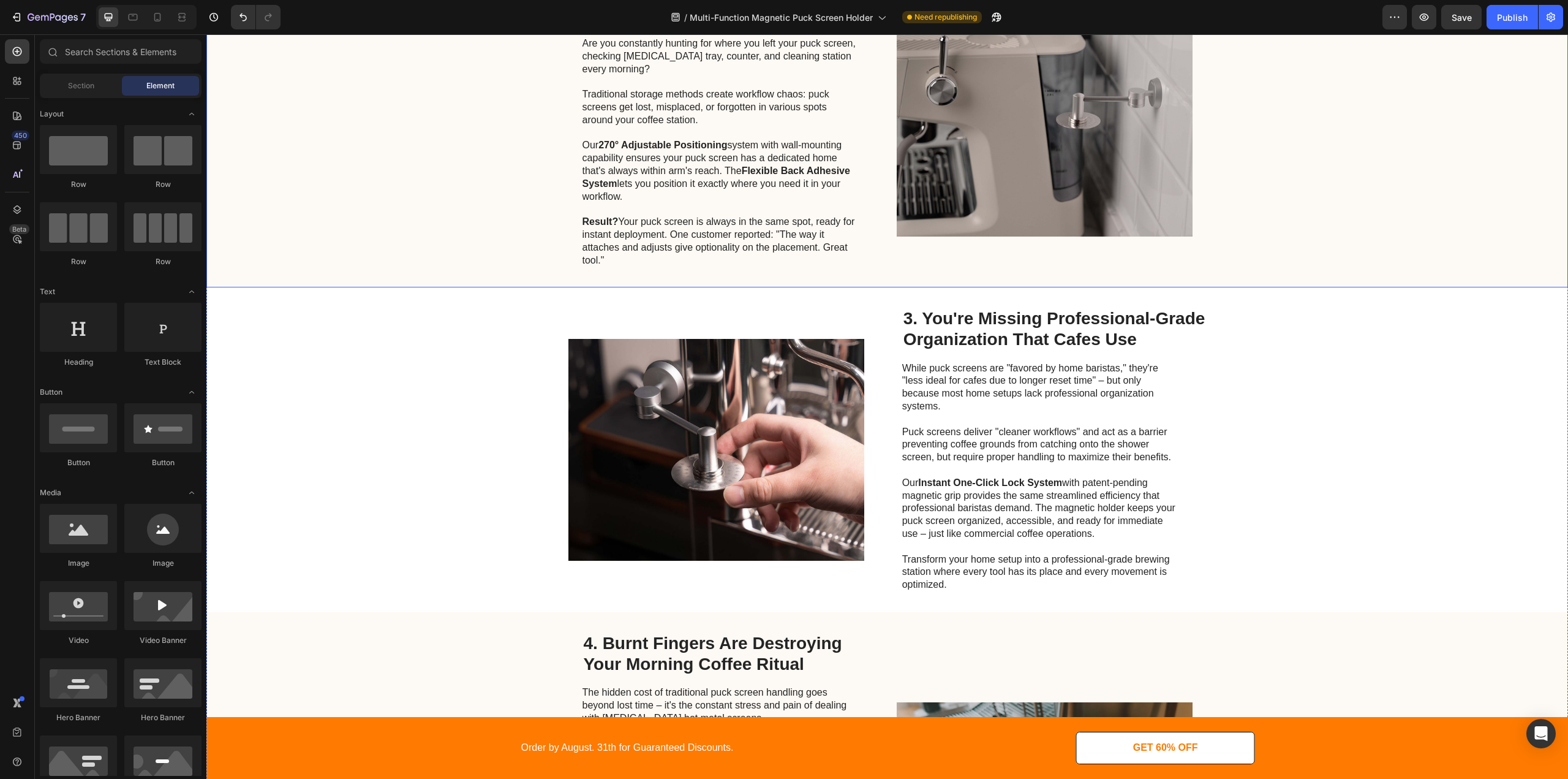
scroll to position [1909, 0]
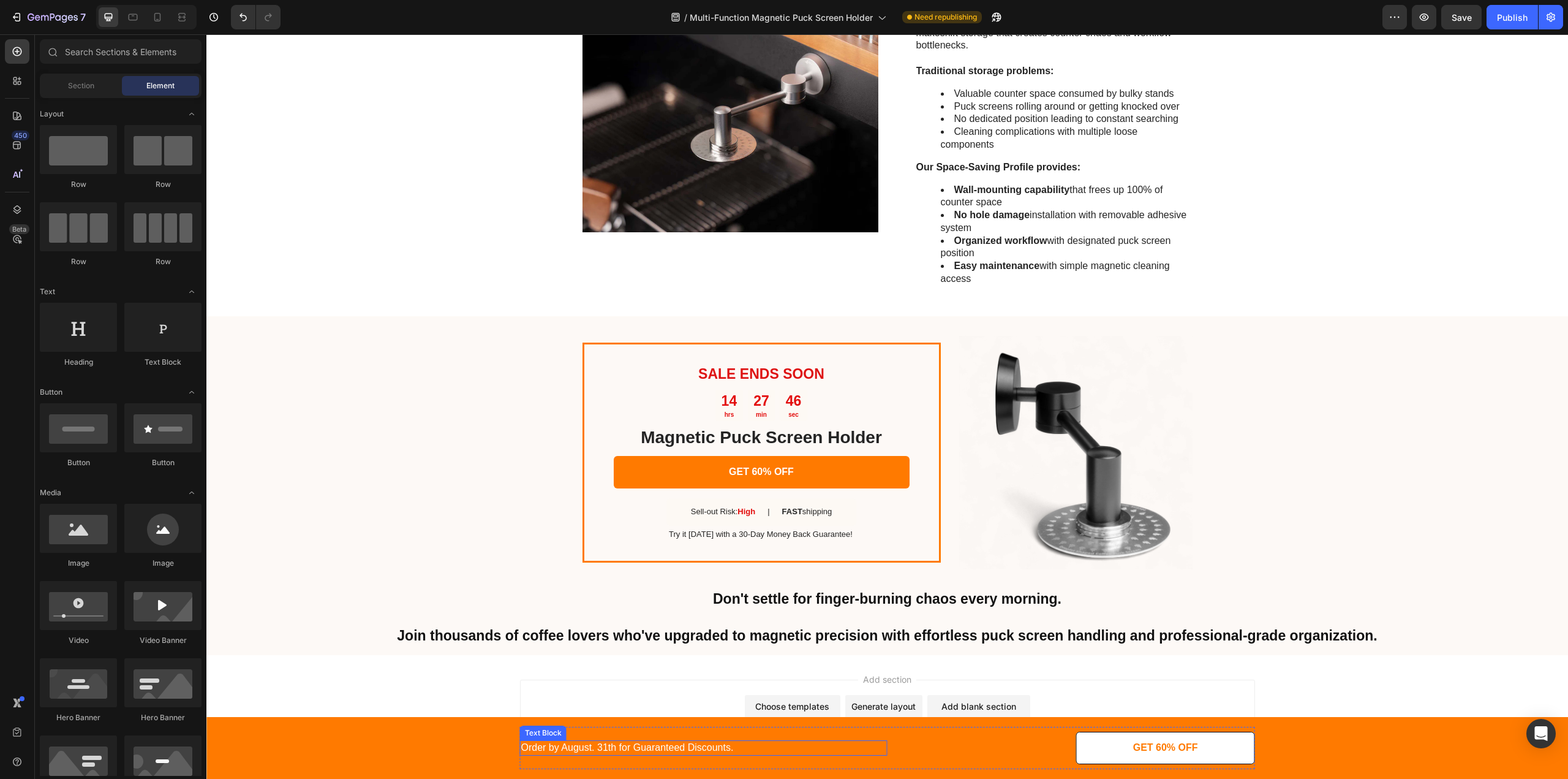
click at [604, 750] on p "Order by August. 31th for Guaranteed Discounts." at bounding box center [704, 748] width 365 height 13
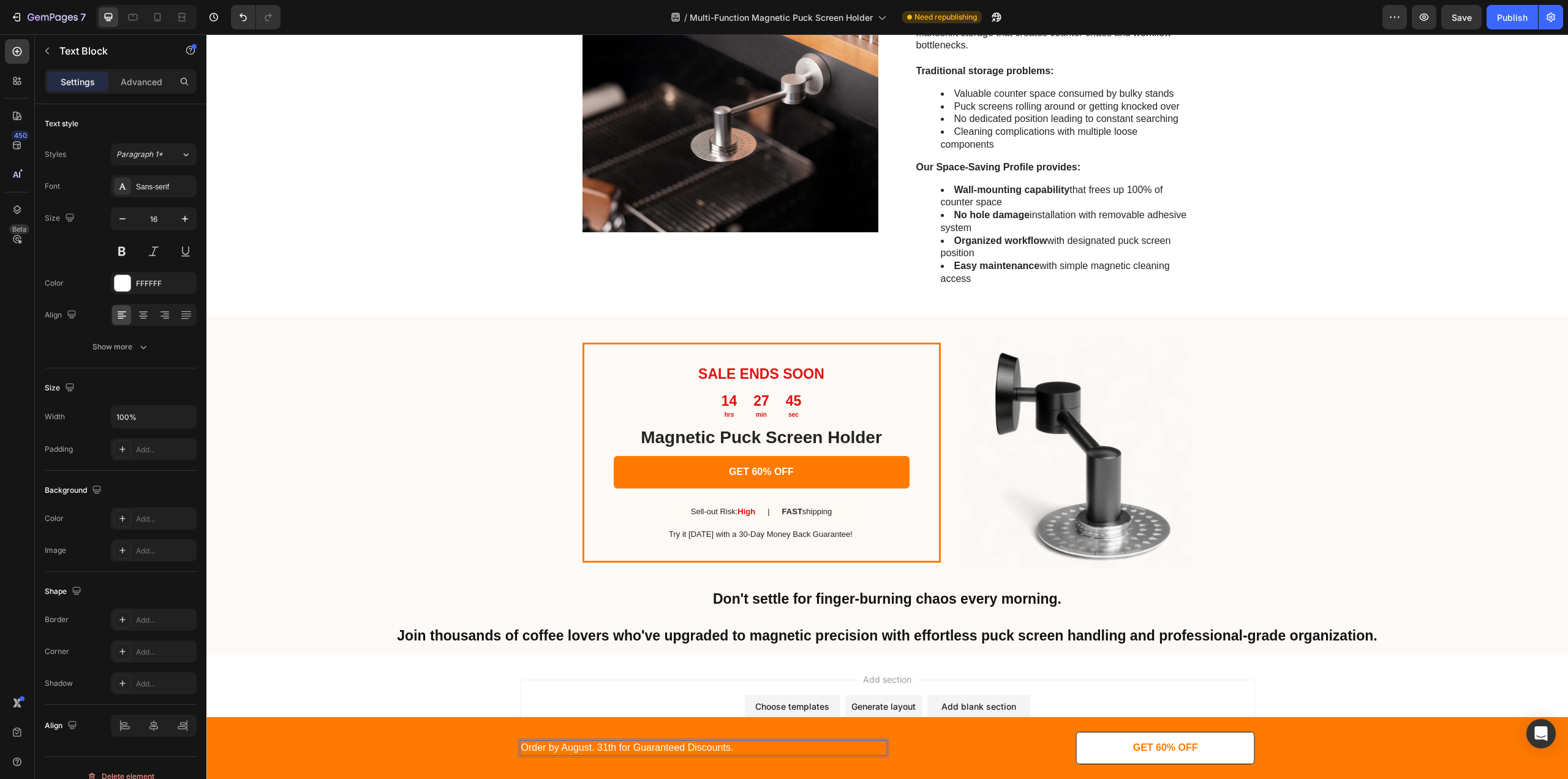
click at [607, 752] on p "Order by August. 31th for Guaranteed Discounts." at bounding box center [704, 748] width 365 height 13
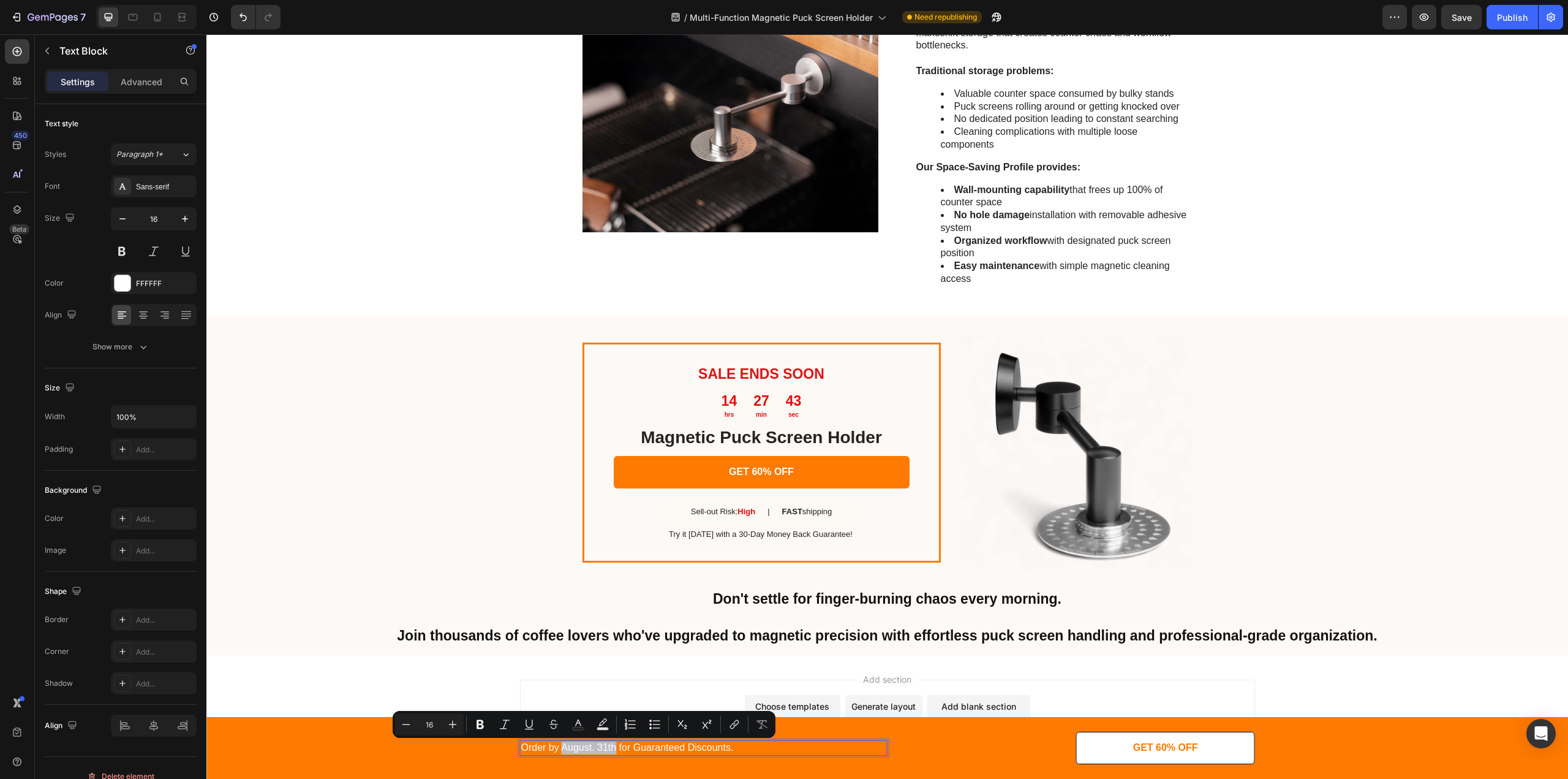
drag, startPoint x: 609, startPoint y: 752, endPoint x: 555, endPoint y: 755, distance: 54.1
click at [555, 755] on div "Order by August. 31th for Guaranteed Discounts." at bounding box center [703, 747] width 367 height 15
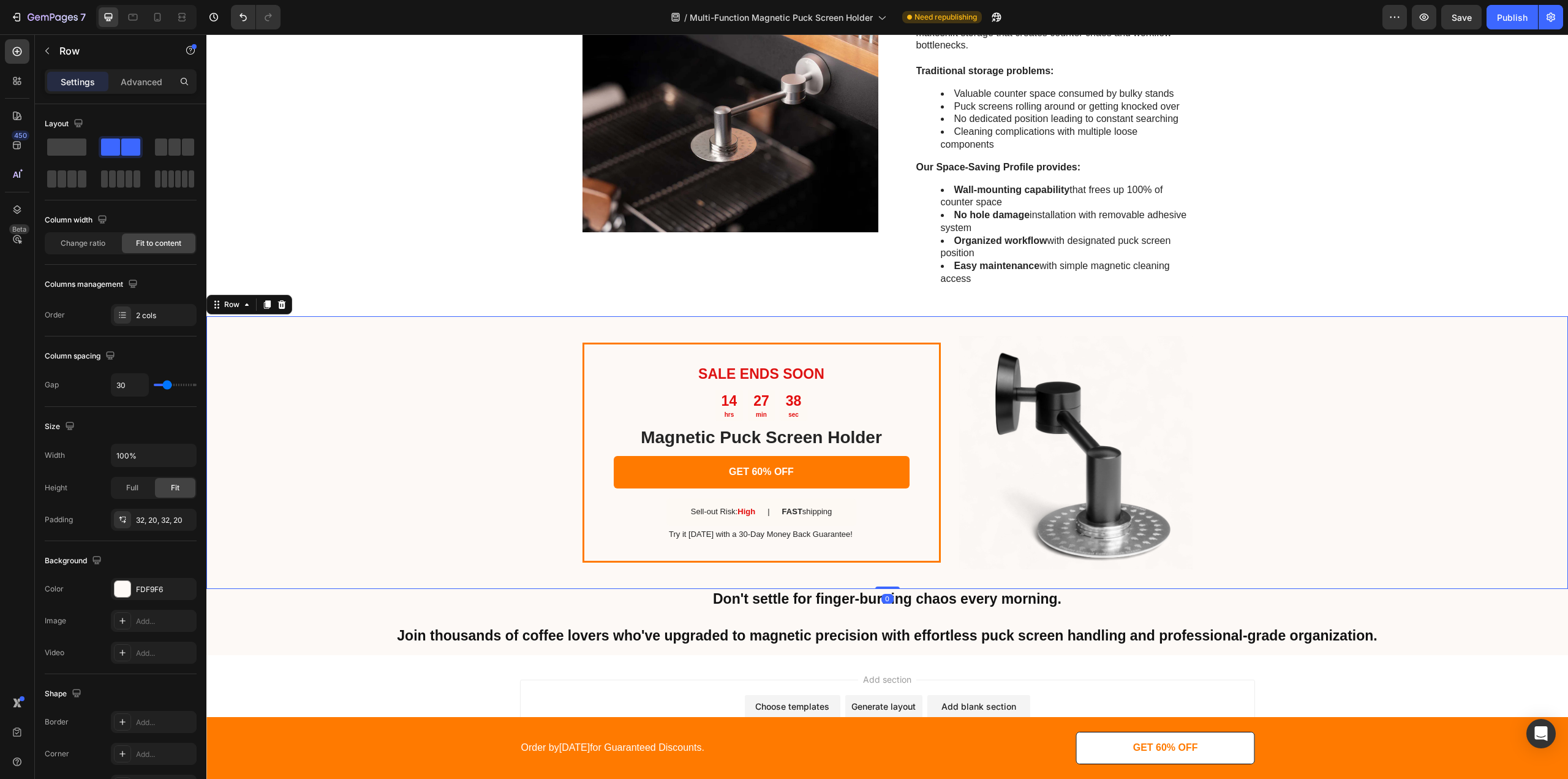
click at [1505, 382] on div "SALE ENDS SOON Text Block 14 hrs 27 min 38 sec Countdown Timer Magnetic Puck Sc…" at bounding box center [887, 453] width 1361 height 273
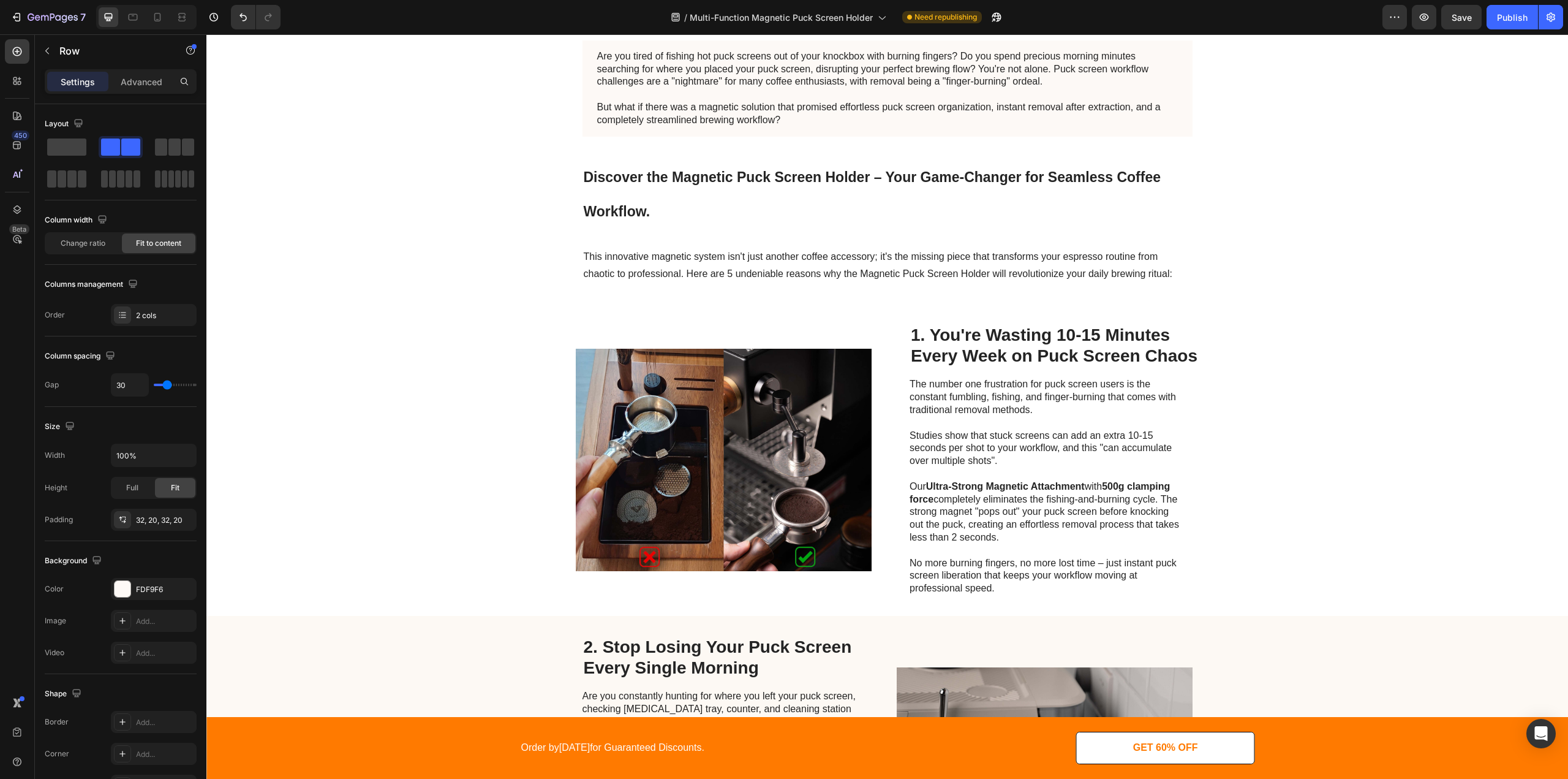
scroll to position [0, 0]
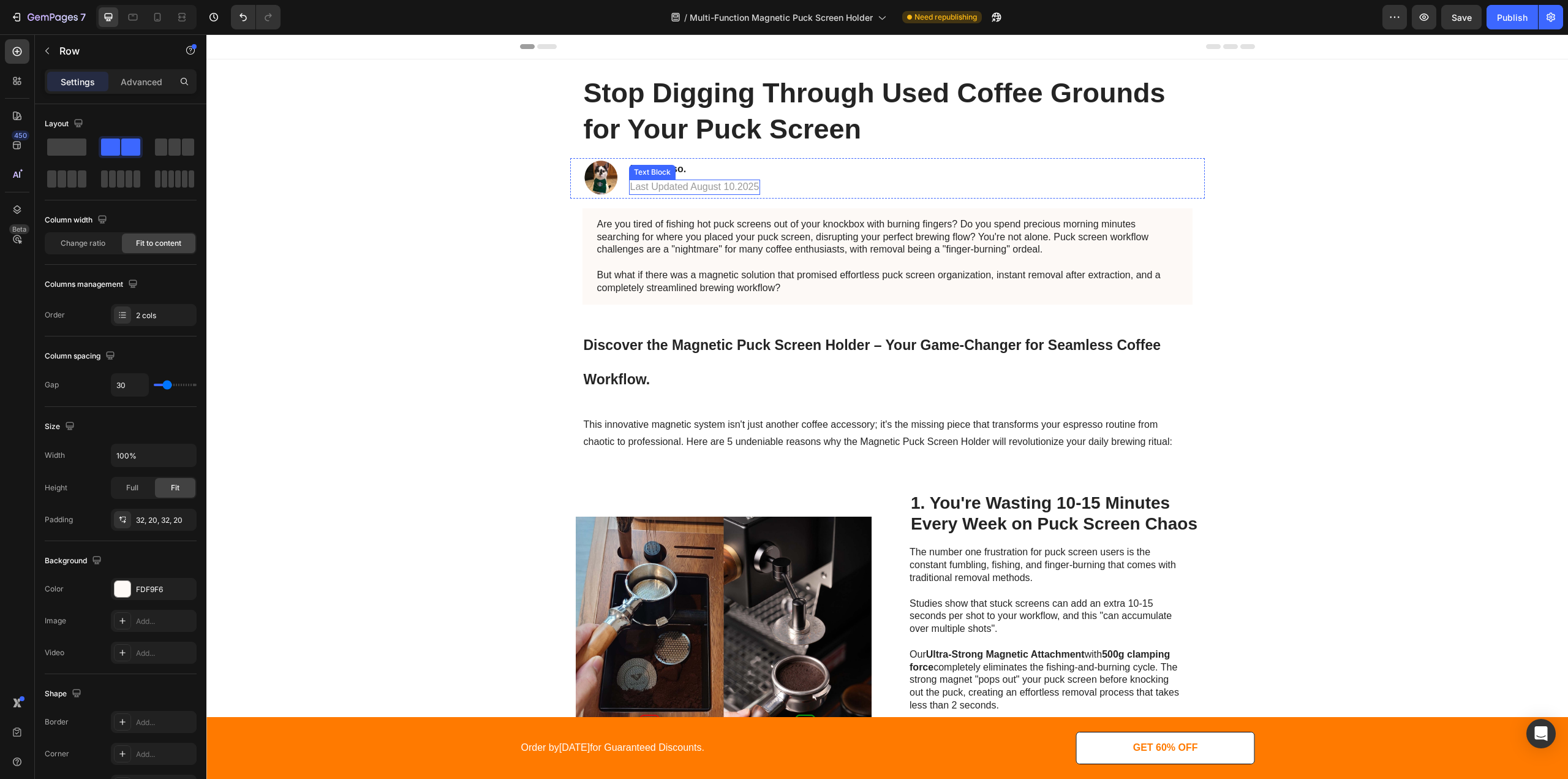
click at [705, 189] on p "Last Updated August 10.2025" at bounding box center [695, 187] width 129 height 13
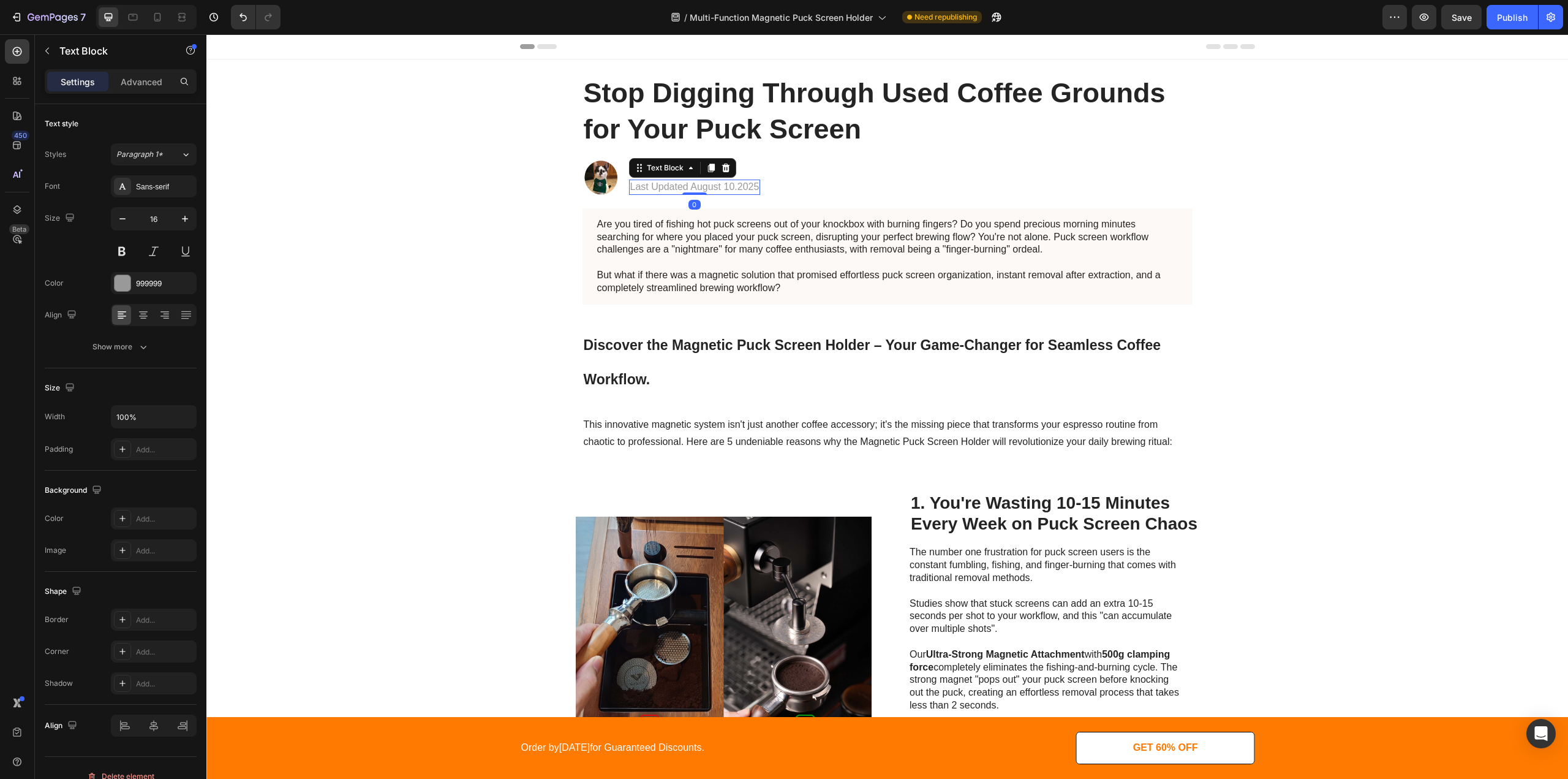
click at [724, 189] on p "Last Updated August 10.2025" at bounding box center [695, 187] width 129 height 13
click at [706, 189] on p "Last Updated August 10.2025" at bounding box center [695, 187] width 129 height 13
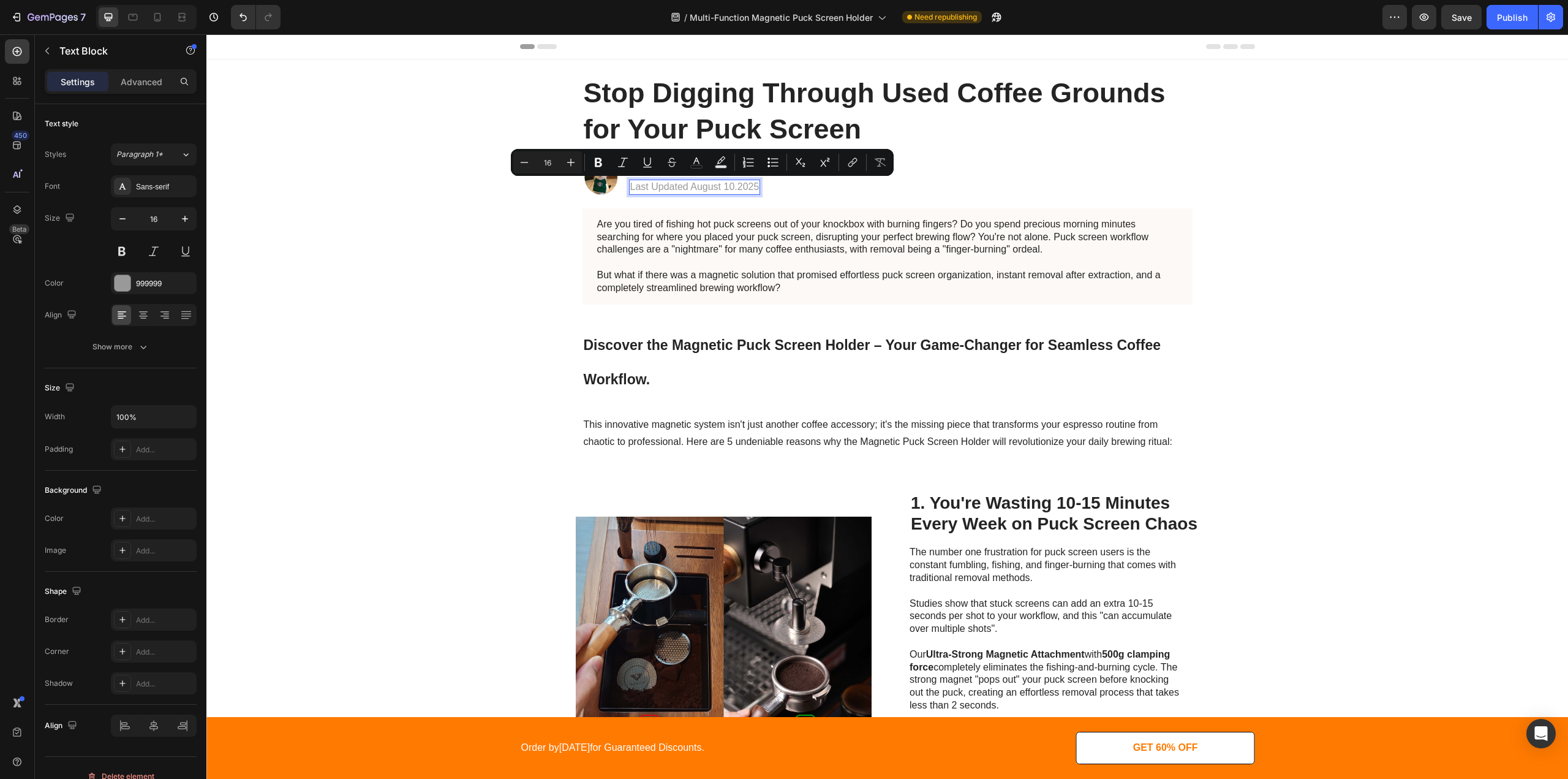
click at [714, 187] on p "Last Updated August 10.2025" at bounding box center [695, 187] width 129 height 13
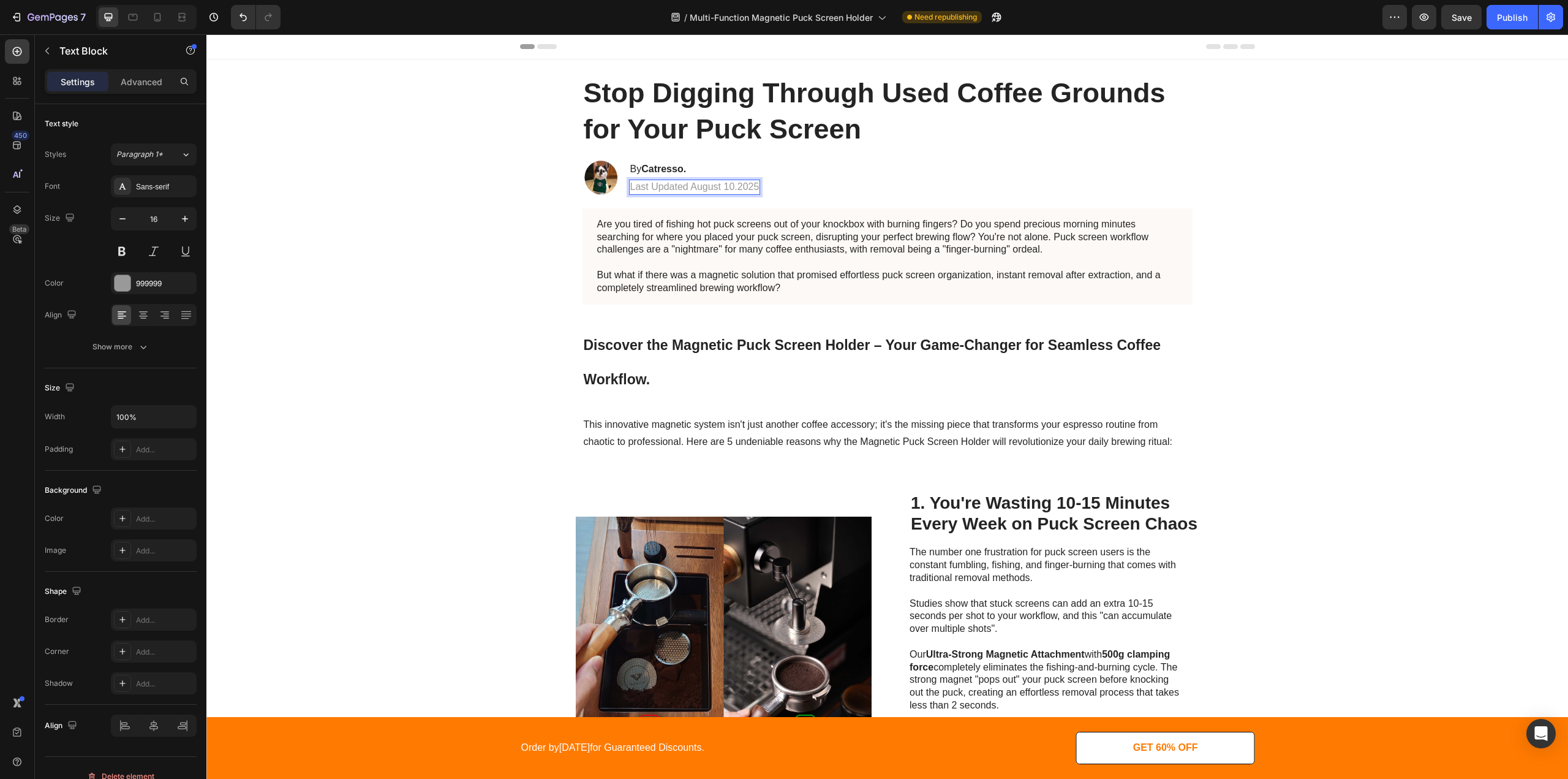
click at [715, 187] on p "Last Updated August 10.2025" at bounding box center [695, 187] width 129 height 13
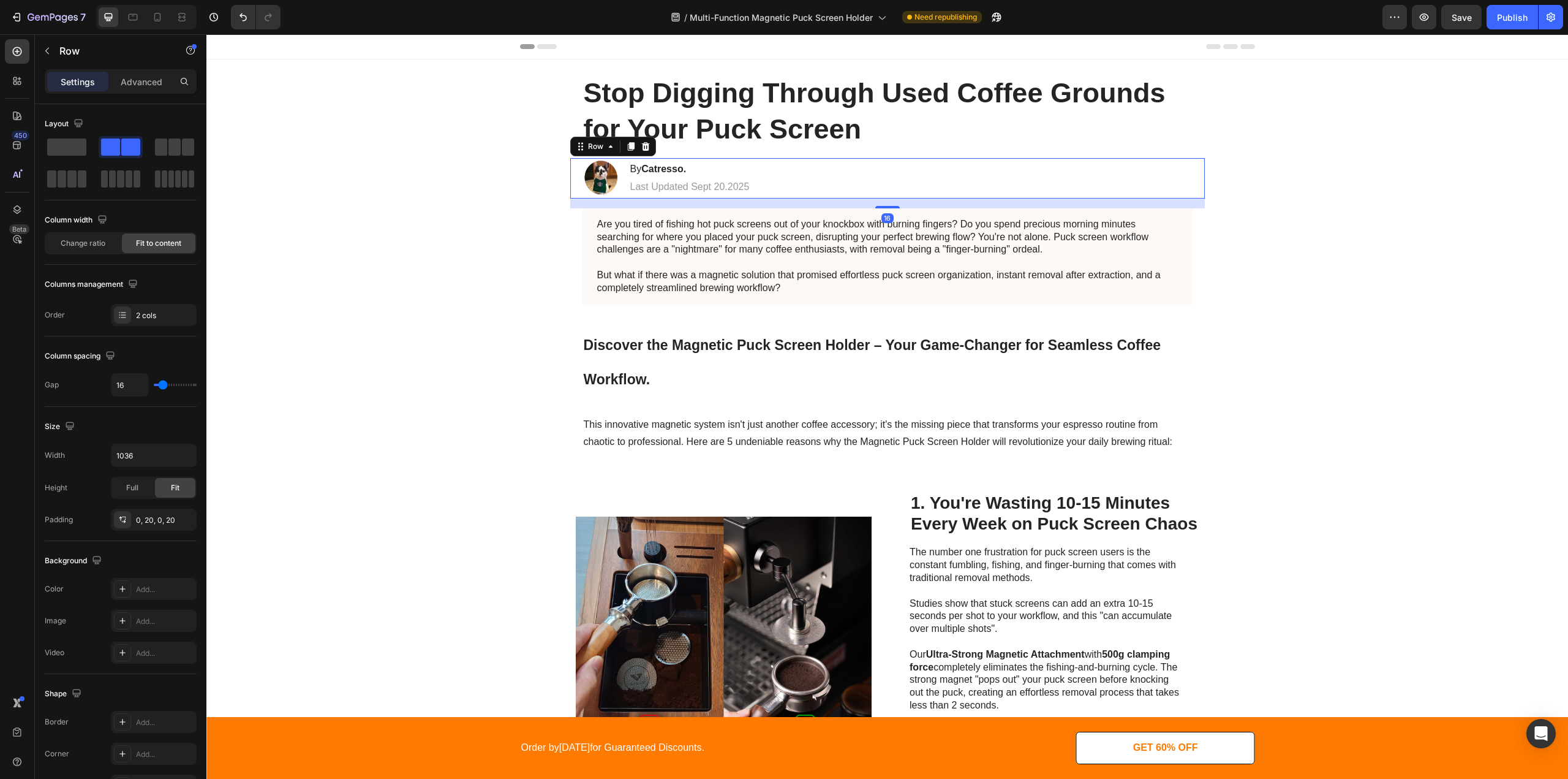
click at [839, 195] on div "Image By Catresso. Heading Last Updated Sept 20.2025 Text Block Row 16" at bounding box center [887, 178] width 635 height 40
click at [1131, 10] on div "/ Multi-Function Magnetic Puck Screen Holder Need republishing" at bounding box center [837, 17] width 1092 height 24
click at [1510, 18] on div "Publish" at bounding box center [1512, 18] width 31 height 13
